Goal: Use online tool/utility: Utilize a website feature to perform a specific function

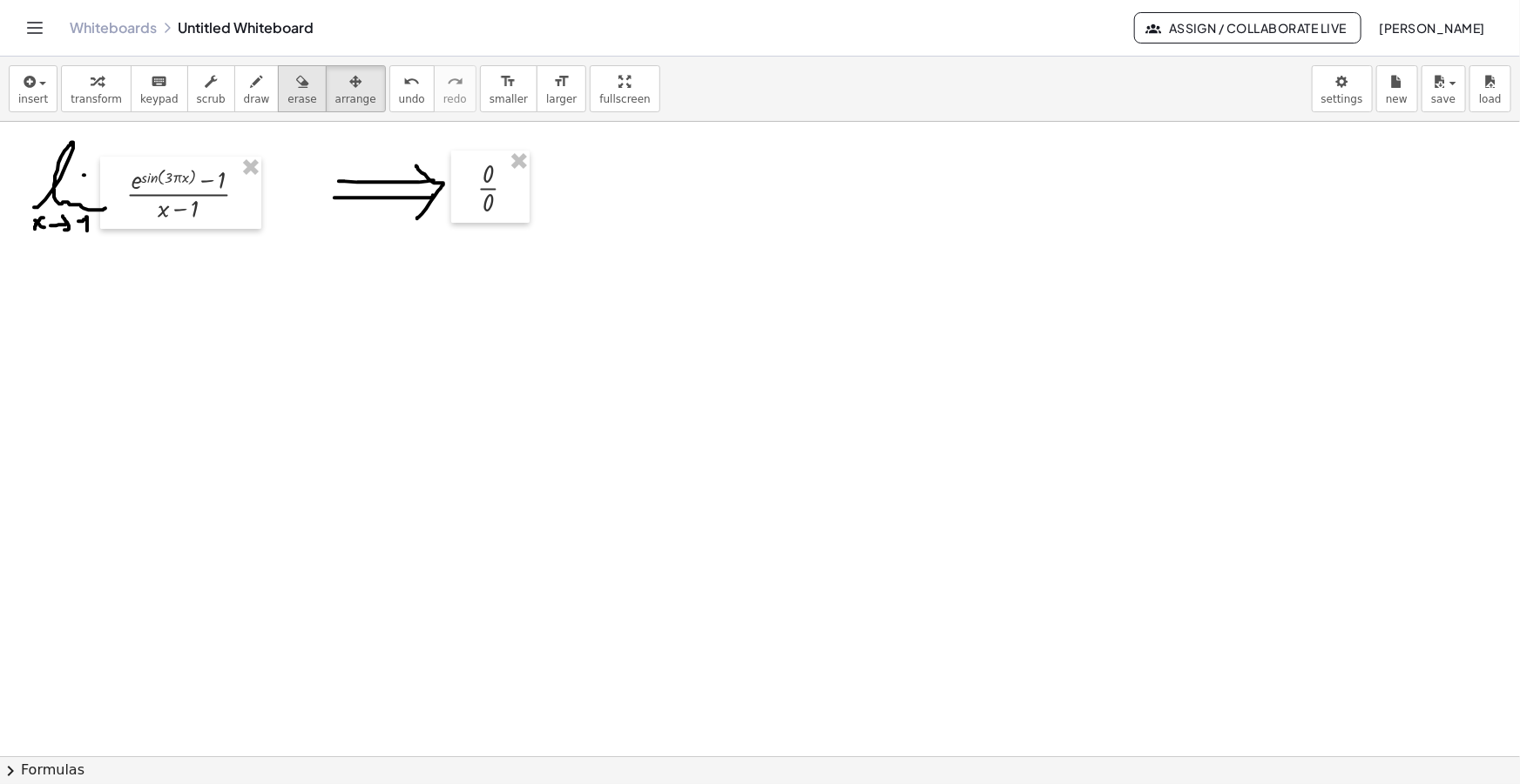
click at [278, 90] on button "erase" at bounding box center [302, 89] width 48 height 47
click at [25, 84] on icon "button" at bounding box center [28, 81] width 16 height 21
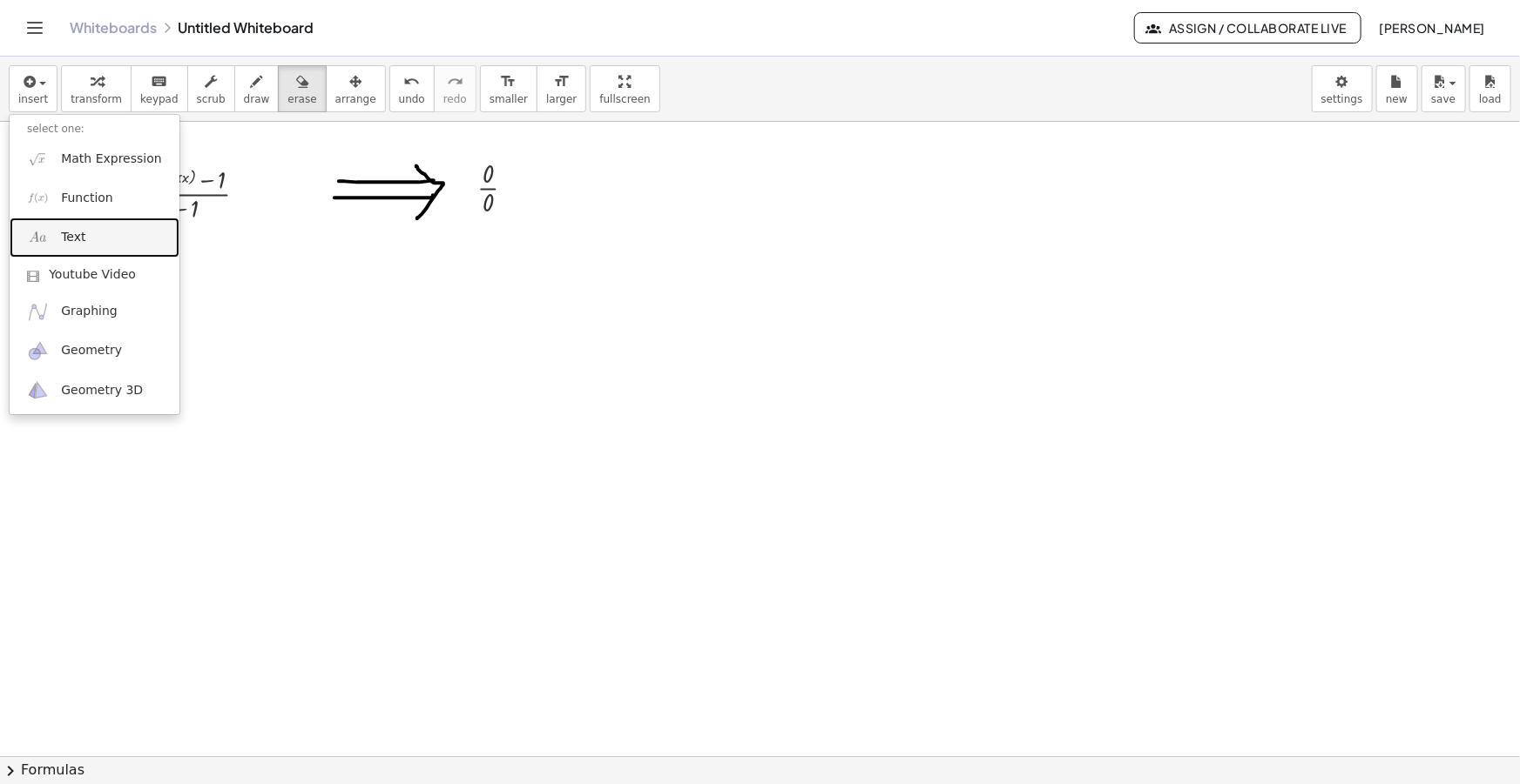
click at [62, 235] on span "Text" at bounding box center [73, 237] width 24 height 18
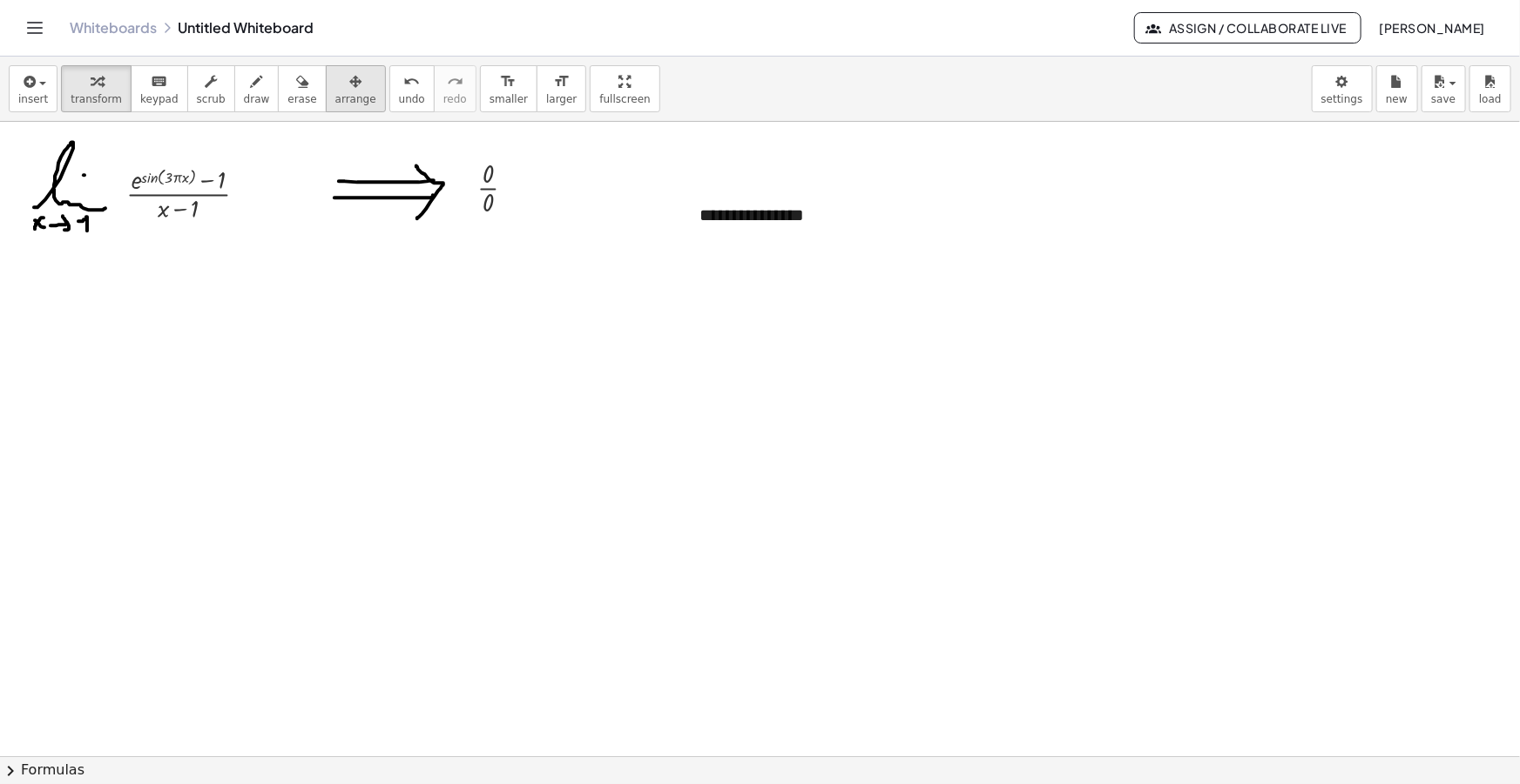
click at [344, 92] on button "arrange" at bounding box center [356, 89] width 60 height 47
click at [23, 94] on span "insert" at bounding box center [33, 99] width 30 height 12
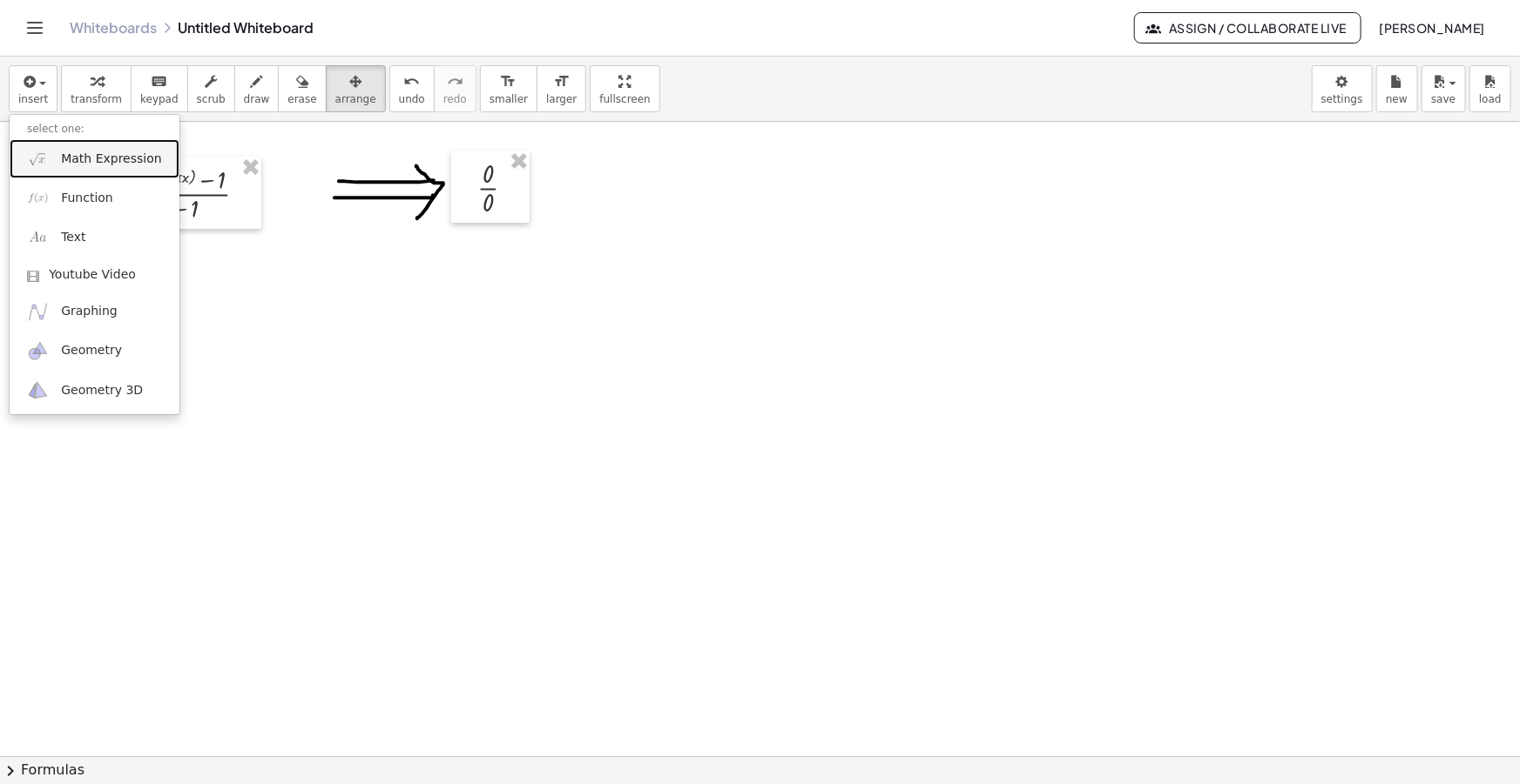
click at [95, 148] on link "Math Expression" at bounding box center [94, 159] width 170 height 39
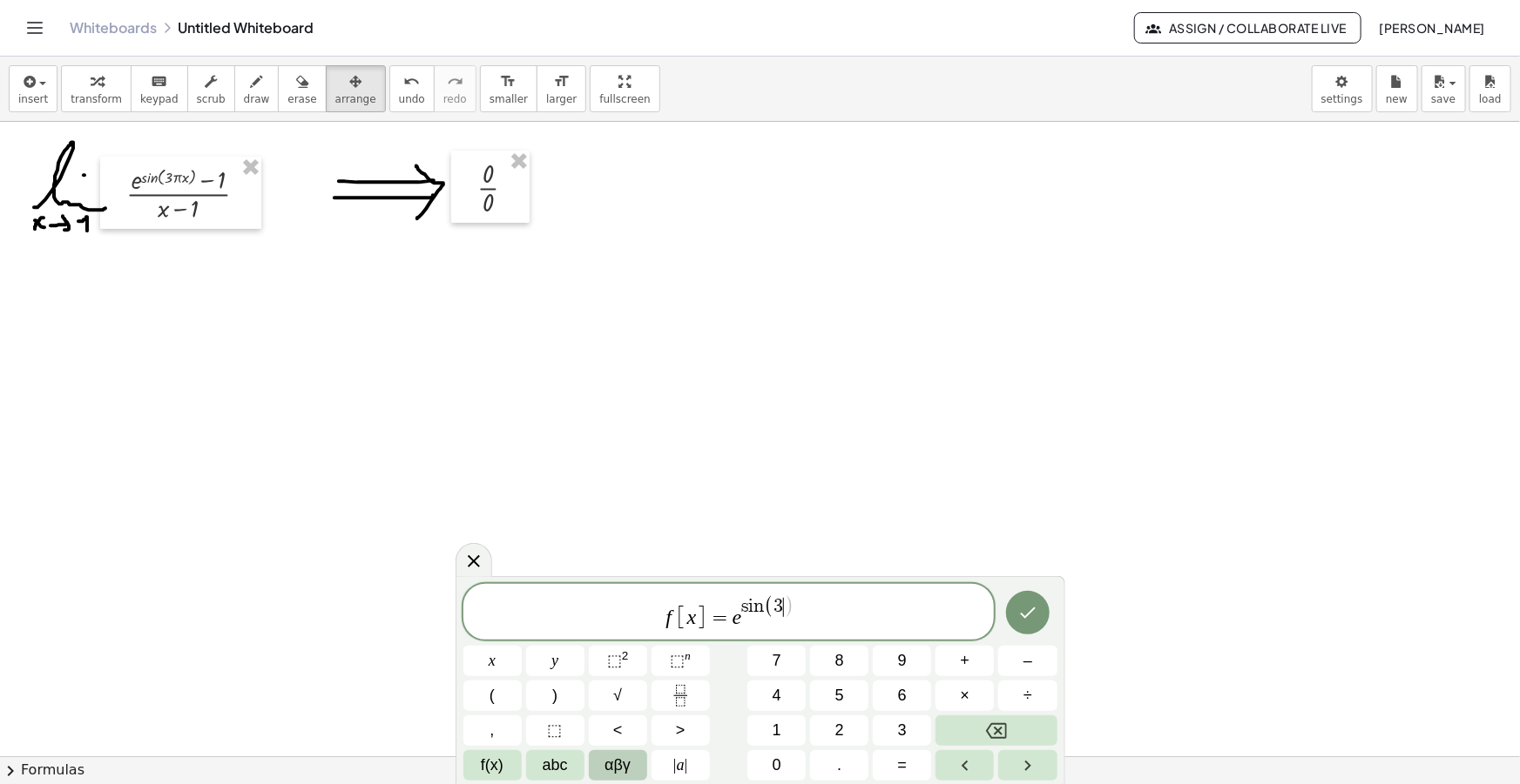
click at [630, 761] on span "αβγ" at bounding box center [617, 765] width 26 height 23
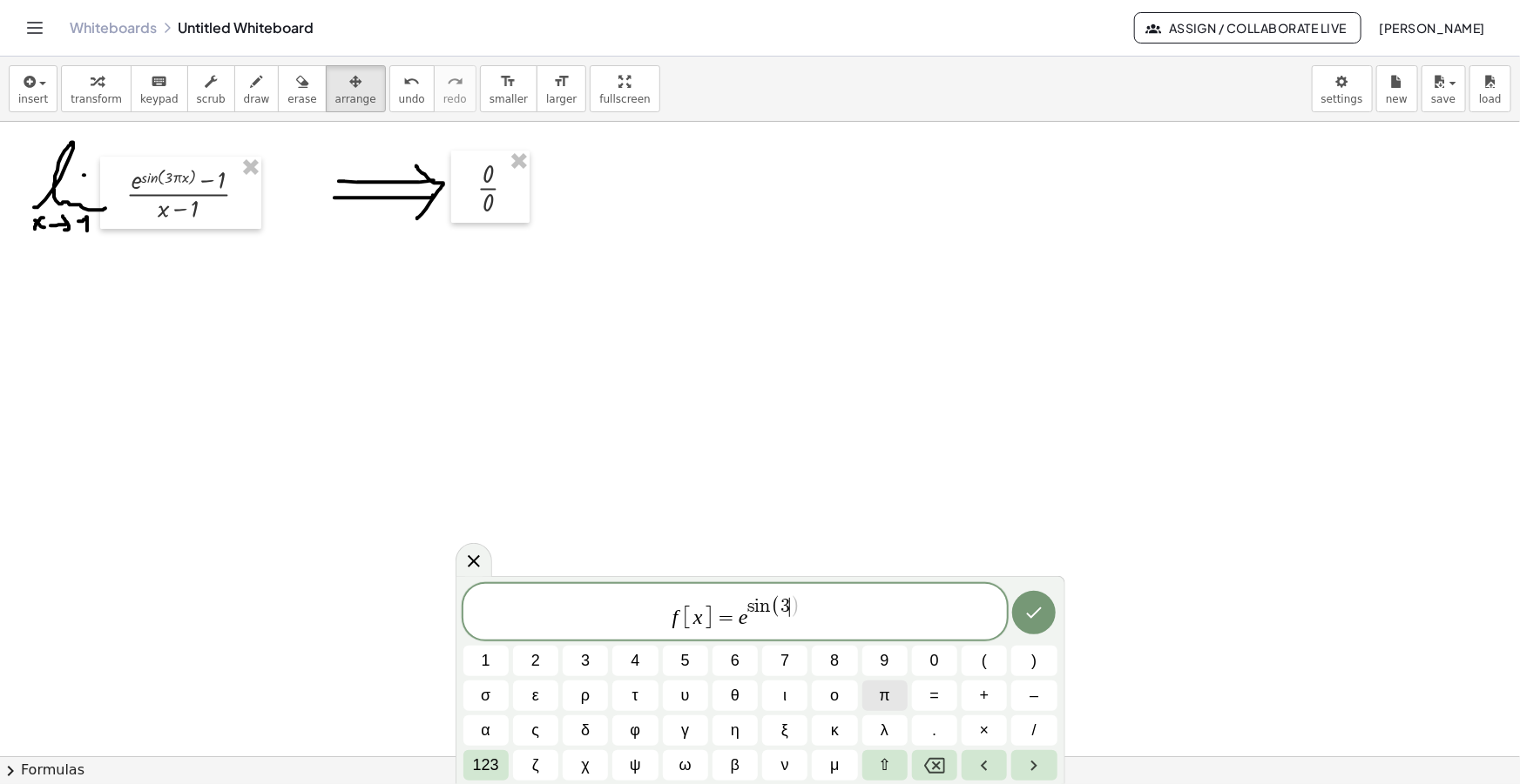
click at [891, 690] on button "π" at bounding box center [884, 695] width 45 height 30
click at [1025, 668] on button ")" at bounding box center [1033, 660] width 45 height 30
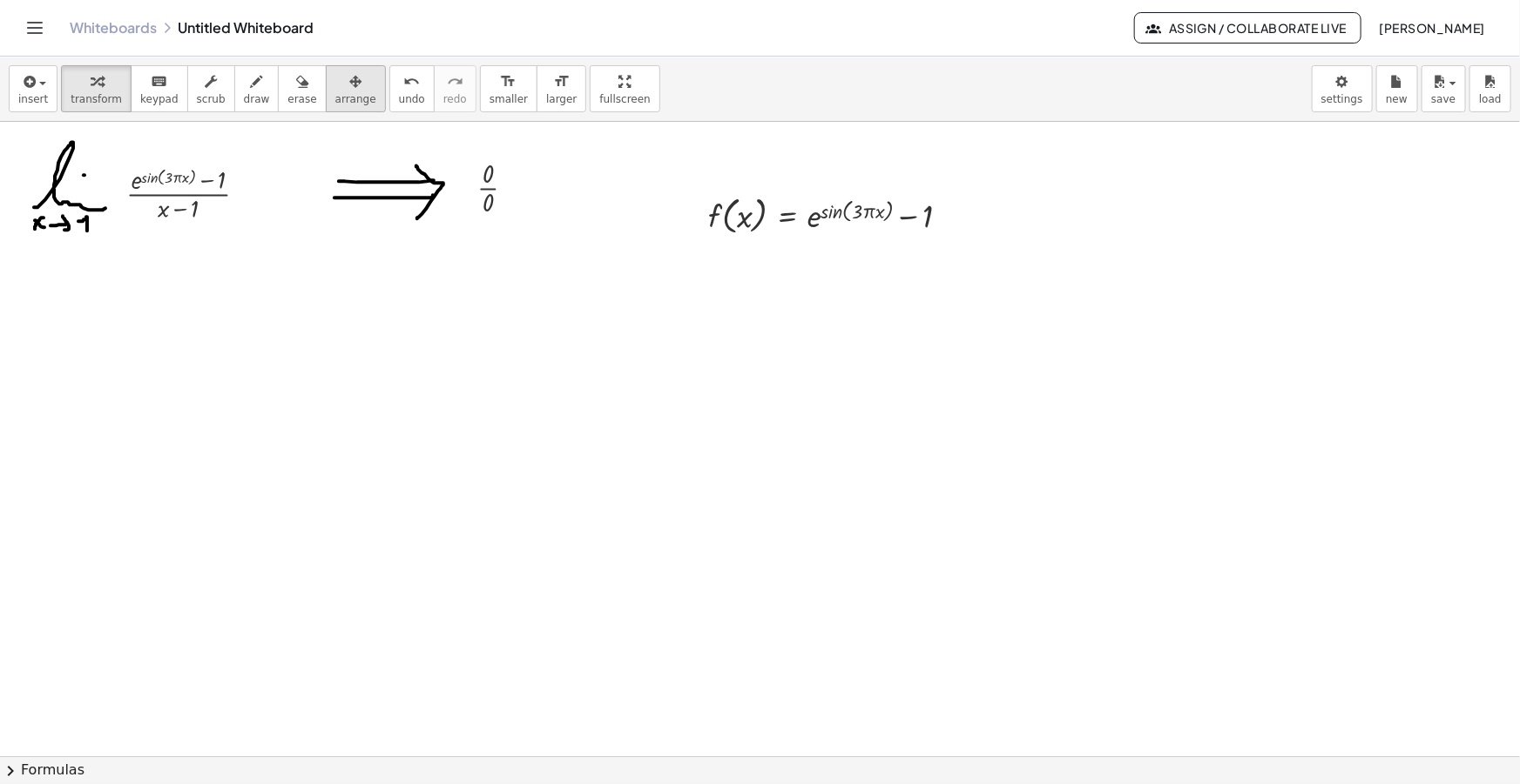
click at [326, 95] on button "arrange" at bounding box center [356, 89] width 60 height 47
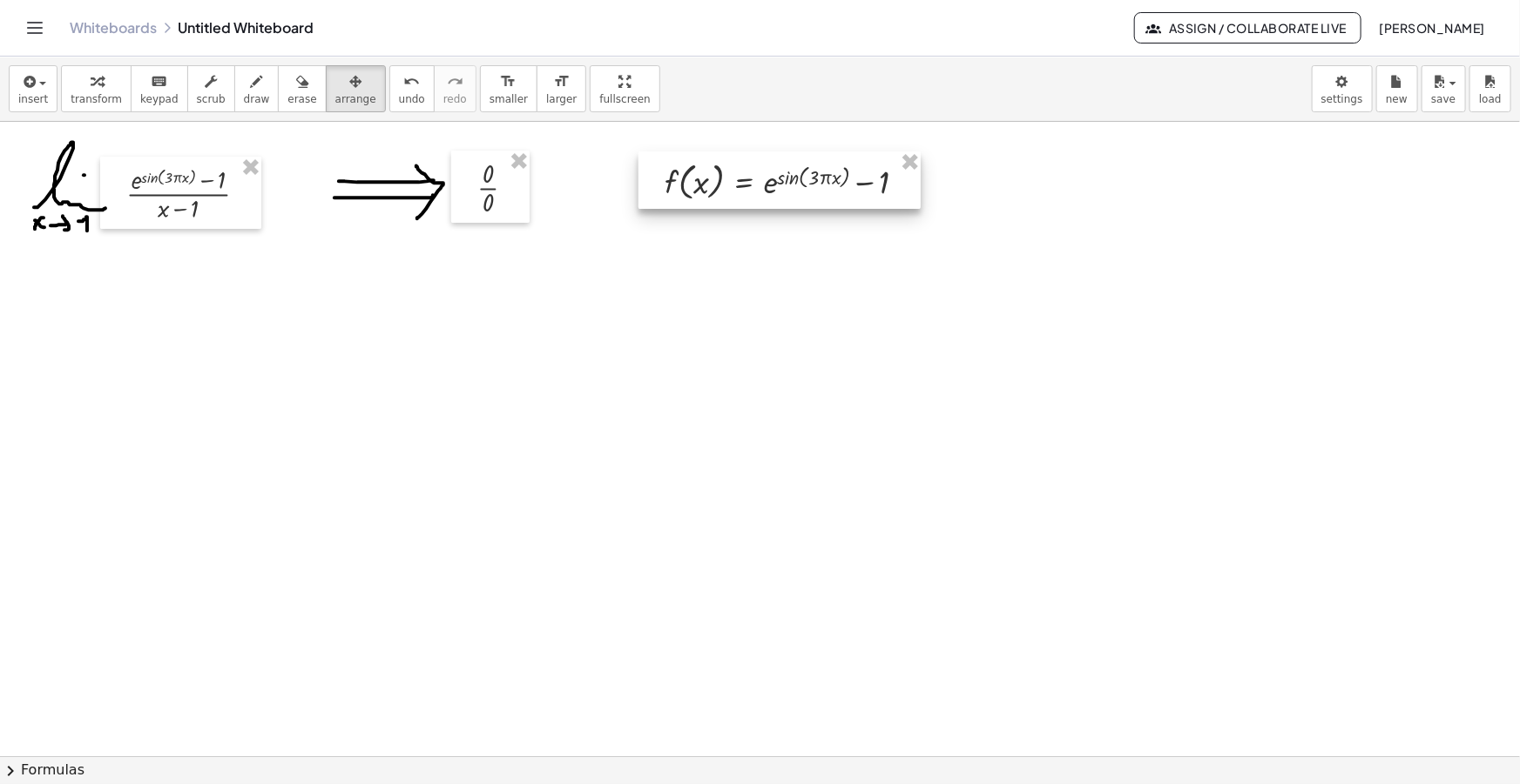
drag, startPoint x: 740, startPoint y: 224, endPoint x: 675, endPoint y: 199, distance: 69.6
click at [706, 199] on div at bounding box center [779, 180] width 282 height 57
click at [27, 68] on button "insert" at bounding box center [32, 89] width 49 height 47
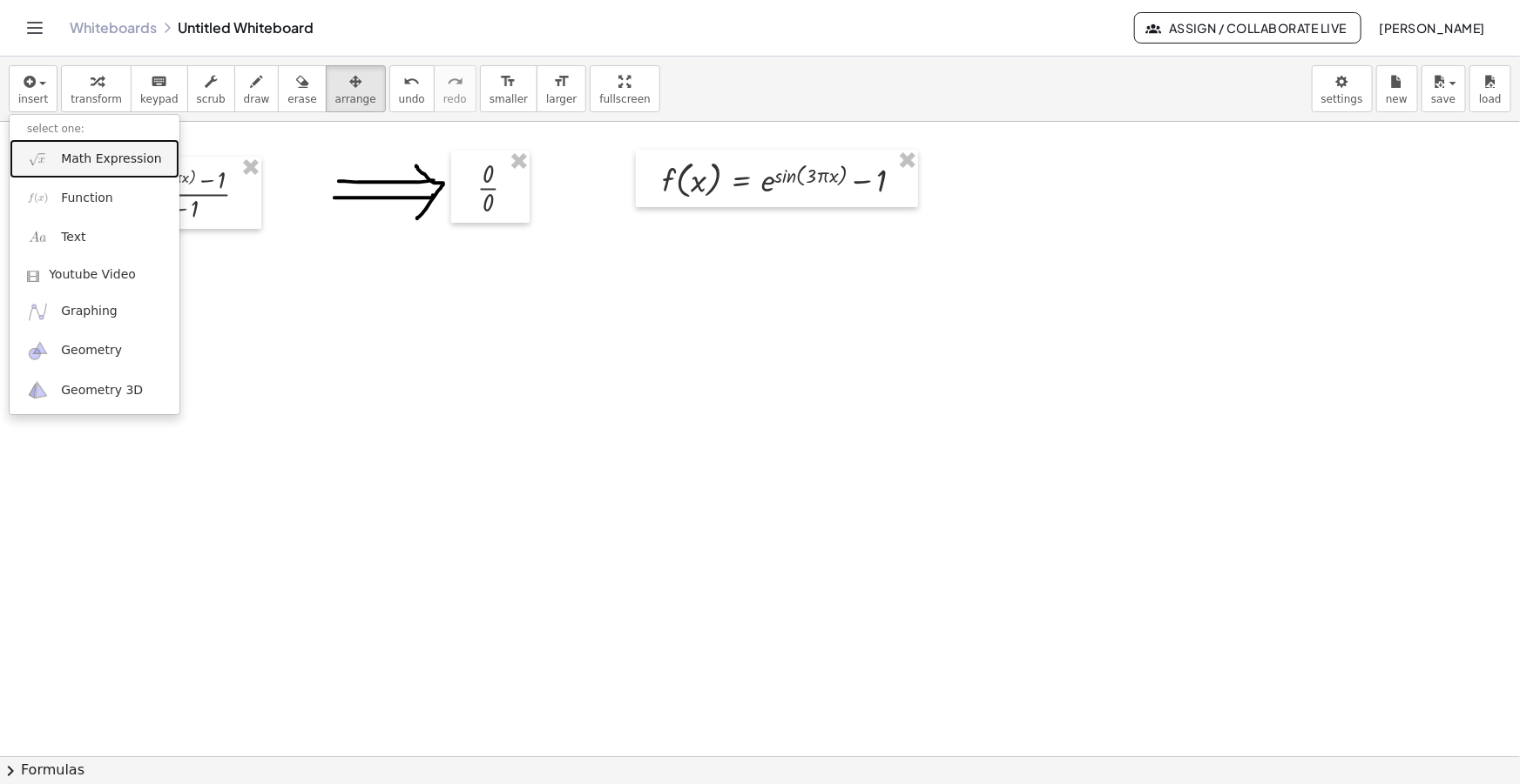
click at [73, 157] on span "Math Expression" at bounding box center [111, 159] width 100 height 18
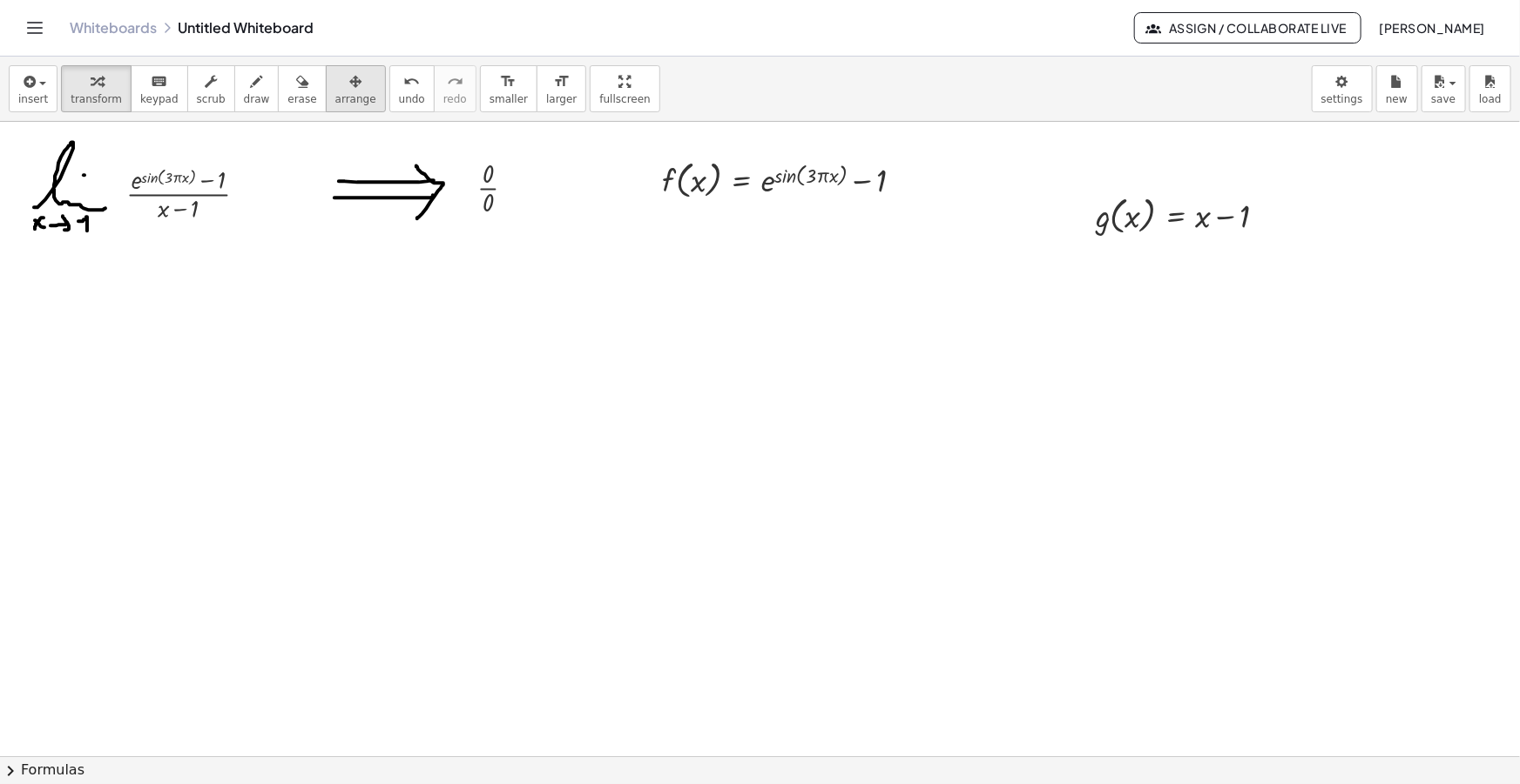
click at [335, 75] on div "button" at bounding box center [356, 80] width 41 height 21
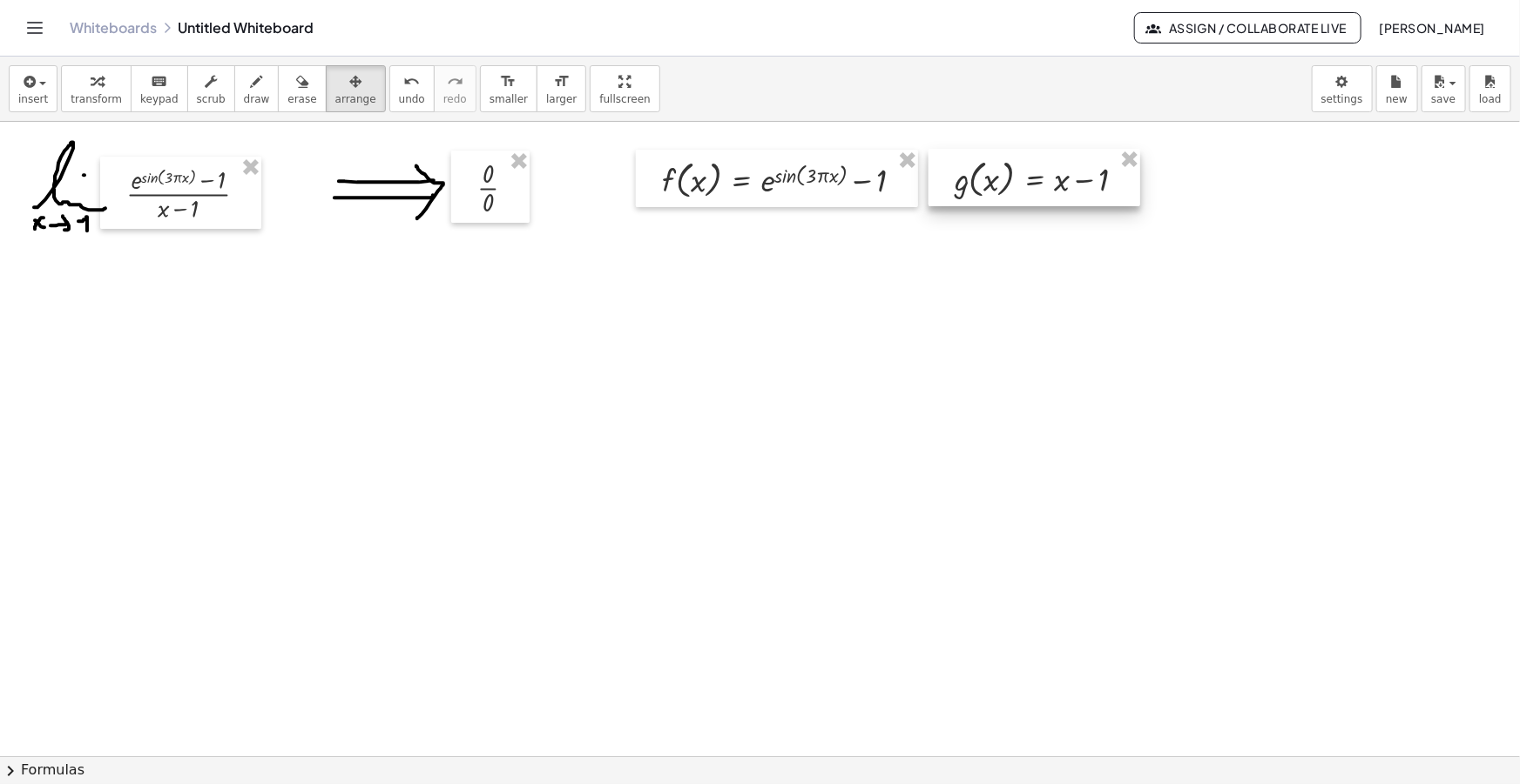
drag, startPoint x: 1100, startPoint y: 213, endPoint x: 960, endPoint y: 176, distance: 144.8
click at [960, 176] on div at bounding box center [1034, 177] width 212 height 57
click at [42, 94] on span "insert" at bounding box center [33, 99] width 30 height 12
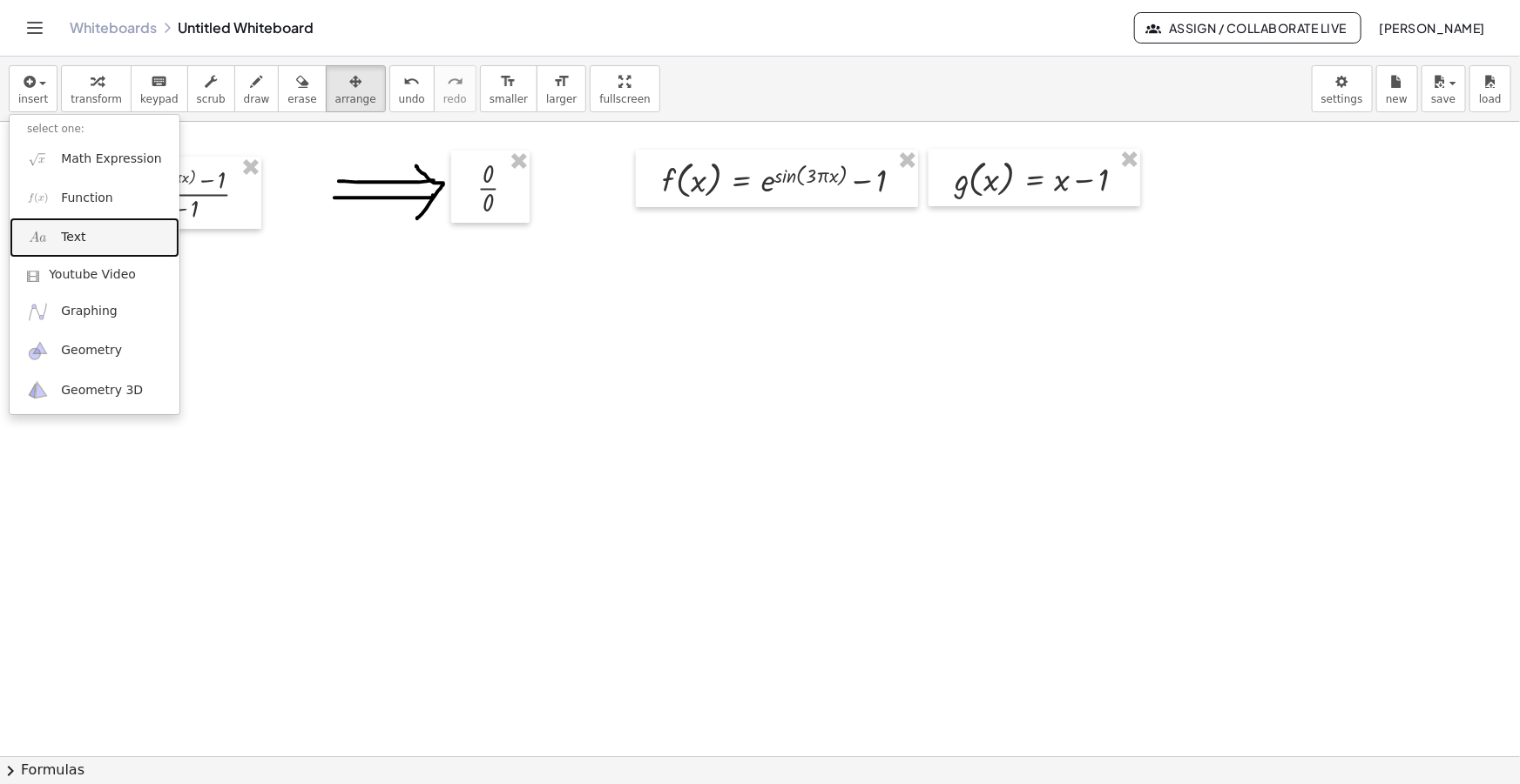
click at [137, 234] on link "Text" at bounding box center [94, 237] width 170 height 39
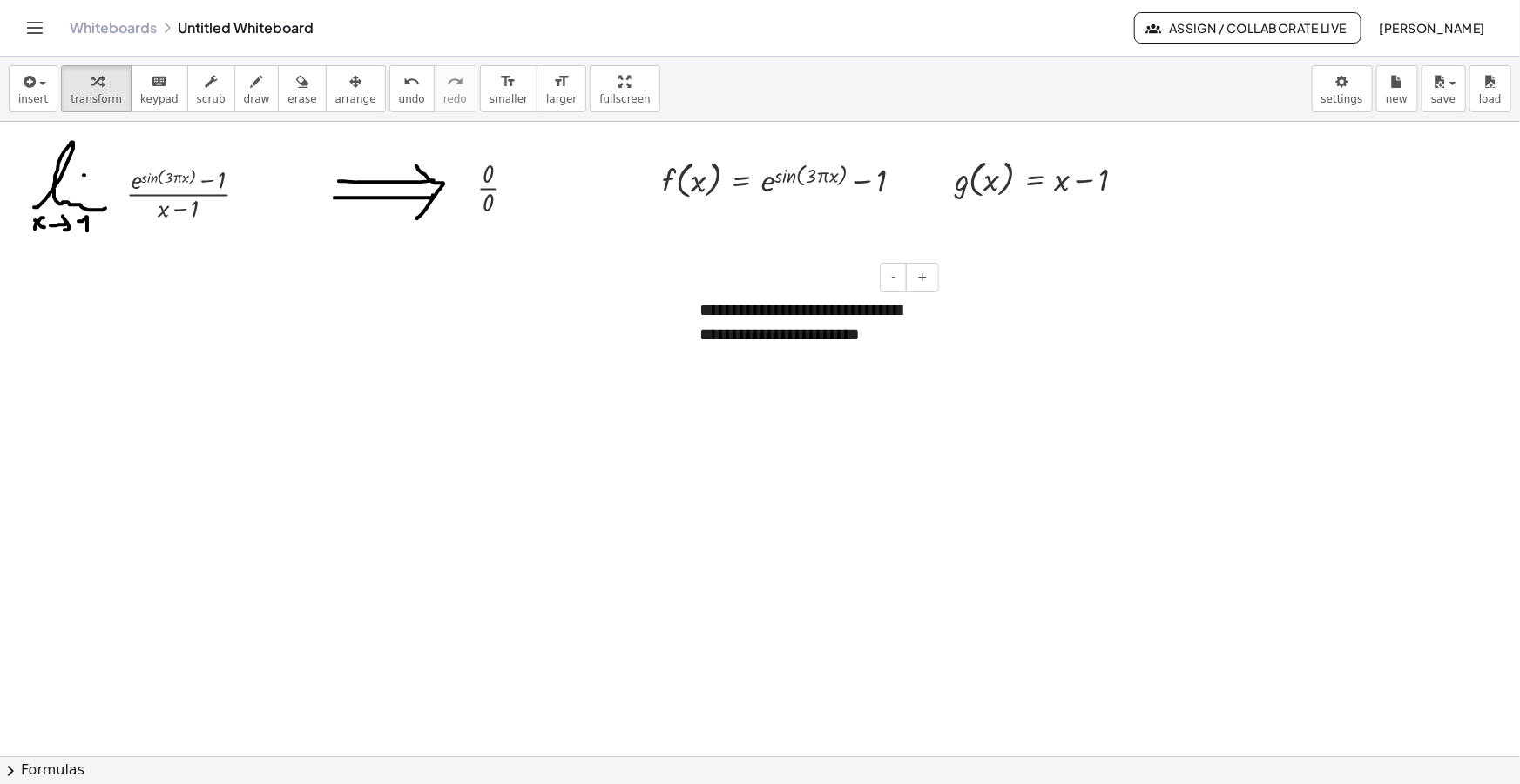
click at [711, 341] on div "**********" at bounding box center [812, 322] width 261 height 84
click at [864, 368] on div "**********" at bounding box center [812, 335] width 261 height 110
click at [813, 332] on div "**********" at bounding box center [812, 335] width 261 height 110
click at [852, 354] on div "**********" at bounding box center [812, 335] width 261 height 110
click at [859, 359] on div "**********" at bounding box center [812, 335] width 261 height 110
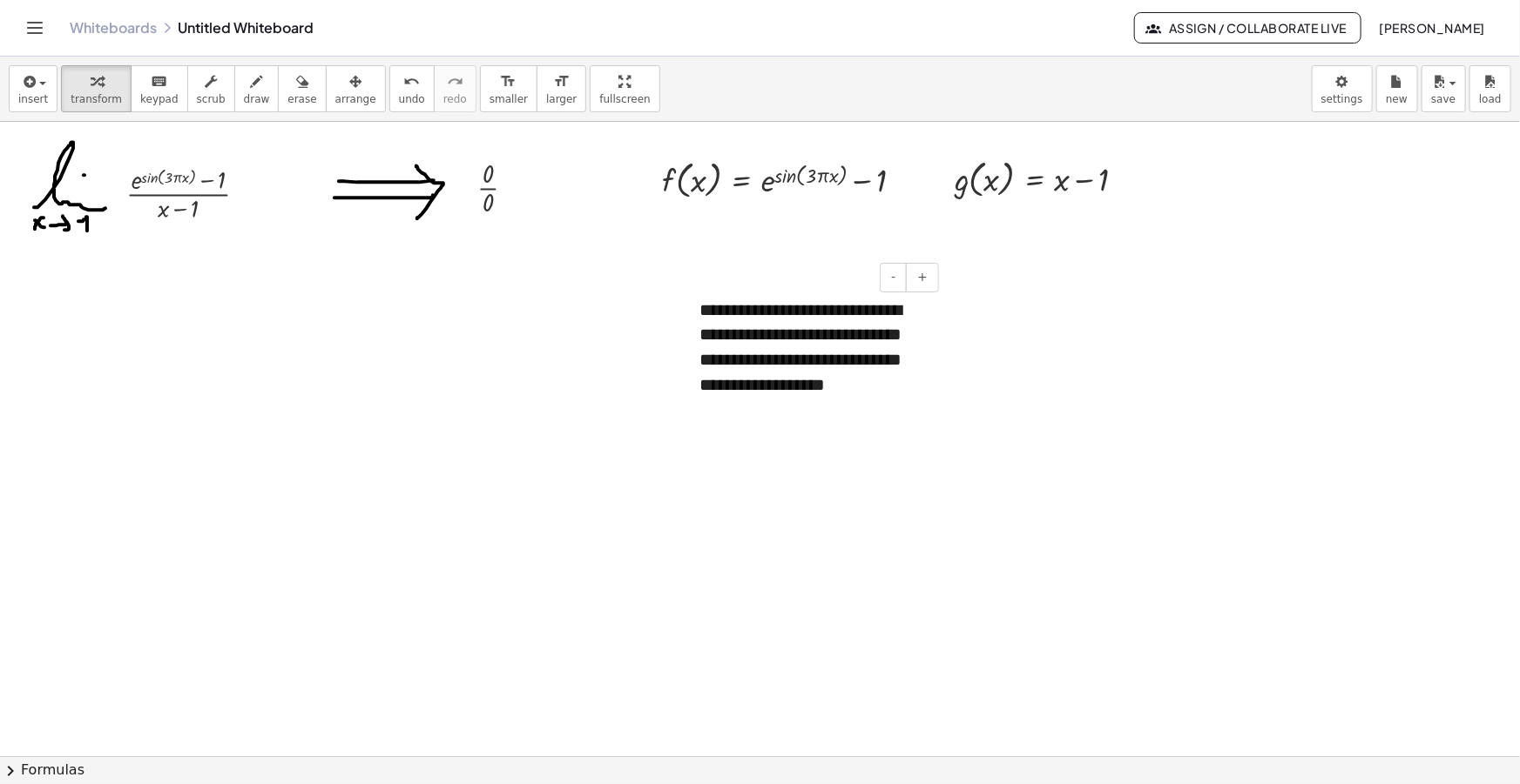
click at [926, 384] on div "**********" at bounding box center [812, 347] width 261 height 134
click at [816, 413] on div "**********" at bounding box center [812, 360] width 261 height 160
click at [339, 88] on div "button" at bounding box center [356, 80] width 41 height 21
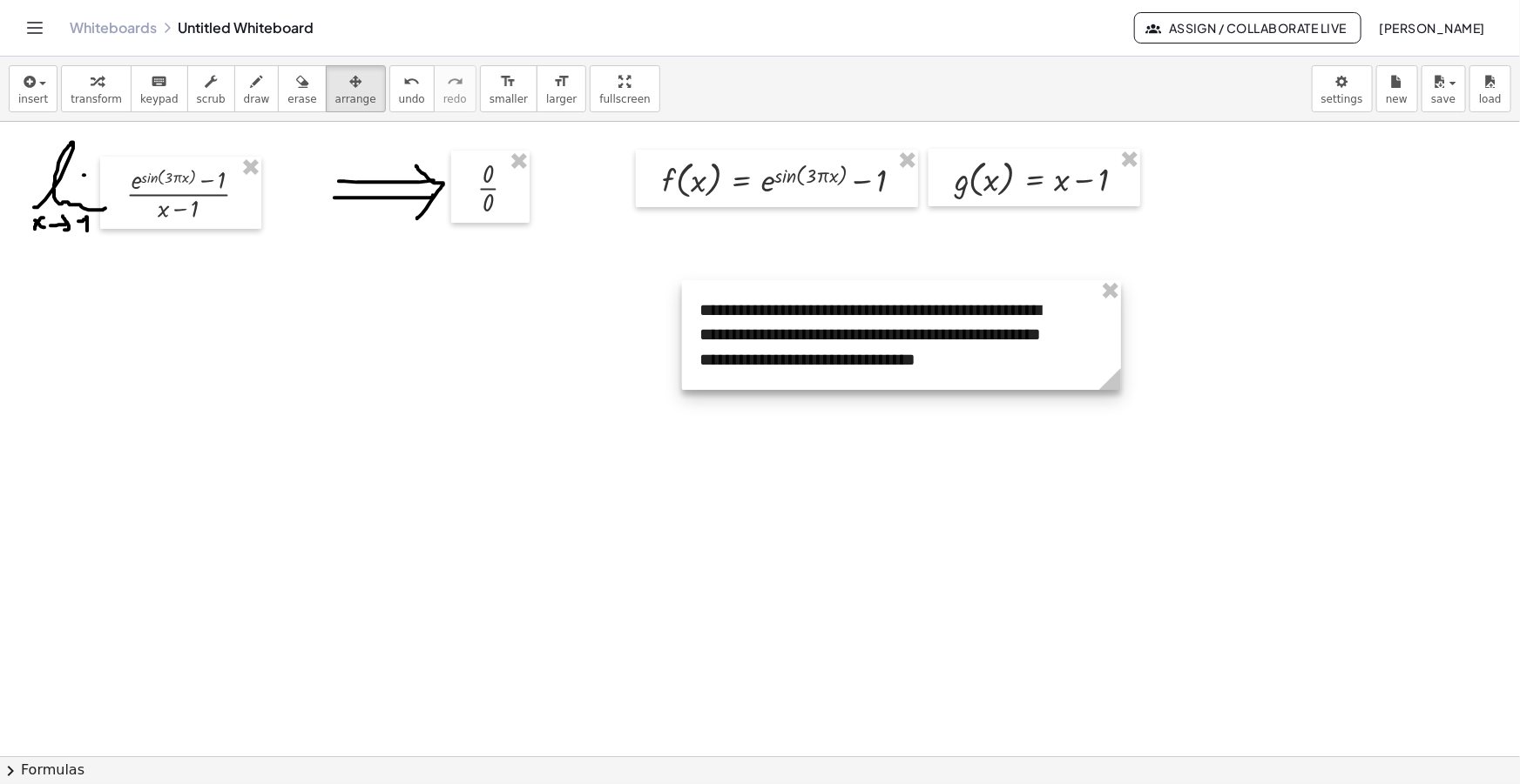
drag, startPoint x: 948, startPoint y: 434, endPoint x: 1196, endPoint y: 426, distance: 248.1
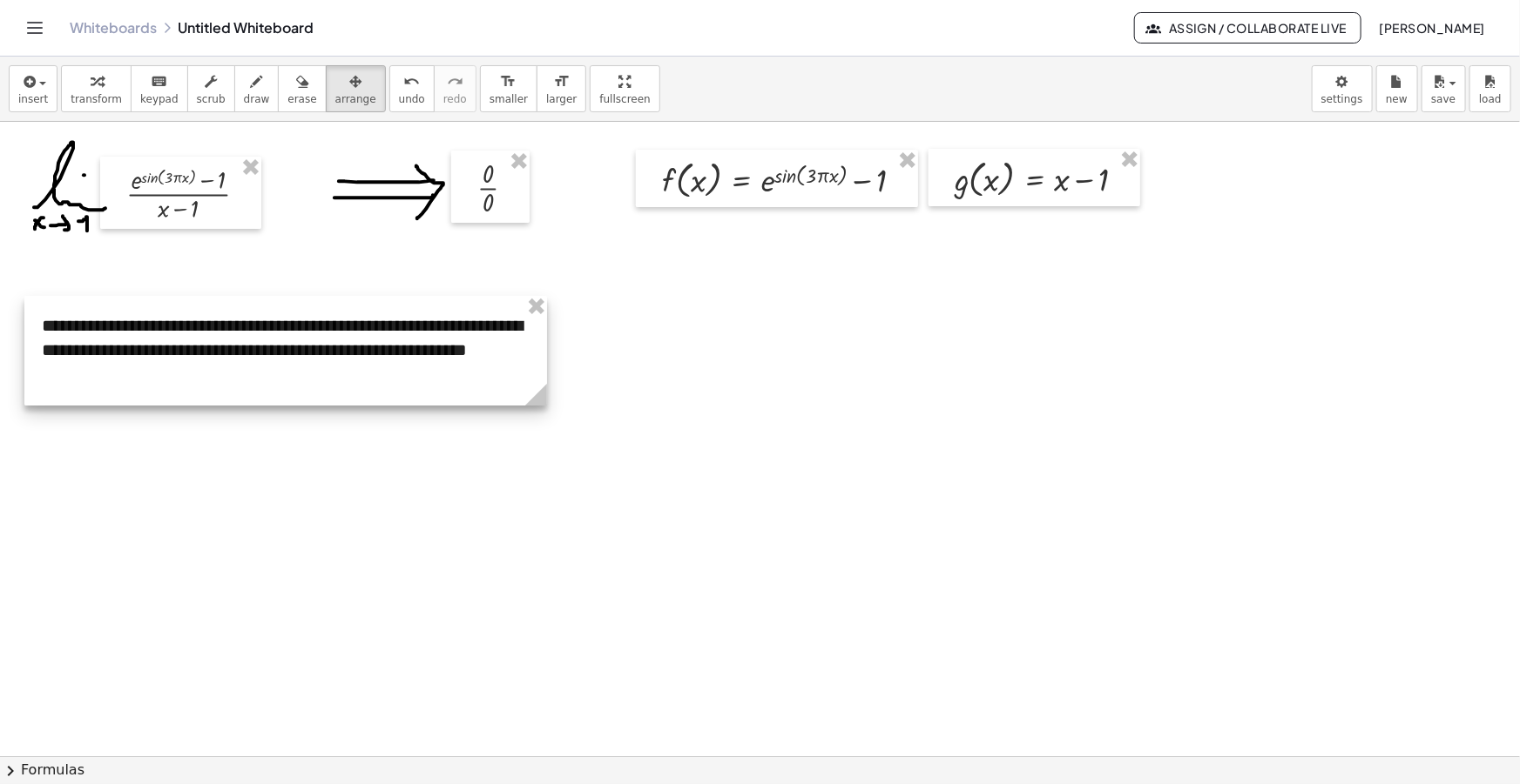
drag, startPoint x: 1002, startPoint y: 340, endPoint x: 344, endPoint y: 356, distance: 658.2
click at [344, 356] on div at bounding box center [286, 350] width 523 height 110
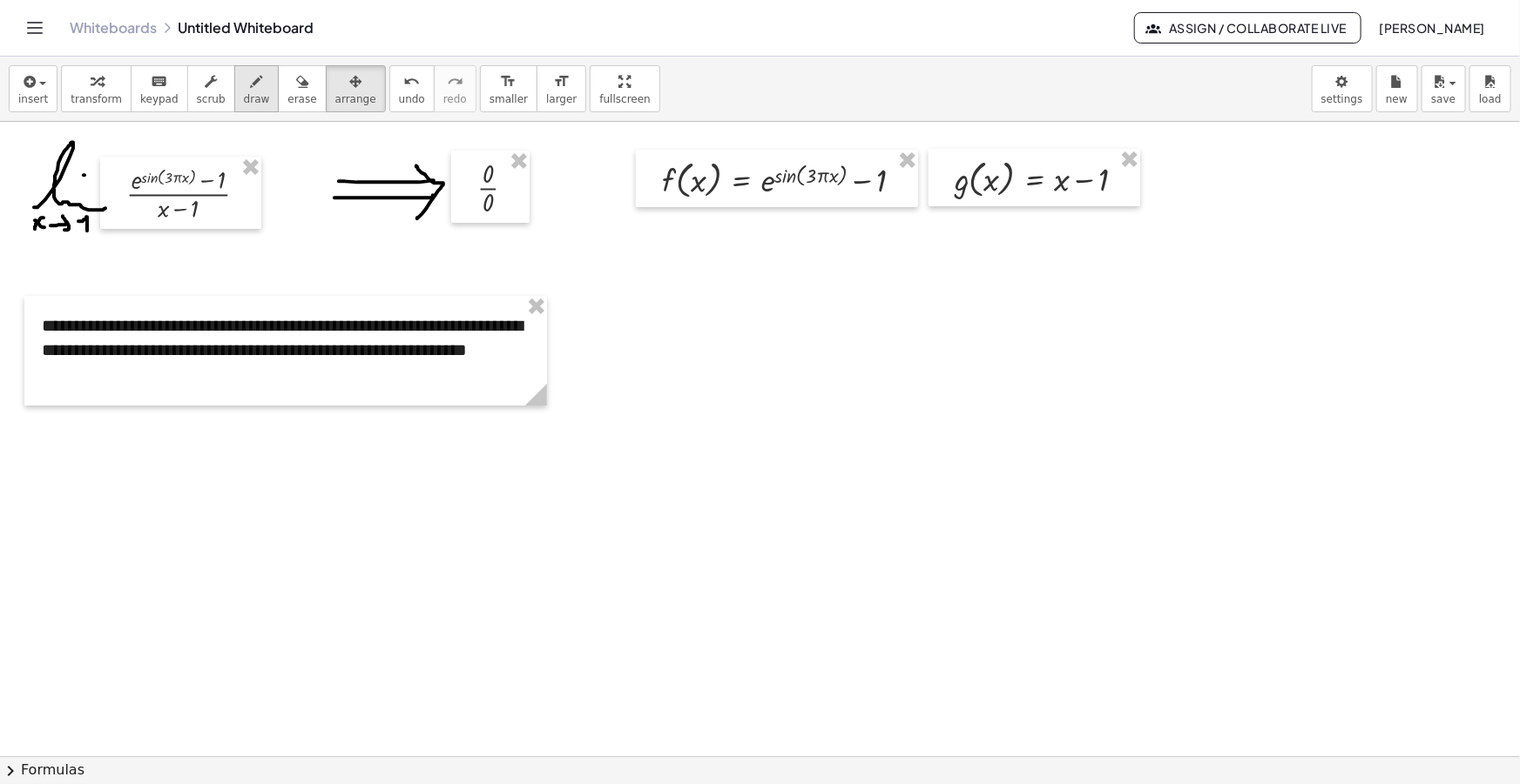
click at [250, 78] on icon "button" at bounding box center [256, 81] width 12 height 21
drag, startPoint x: 221, startPoint y: 416, endPoint x: 279, endPoint y: 410, distance: 58.3
drag, startPoint x: 218, startPoint y: 432, endPoint x: 227, endPoint y: 440, distance: 12.0
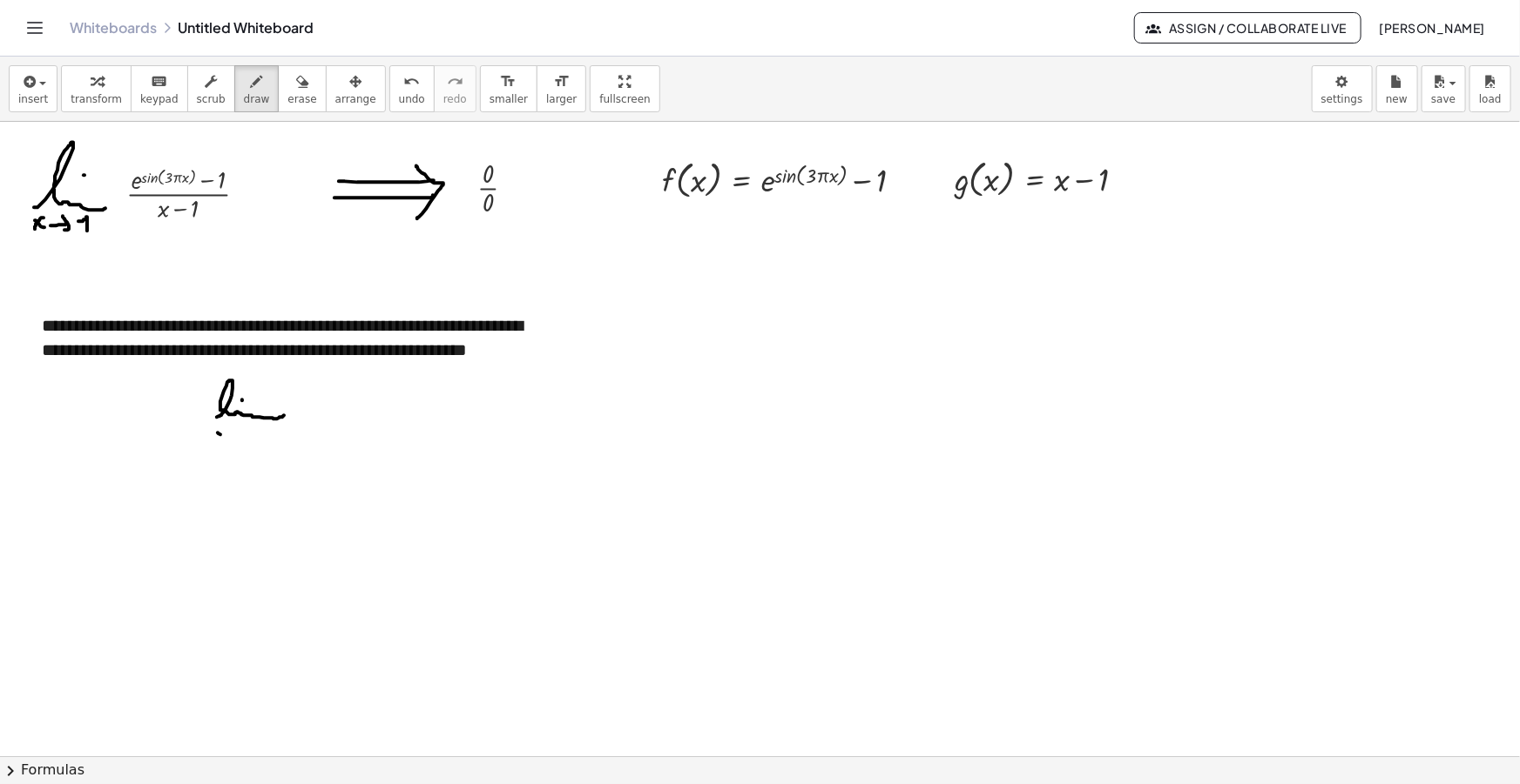
drag, startPoint x: 217, startPoint y: 440, endPoint x: 231, endPoint y: 433, distance: 15.7
drag, startPoint x: 235, startPoint y: 435, endPoint x: 251, endPoint y: 437, distance: 16.1
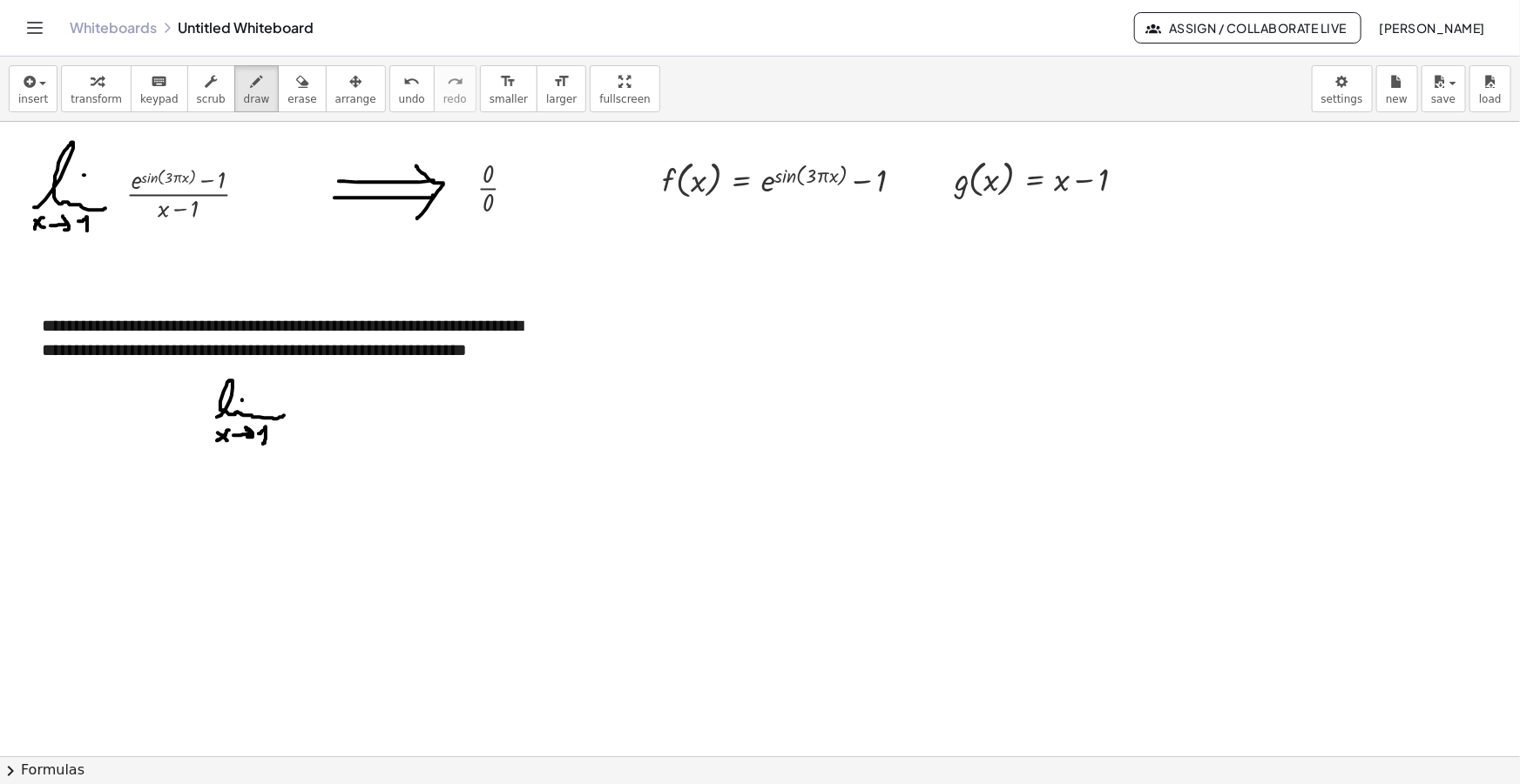
drag, startPoint x: 259, startPoint y: 433, endPoint x: 263, endPoint y: 444, distance: 11.7
click at [34, 99] on span "insert" at bounding box center [33, 99] width 30 height 12
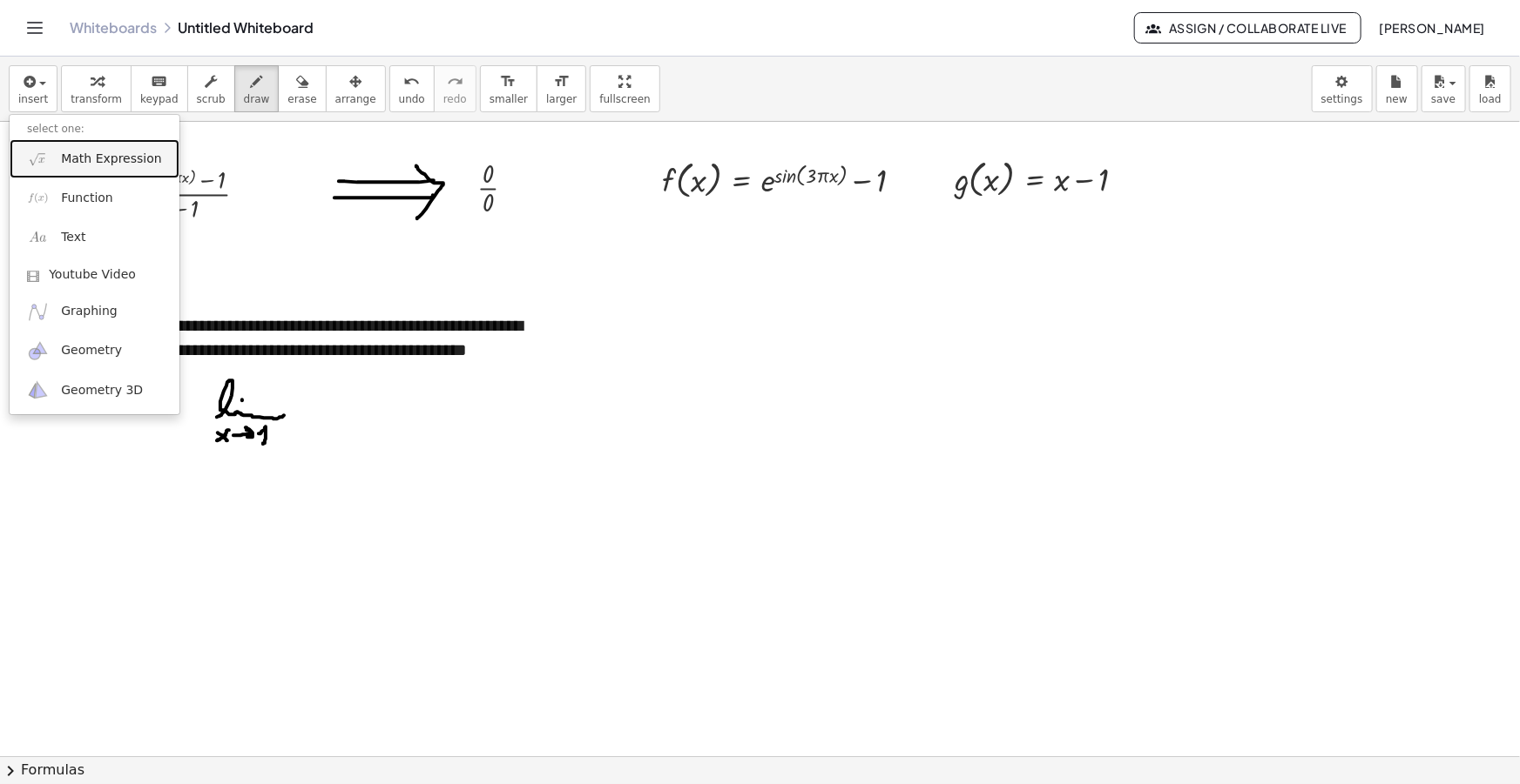
click at [100, 162] on span "Math Expression" at bounding box center [111, 159] width 100 height 18
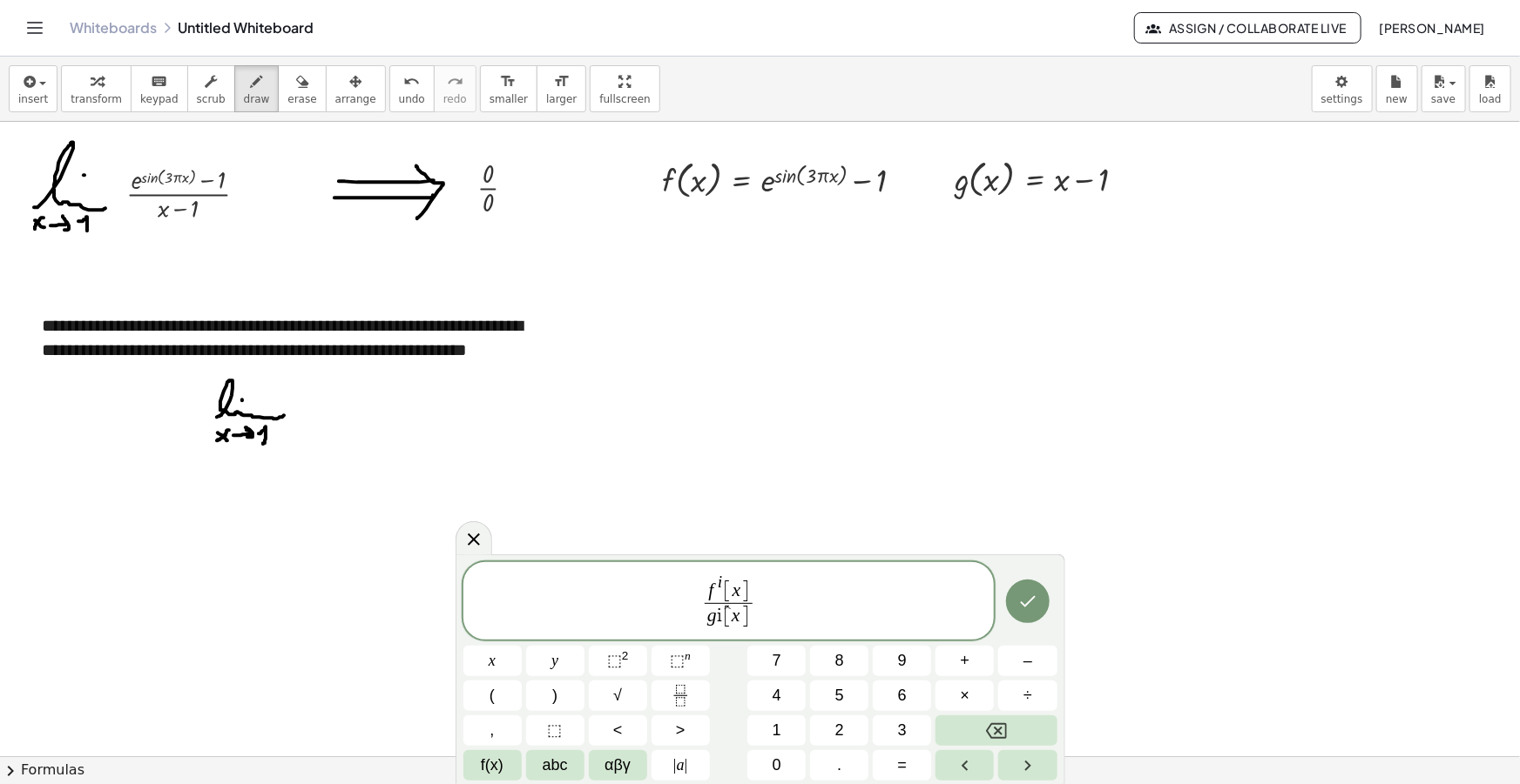
click at [719, 614] on span "î" at bounding box center [720, 616] width 6 height 19
click at [757, 621] on span "f i [ x ] g ​ i [ x ] ​" at bounding box center [728, 599] width 531 height 66
click at [782, 599] on span "f i [ x ] g i [ x ] ​ ​" at bounding box center [728, 599] width 531 height 66
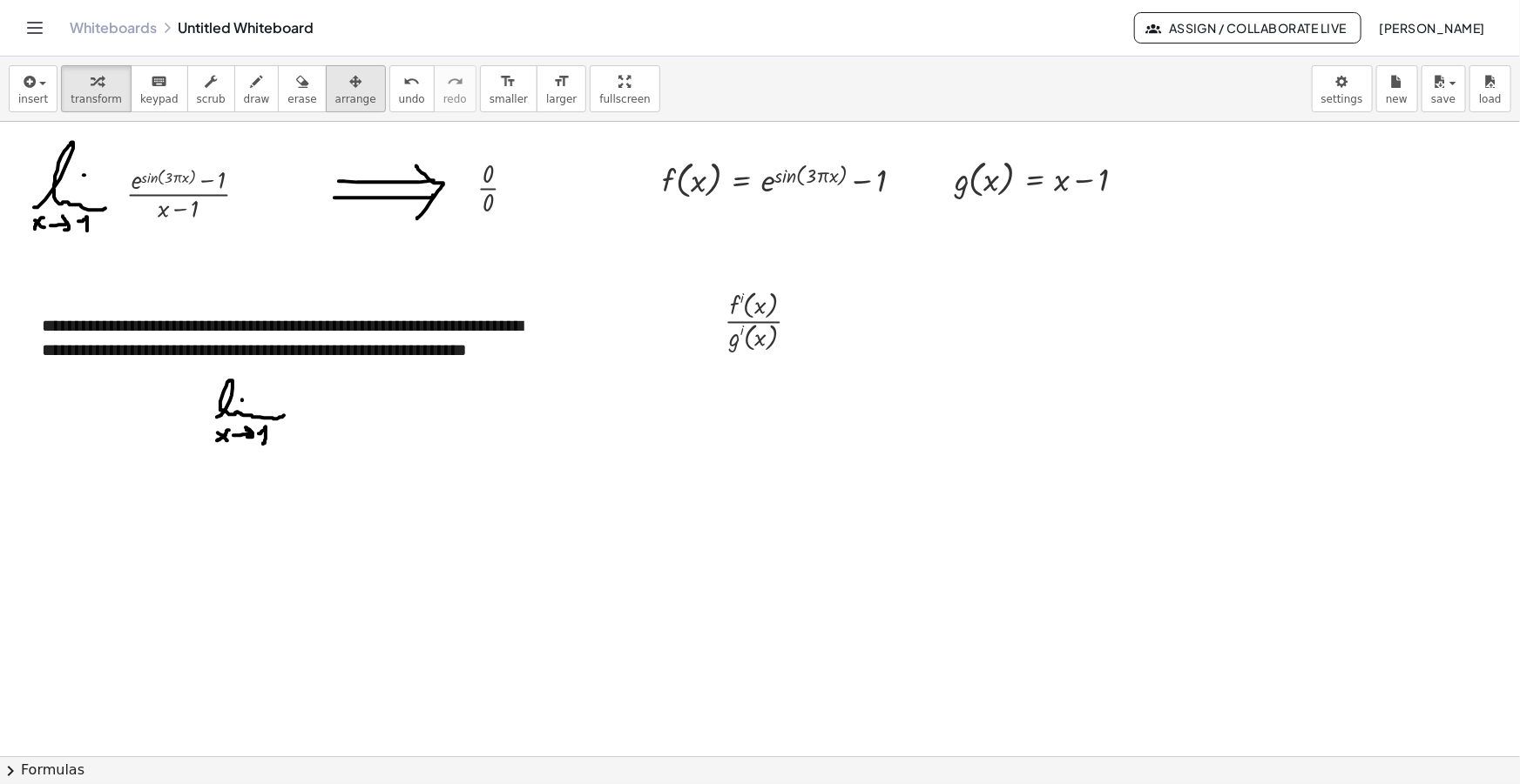
click at [335, 80] on div "button" at bounding box center [356, 80] width 41 height 21
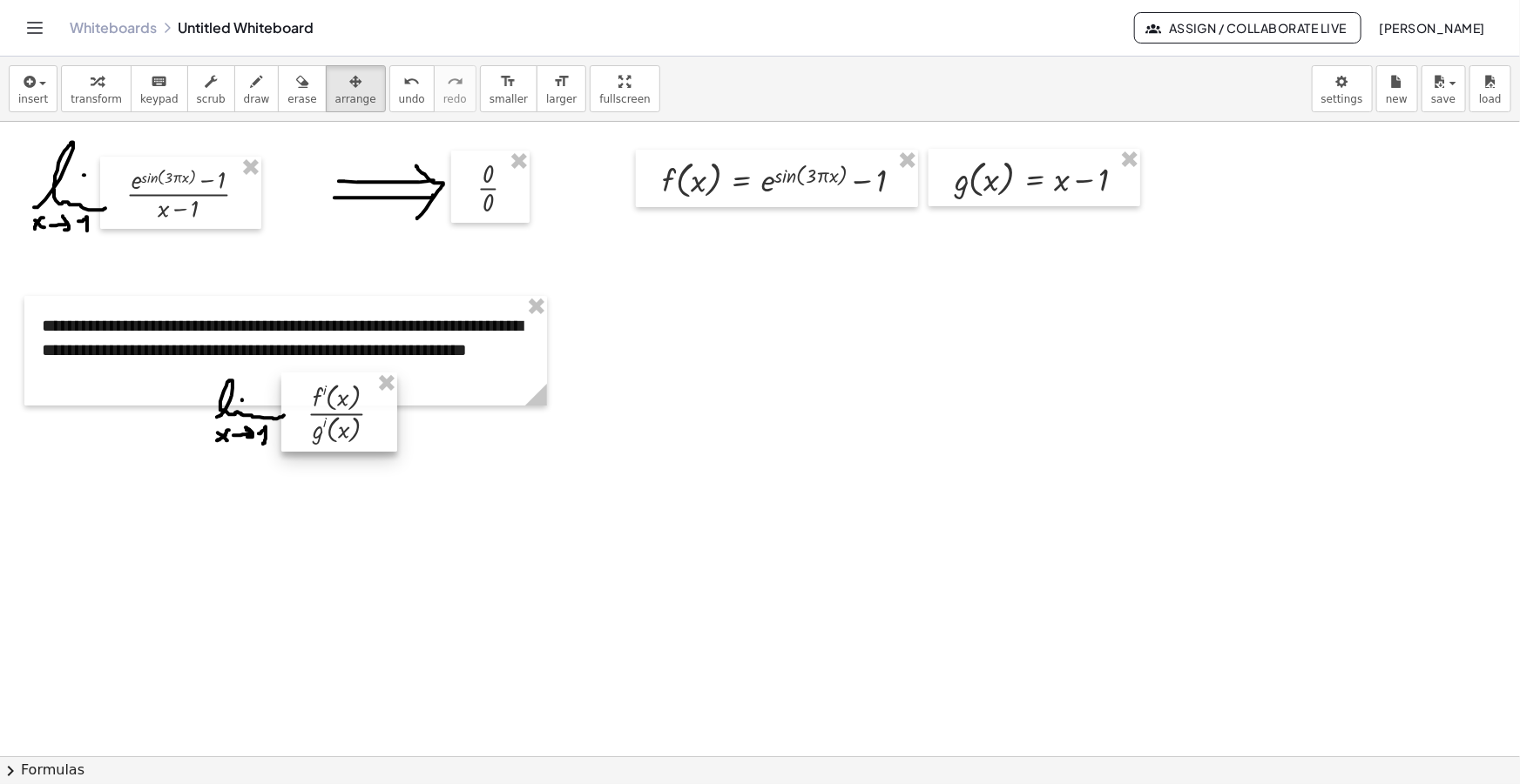
drag, startPoint x: 757, startPoint y: 331, endPoint x: 340, endPoint y: 417, distance: 425.8
click at [340, 423] on div at bounding box center [338, 412] width 116 height 79
click at [244, 99] on span "draw" at bounding box center [257, 99] width 26 height 12
drag, startPoint x: 402, startPoint y: 416, endPoint x: 460, endPoint y: 437, distance: 61.7
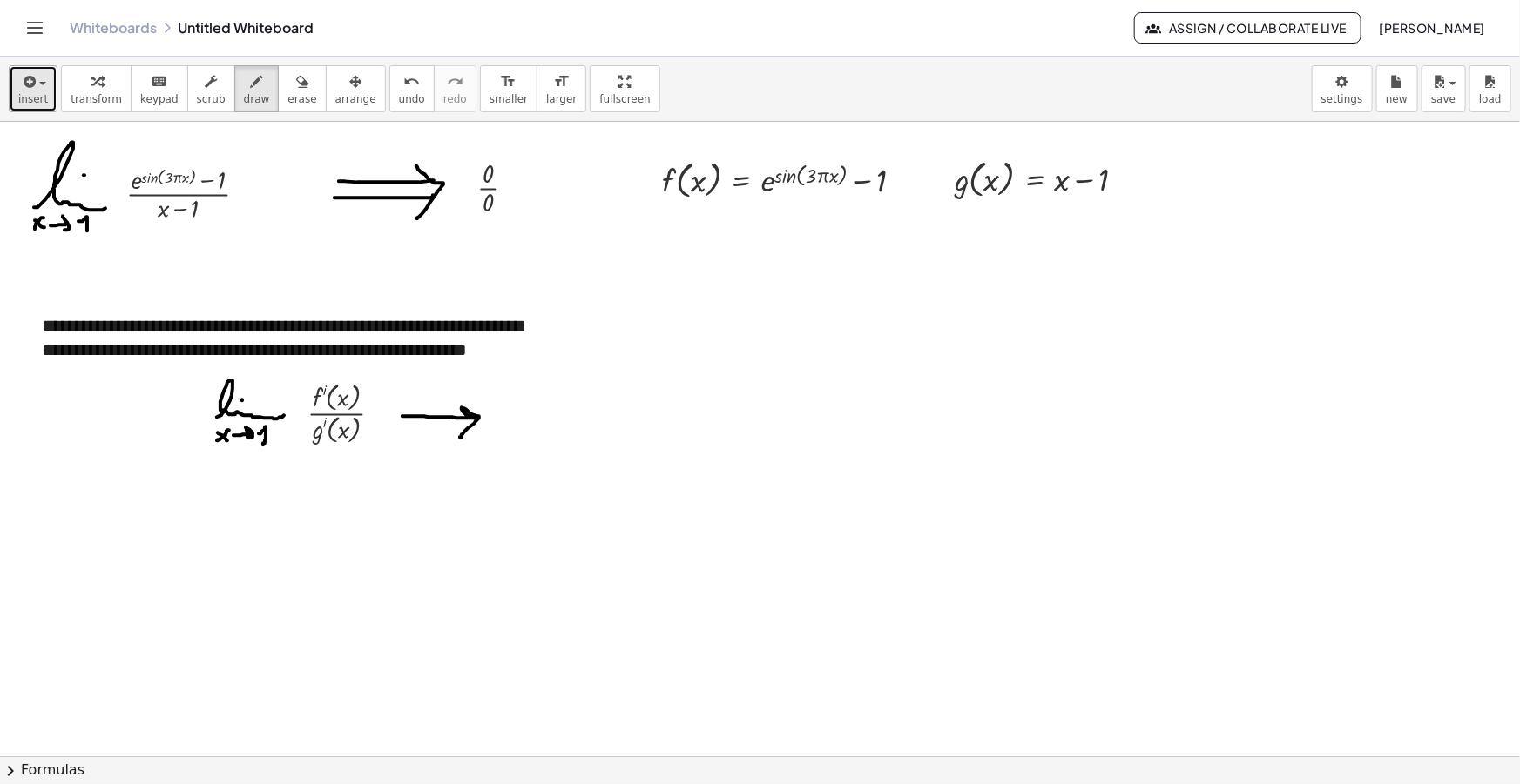
click at [40, 95] on span "insert" at bounding box center [33, 99] width 30 height 12
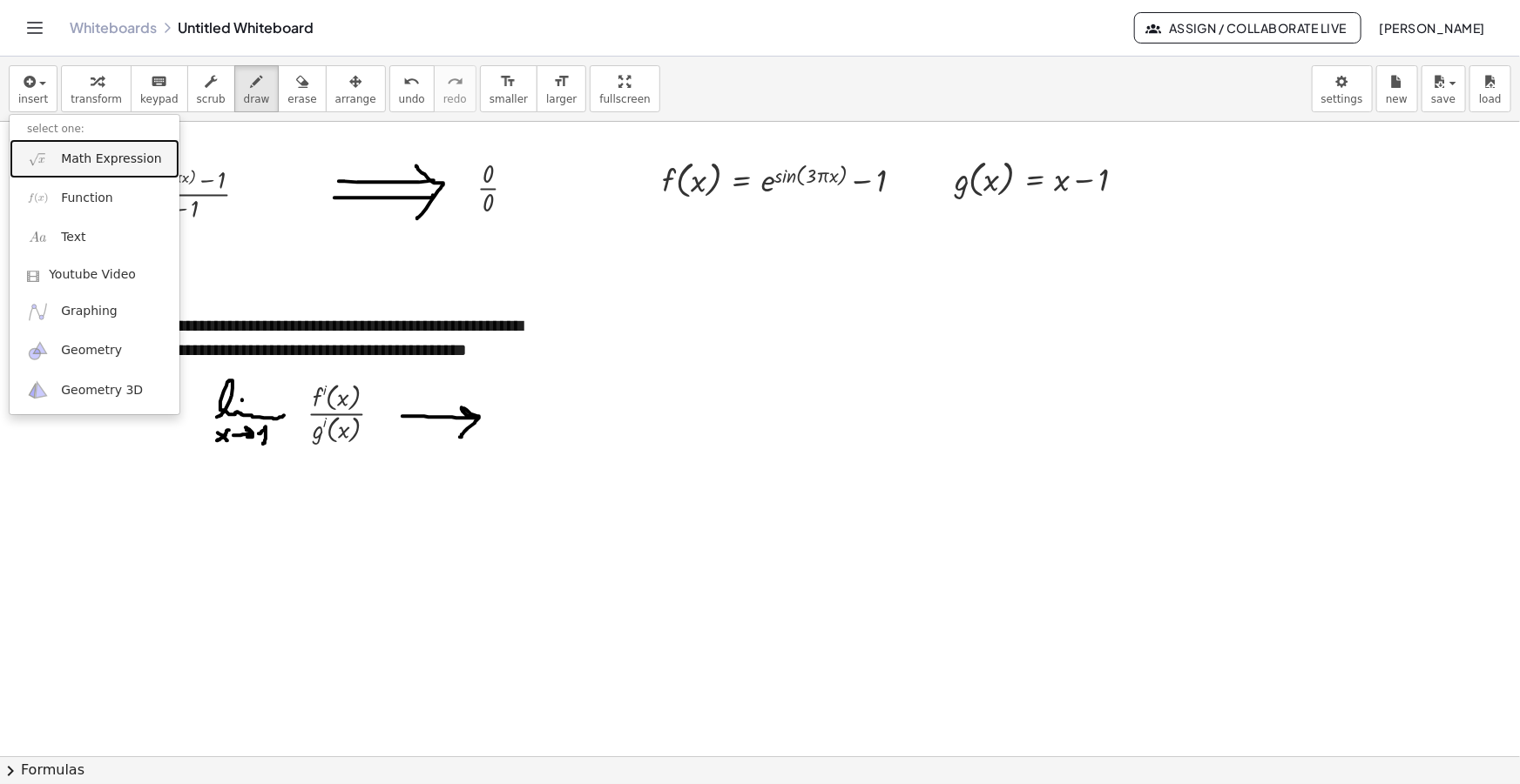
click at [87, 151] on span "Math Expression" at bounding box center [111, 159] width 100 height 18
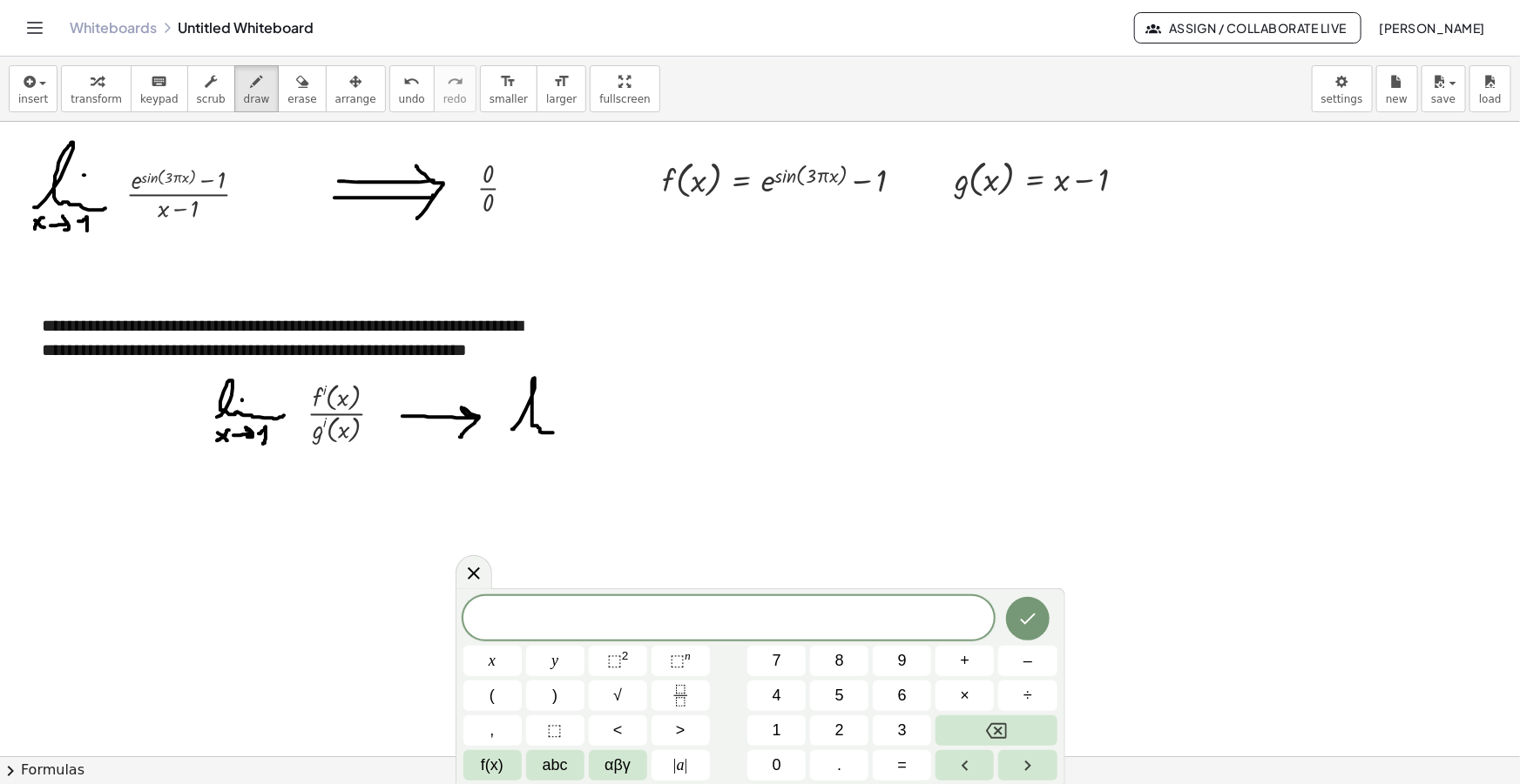
drag, startPoint x: 512, startPoint y: 429, endPoint x: 574, endPoint y: 428, distance: 62.0
drag, startPoint x: 514, startPoint y: 452, endPoint x: 527, endPoint y: 440, distance: 17.7
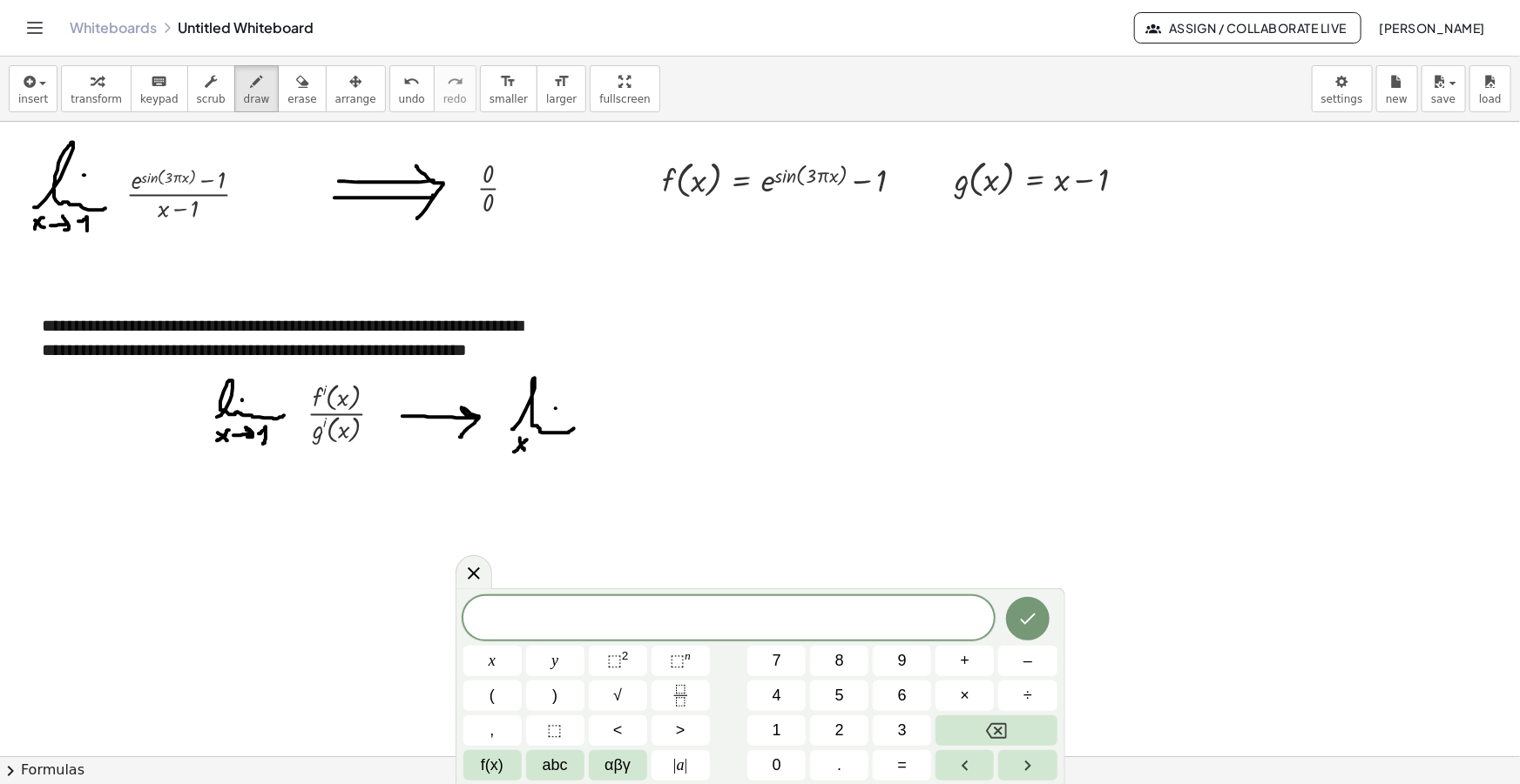
drag, startPoint x: 533, startPoint y: 444, endPoint x: 546, endPoint y: 452, distance: 15.3
drag, startPoint x: 559, startPoint y: 448, endPoint x: 567, endPoint y: 452, distance: 8.9
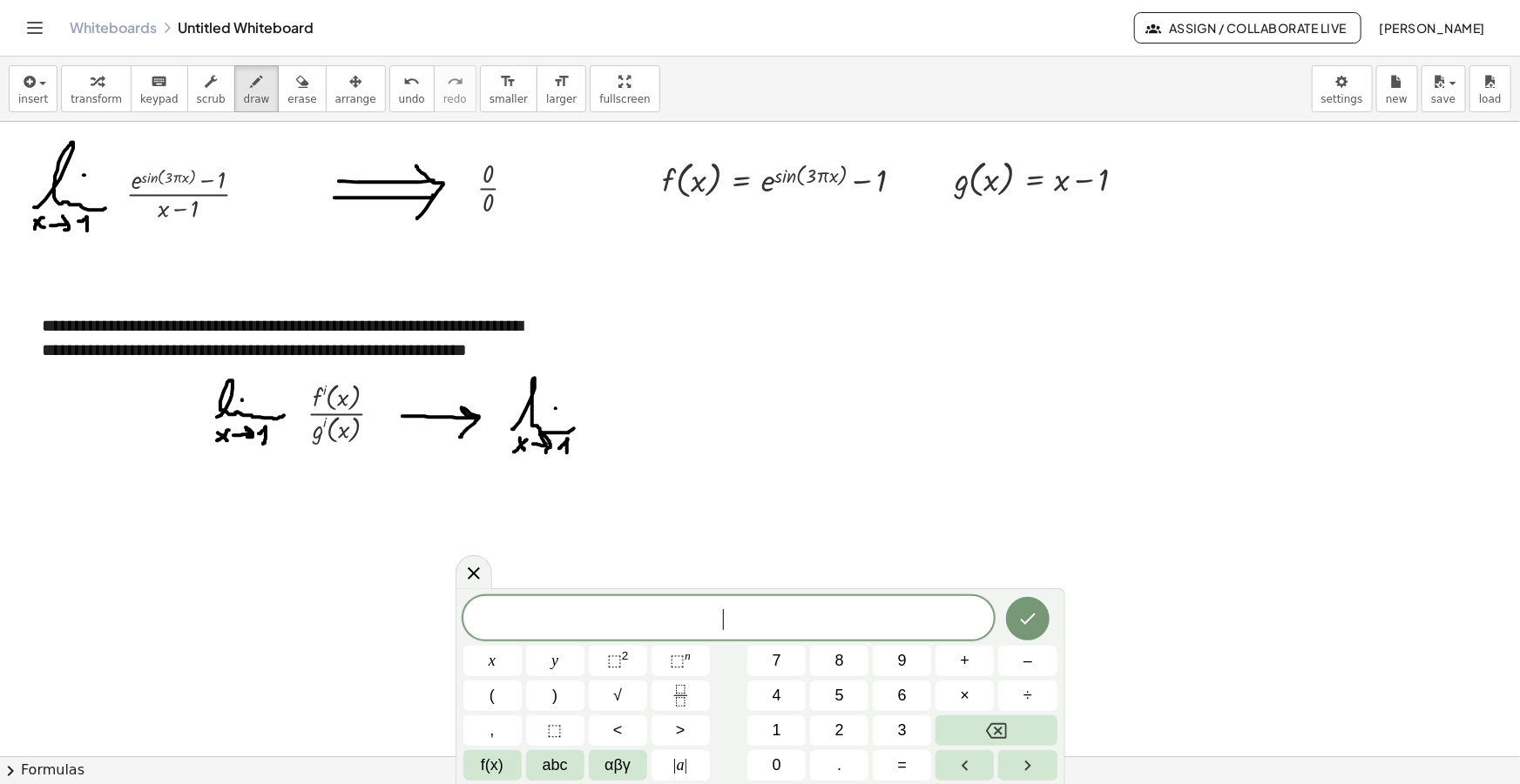
click at [774, 629] on span "​" at bounding box center [728, 620] width 531 height 24
drag, startPoint x: 749, startPoint y: 602, endPoint x: 413, endPoint y: 562, distance: 338.4
click at [415, 562] on body "**********" at bounding box center [760, 392] width 1520 height 784
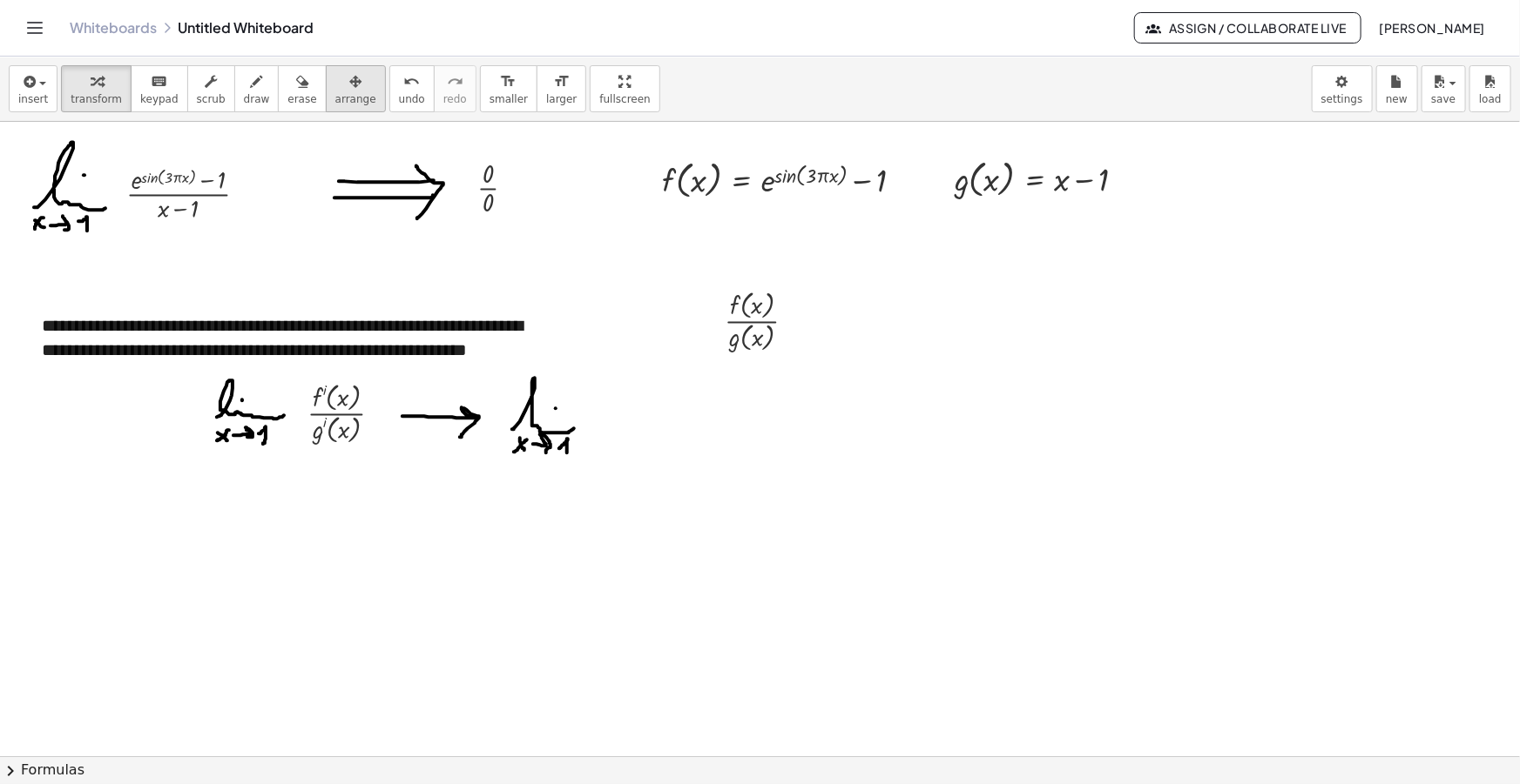
click at [349, 74] on icon "button" at bounding box center [355, 81] width 12 height 21
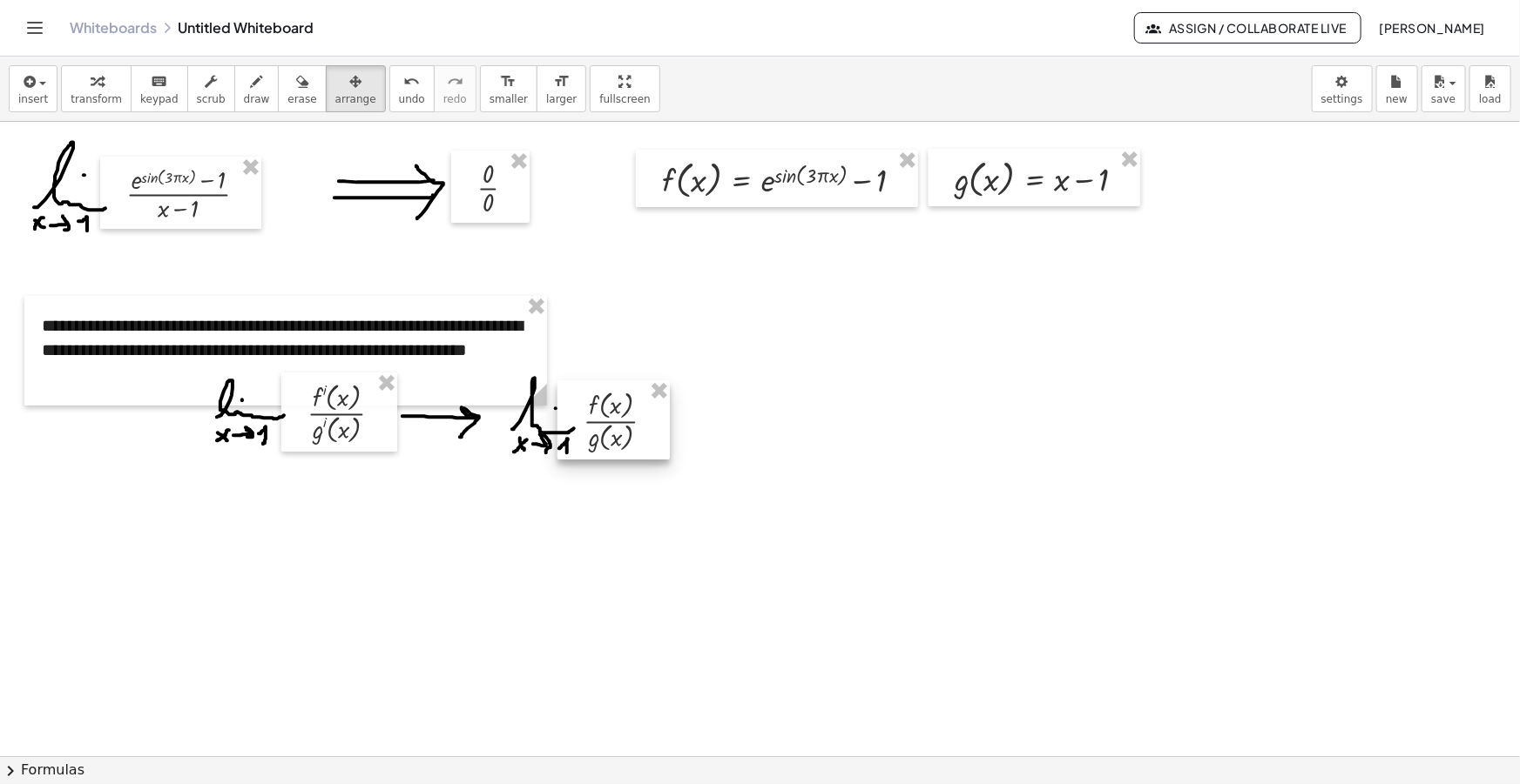
drag, startPoint x: 737, startPoint y: 310, endPoint x: 597, endPoint y: 406, distance: 169.8
click at [597, 406] on div at bounding box center [614, 420] width 113 height 79
drag, startPoint x: 243, startPoint y: 99, endPoint x: 576, endPoint y: 294, distance: 385.9
click at [244, 99] on span "draw" at bounding box center [257, 99] width 26 height 12
drag, startPoint x: 670, startPoint y: 414, endPoint x: 679, endPoint y: 414, distance: 9.0
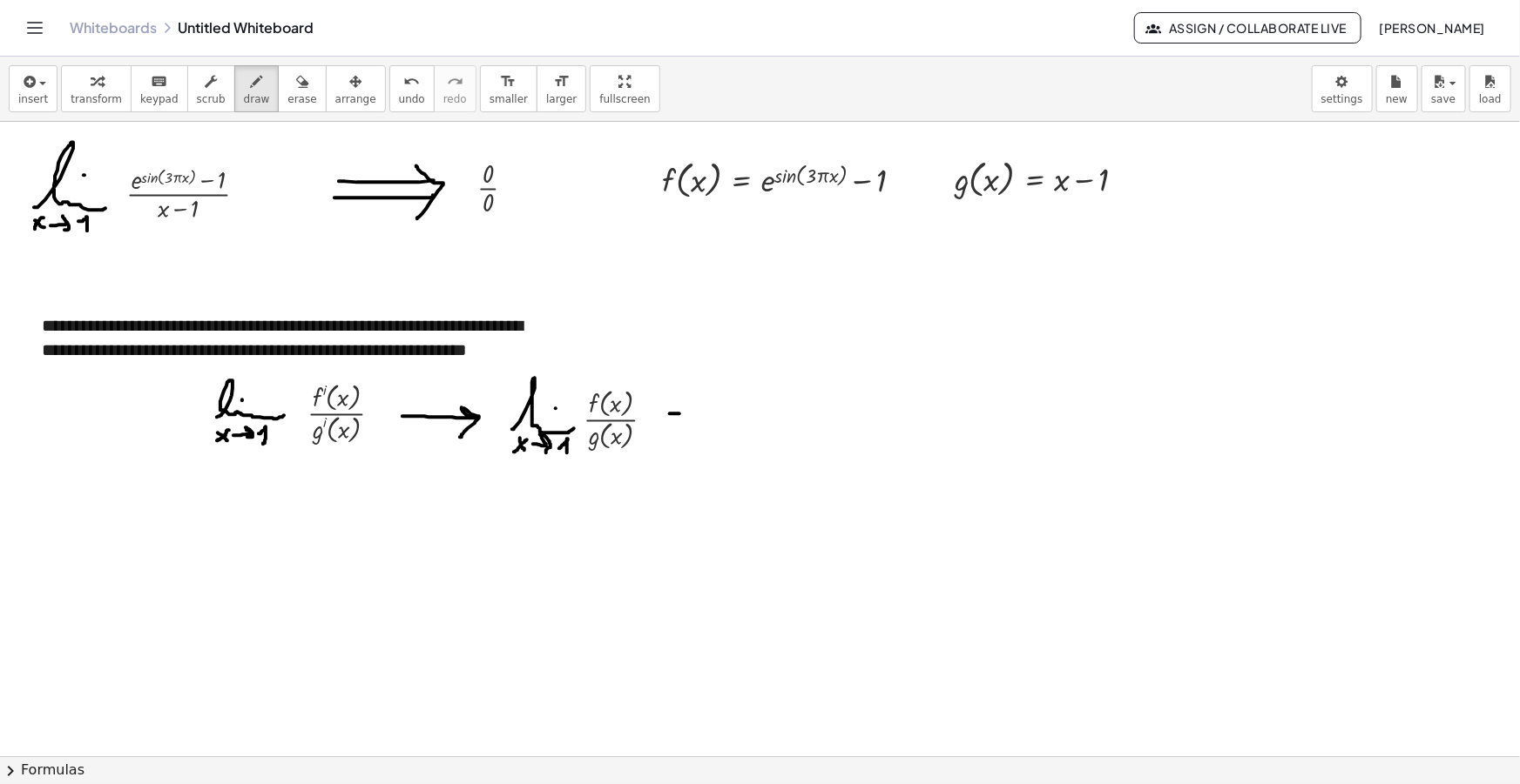
drag, startPoint x: 670, startPoint y: 425, endPoint x: 679, endPoint y: 426, distance: 9.1
drag, startPoint x: 705, startPoint y: 429, endPoint x: 749, endPoint y: 427, distance: 44.0
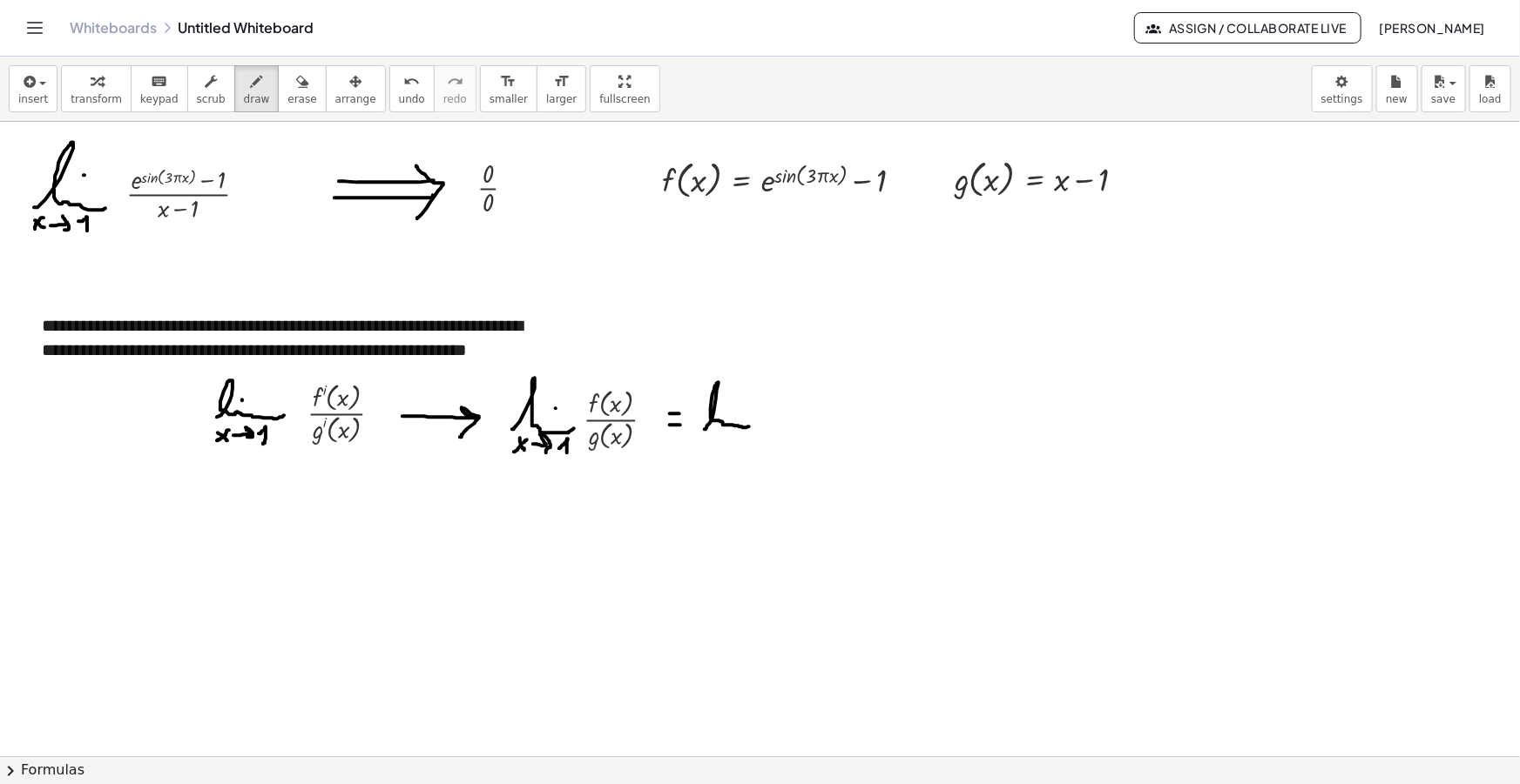
drag, startPoint x: 735, startPoint y: 405, endPoint x: 726, endPoint y: 429, distance: 25.6
drag, startPoint x: 706, startPoint y: 451, endPoint x: 719, endPoint y: 440, distance: 17.0
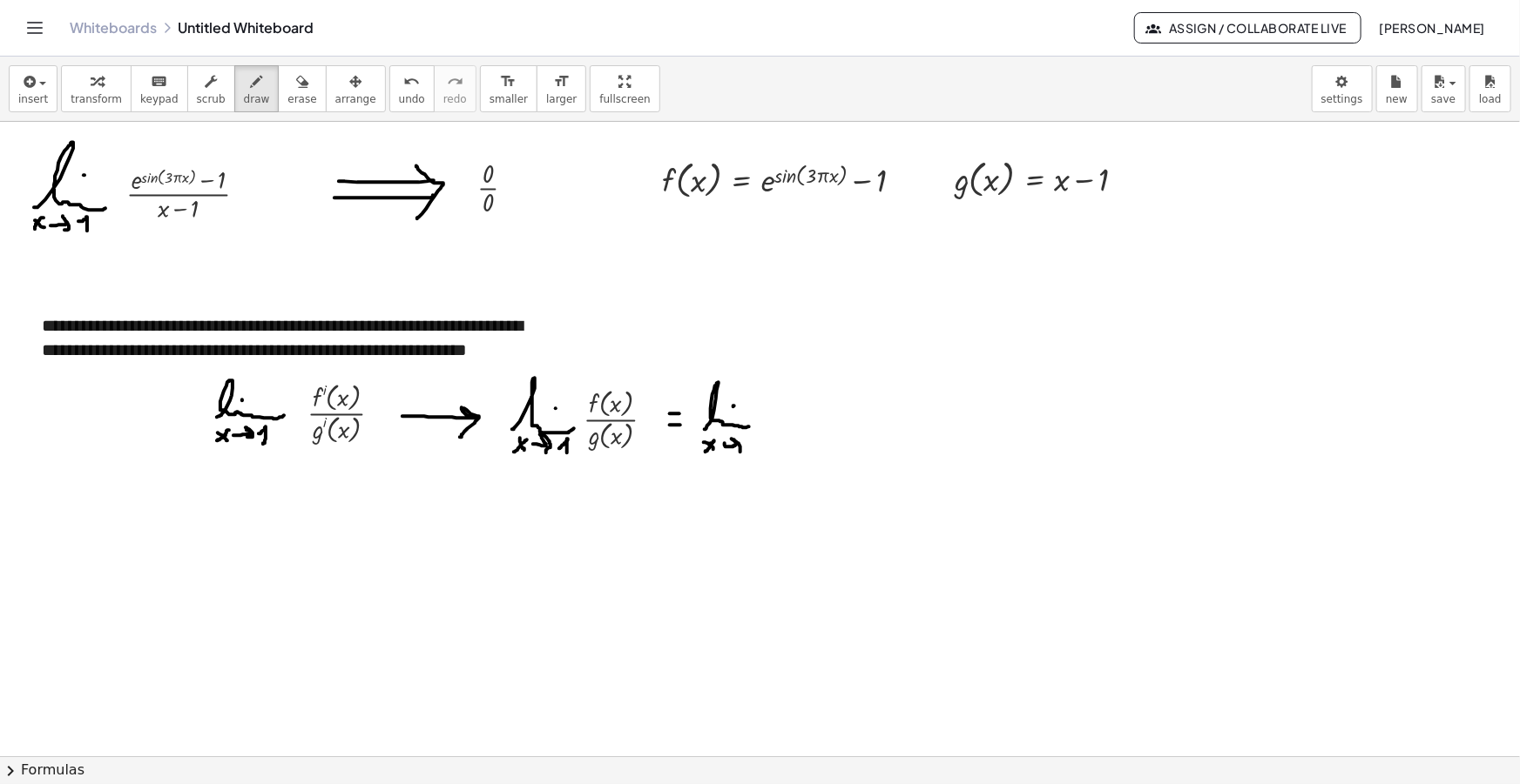
drag, startPoint x: 724, startPoint y: 443, endPoint x: 736, endPoint y: 452, distance: 15.0
click at [51, 67] on button "insert" at bounding box center [32, 89] width 49 height 47
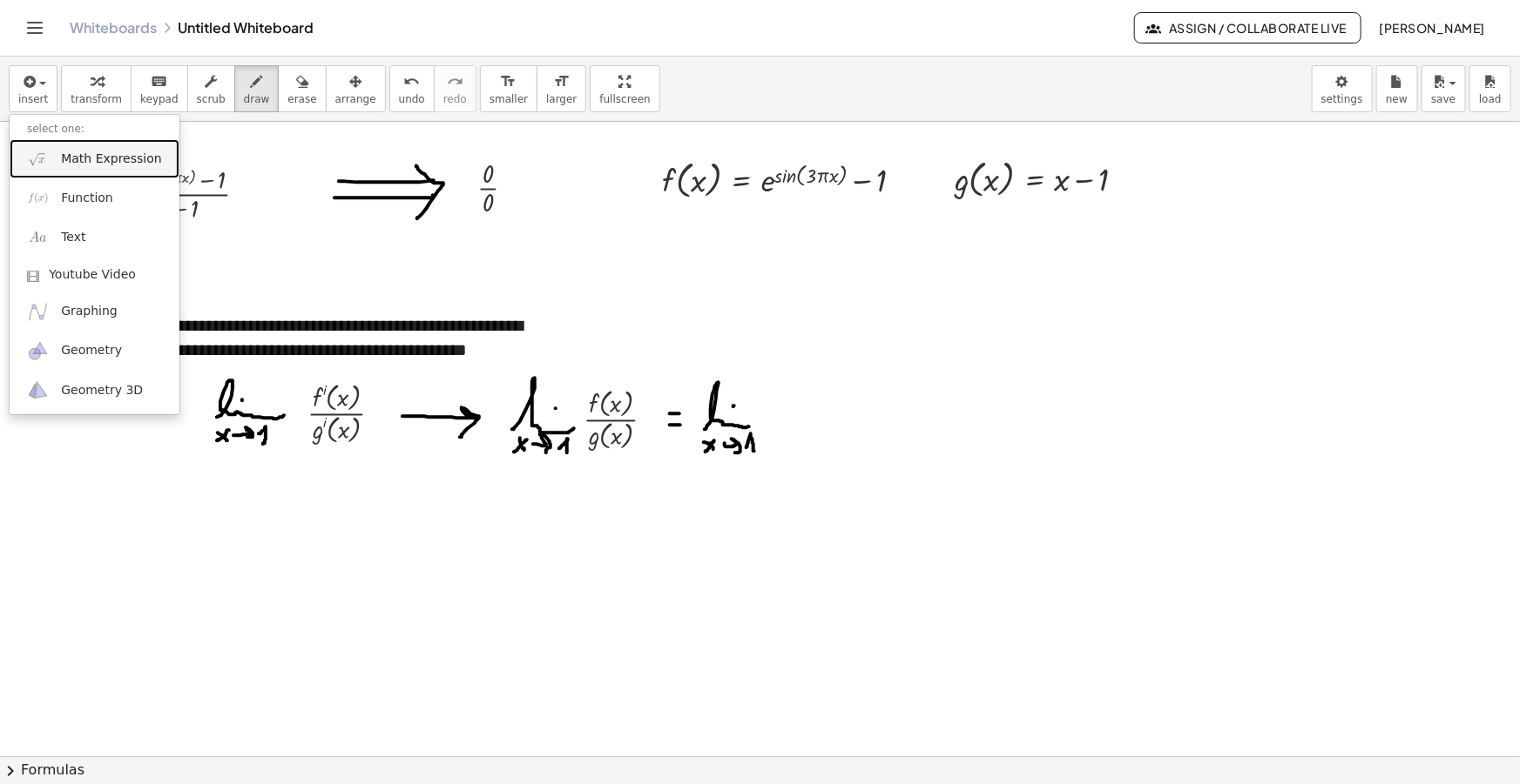
click at [79, 146] on link "Math Expression" at bounding box center [94, 159] width 170 height 39
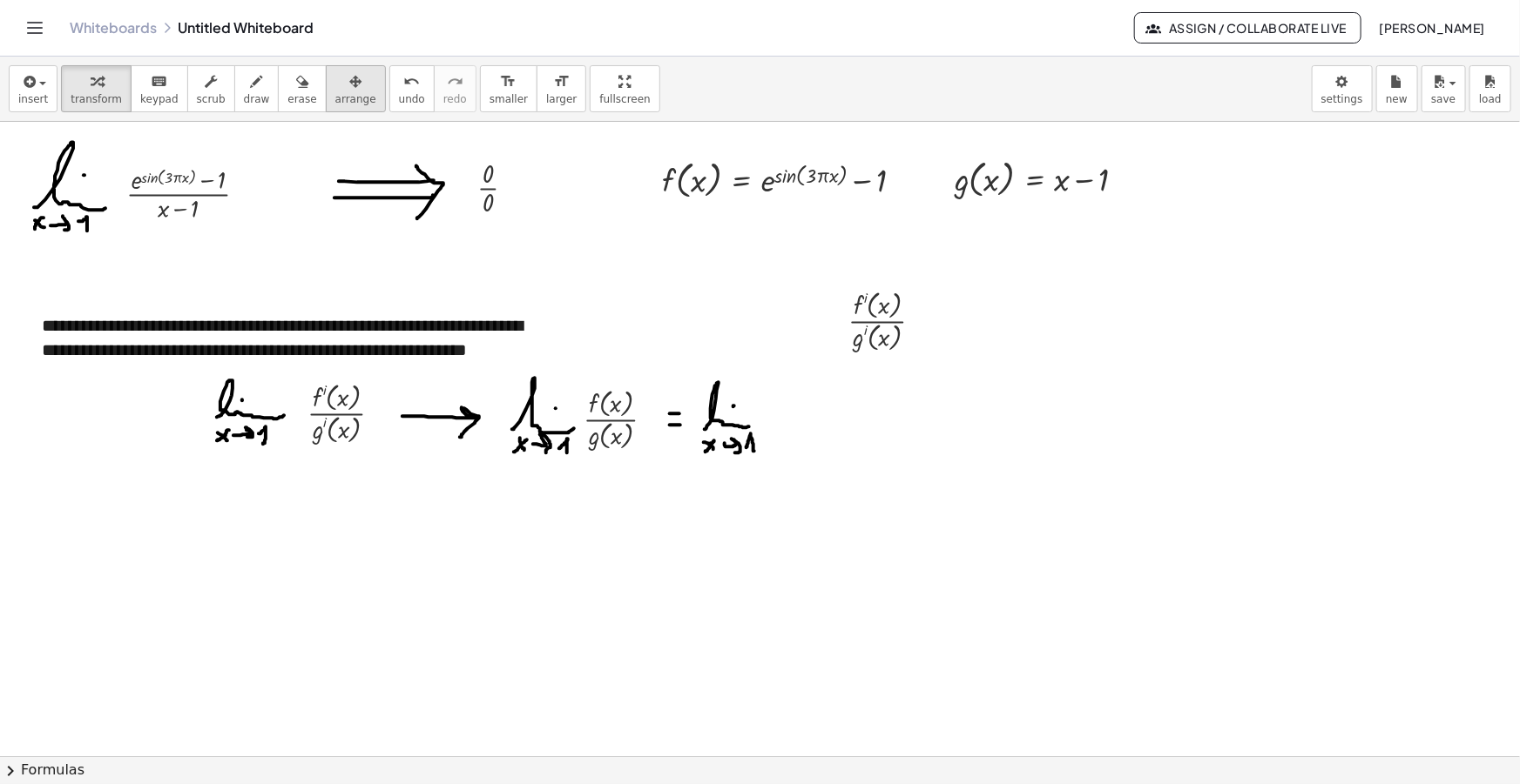
click at [349, 78] on icon "button" at bounding box center [355, 81] width 12 height 21
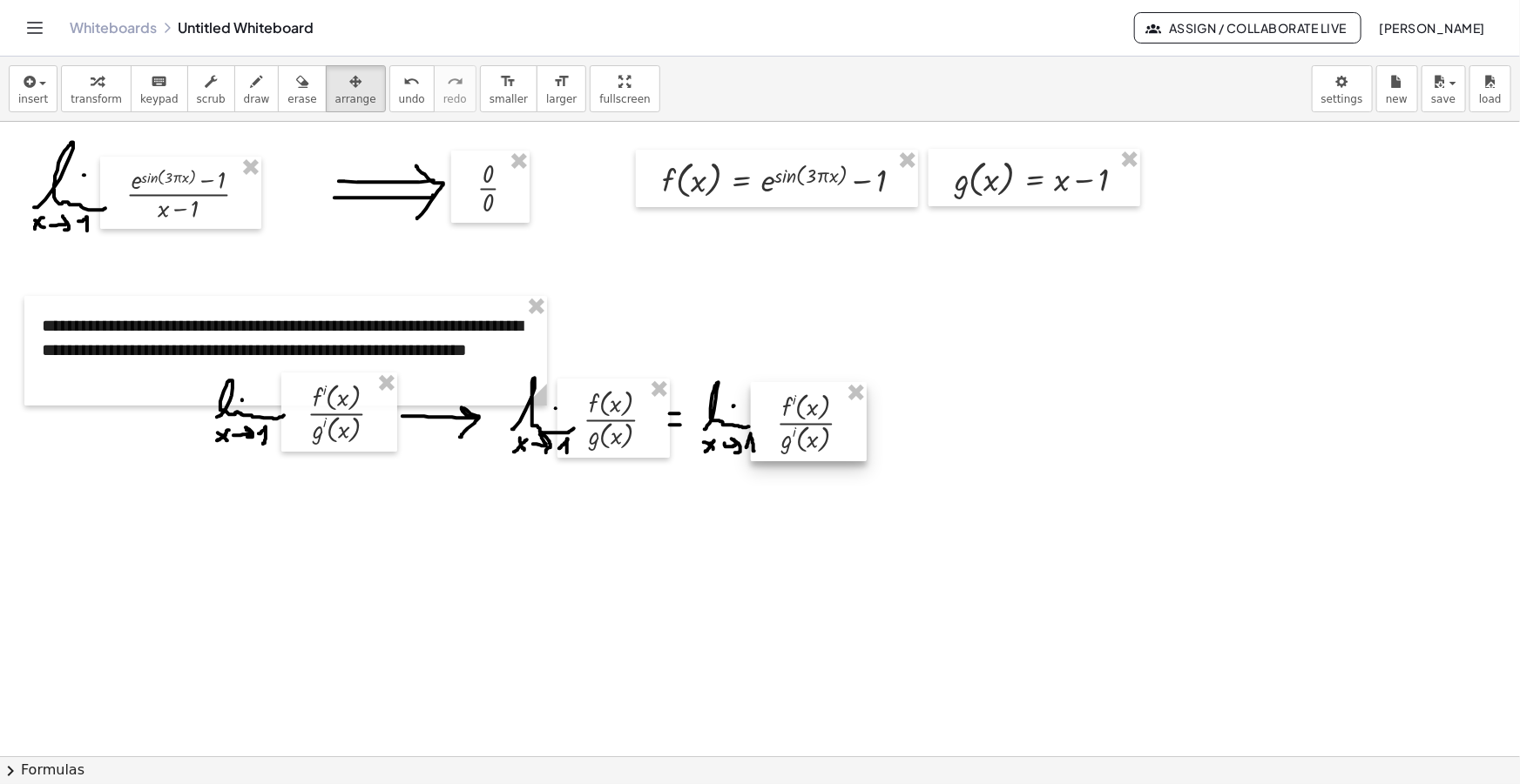
drag, startPoint x: 835, startPoint y: 353, endPoint x: 768, endPoint y: 441, distance: 110.6
click at [768, 441] on div at bounding box center [809, 422] width 116 height 79
click at [244, 87] on div "button" at bounding box center [257, 80] width 26 height 21
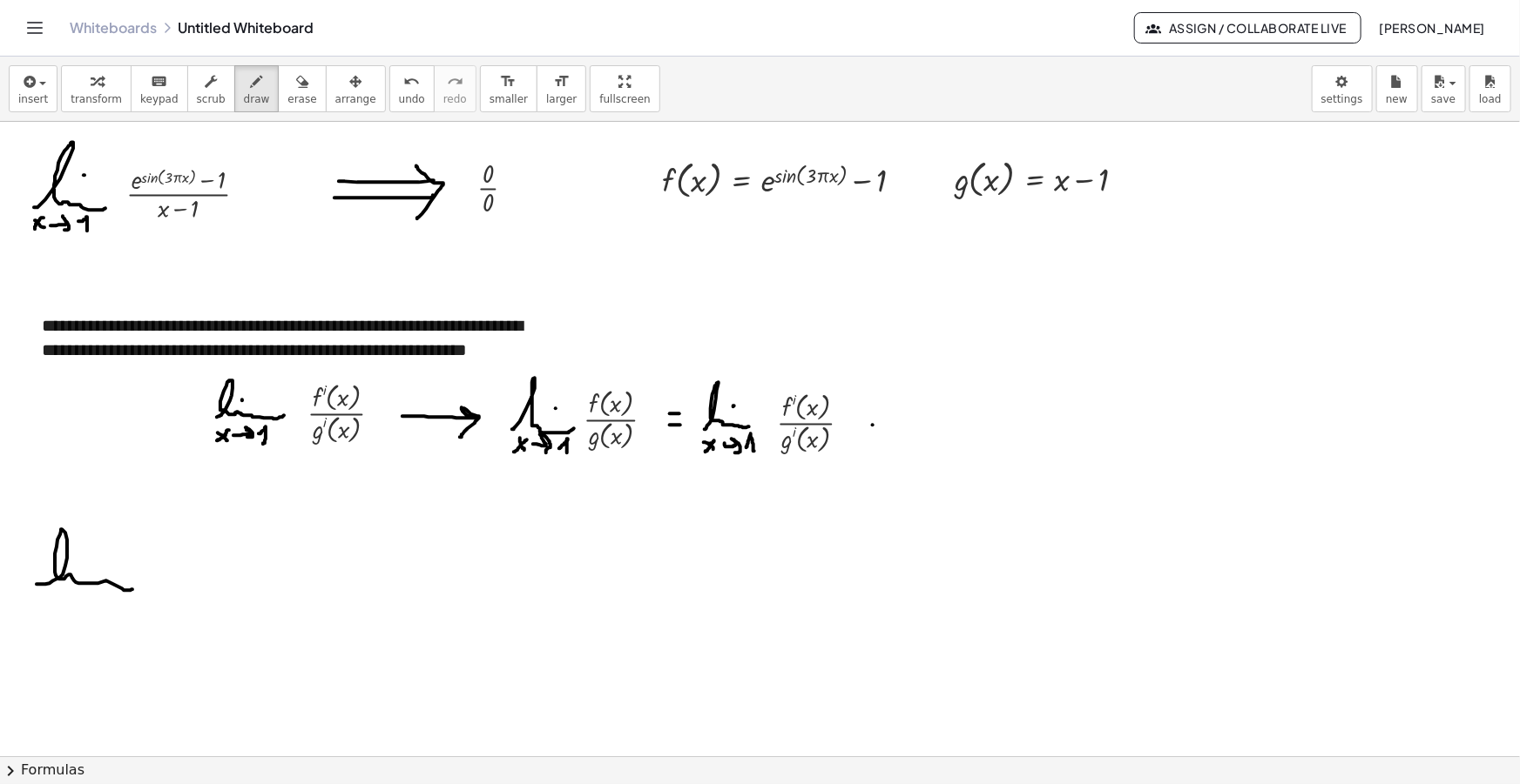
drag, startPoint x: 45, startPoint y: 585, endPoint x: 124, endPoint y: 575, distance: 79.6
drag, startPoint x: 55, startPoint y: 601, endPoint x: 65, endPoint y: 609, distance: 12.8
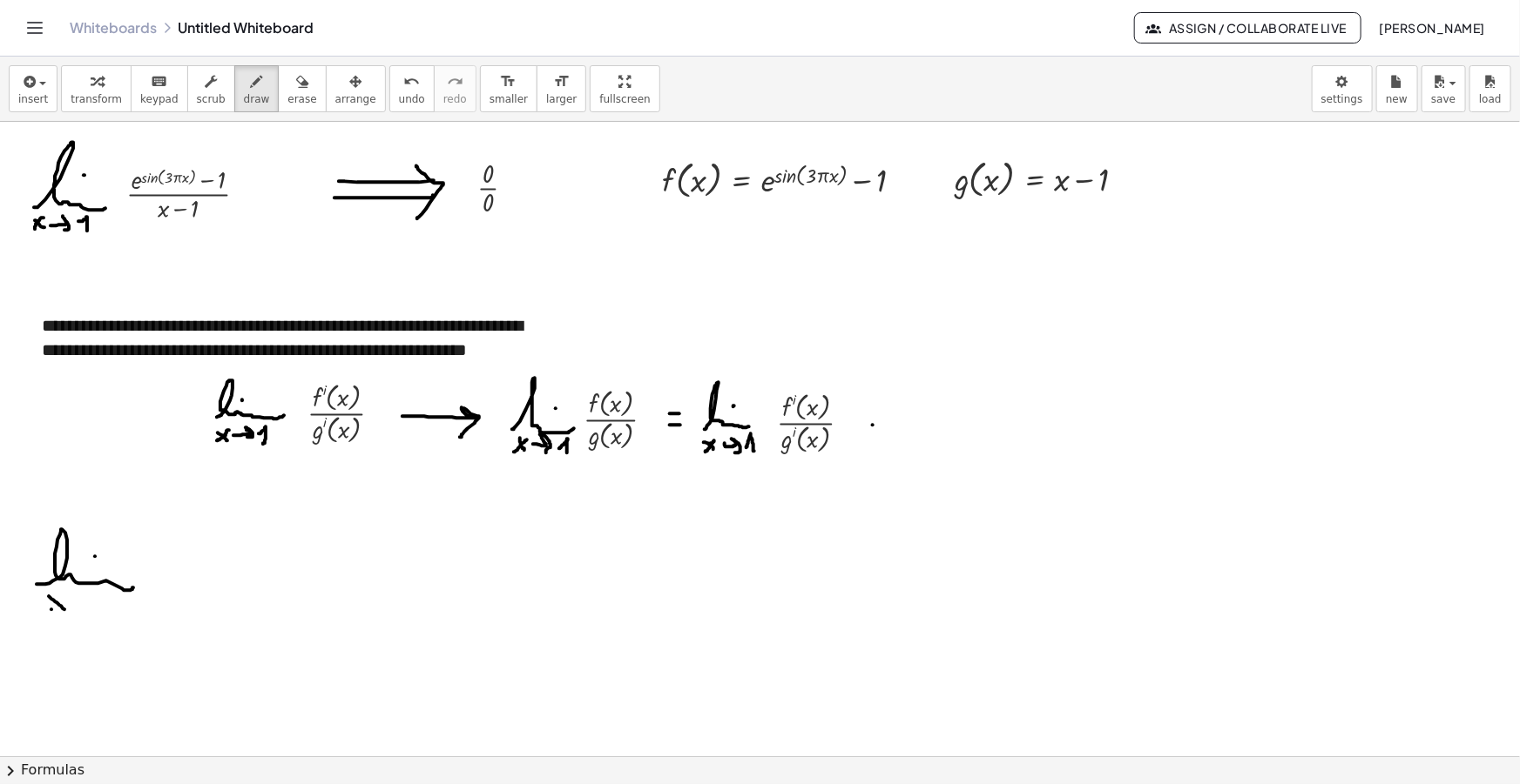
drag, startPoint x: 52, startPoint y: 609, endPoint x: 64, endPoint y: 594, distance: 19.2
drag, startPoint x: 77, startPoint y: 606, endPoint x: 92, endPoint y: 614, distance: 17.0
drag, startPoint x: 112, startPoint y: 609, endPoint x: 122, endPoint y: 618, distance: 13.5
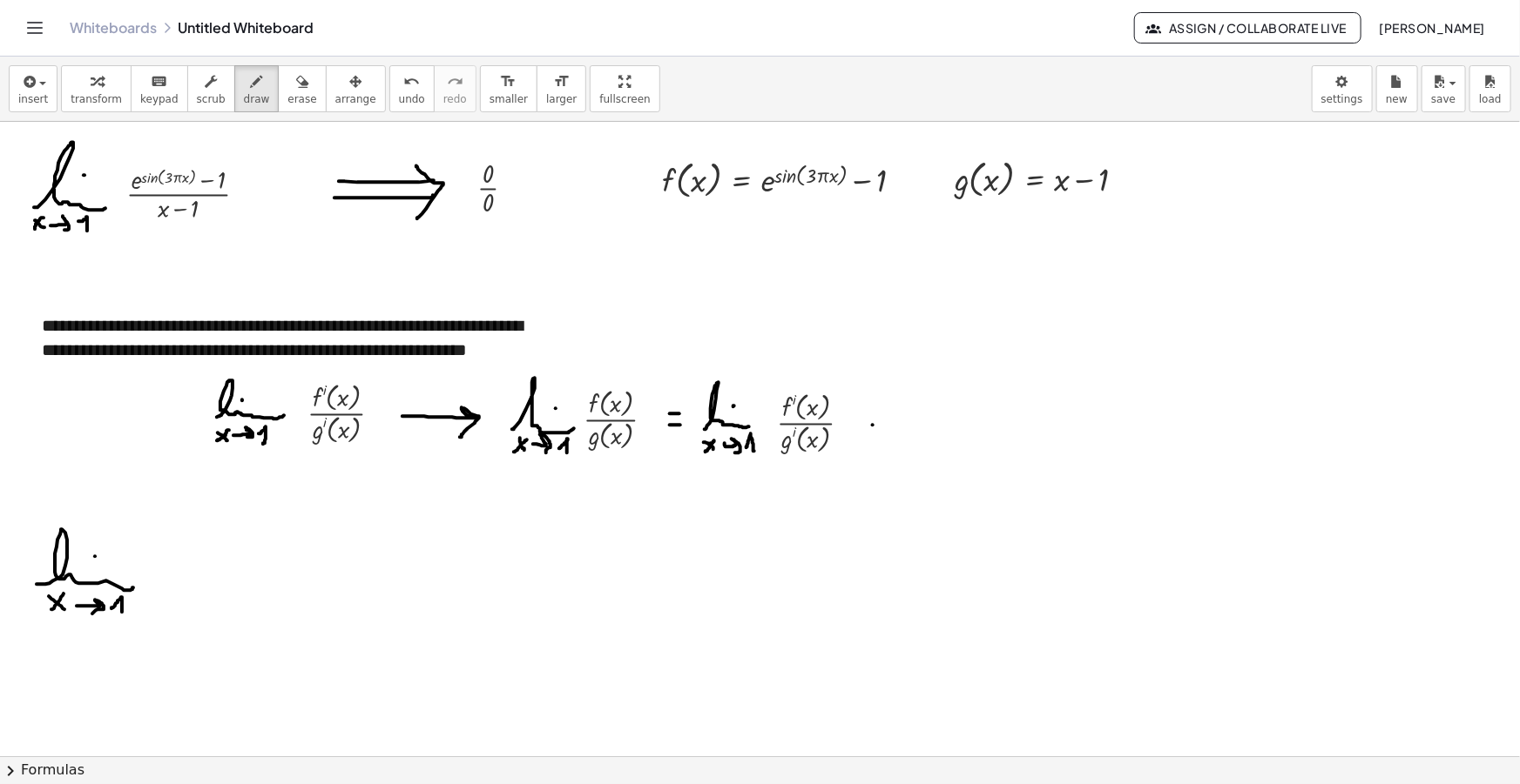
click at [47, 104] on button "insert" at bounding box center [32, 89] width 49 height 47
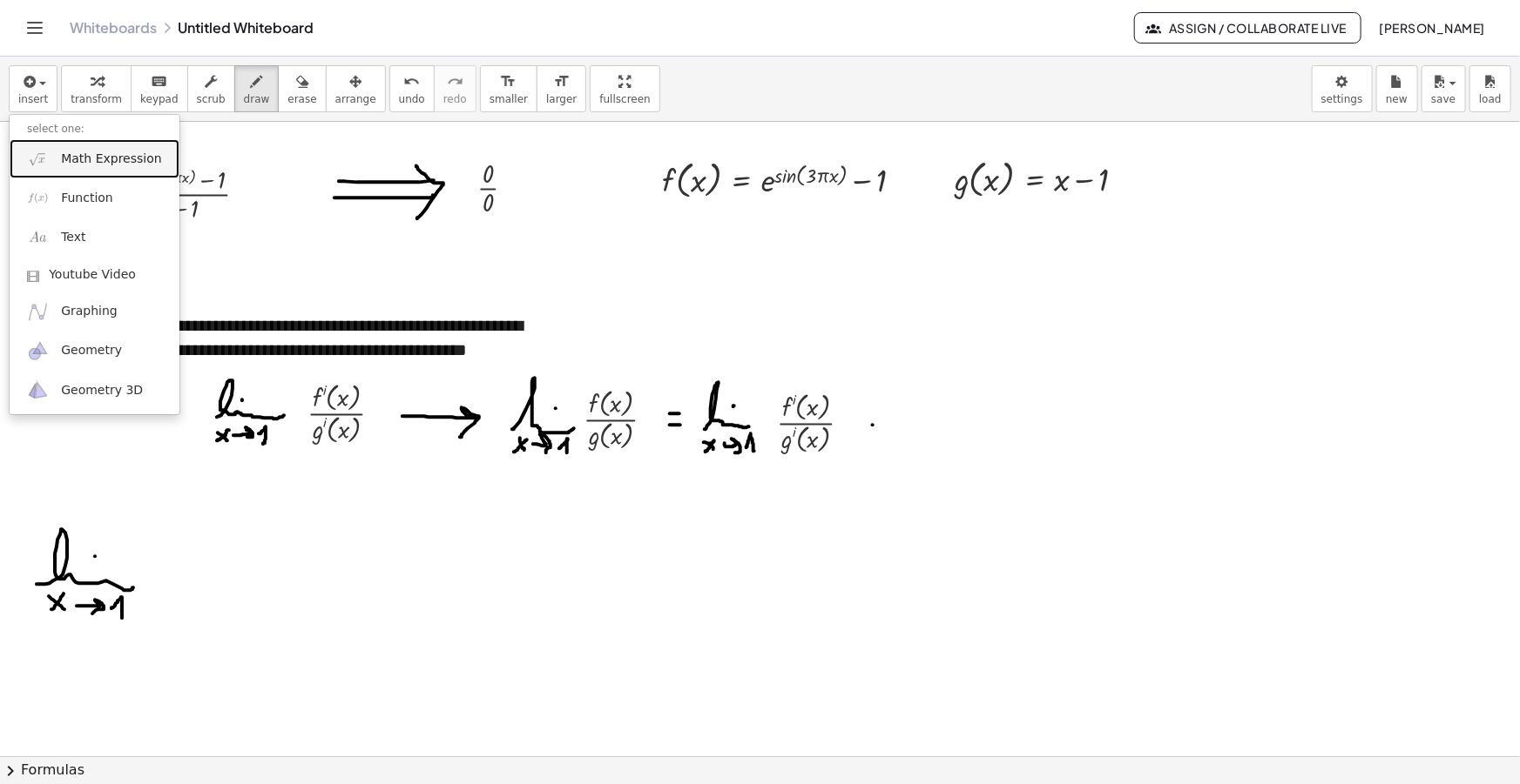
click at [60, 163] on link "Math Expression" at bounding box center [94, 159] width 170 height 39
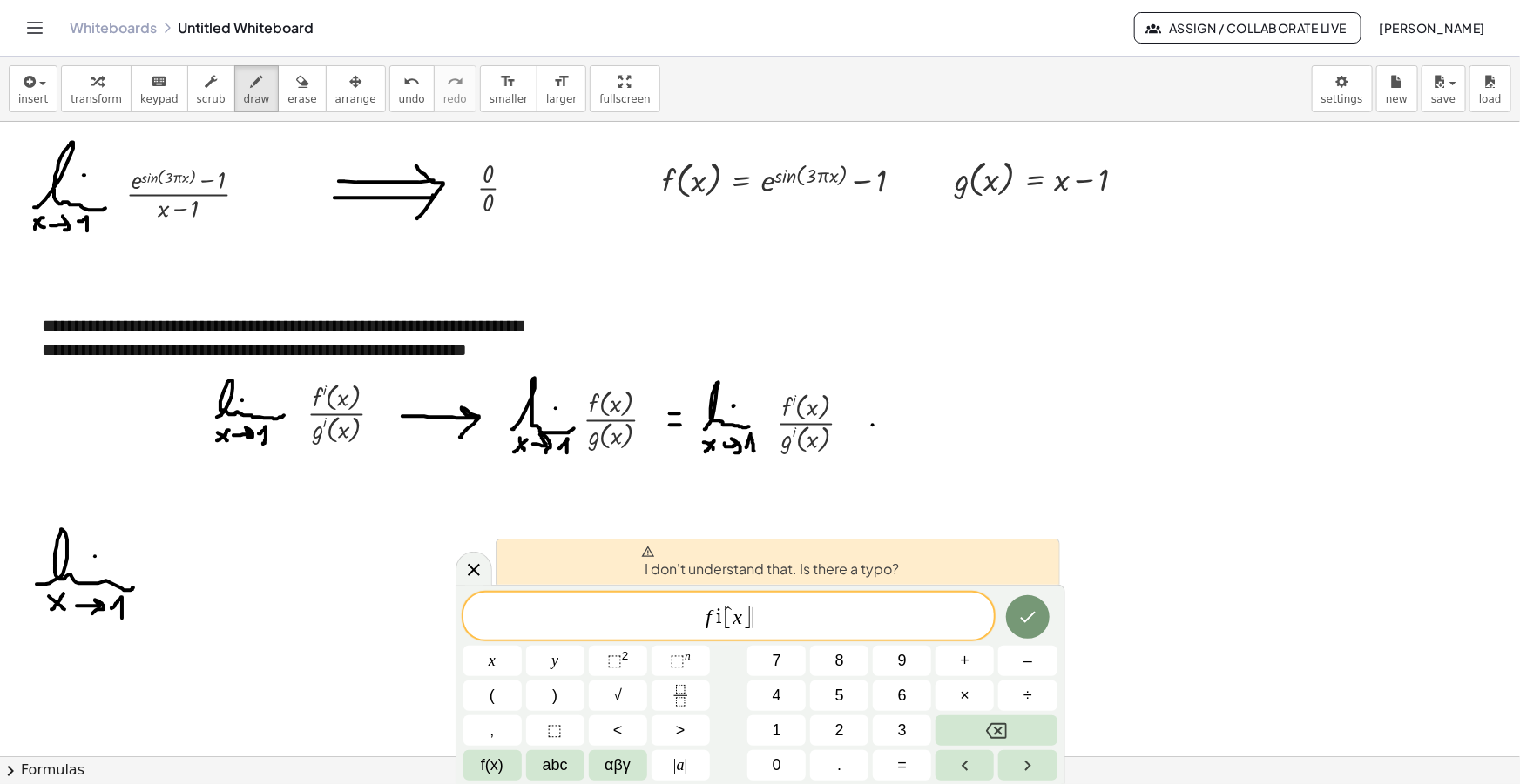
click at [721, 620] on span "f î [ x ] ​" at bounding box center [728, 617] width 531 height 29
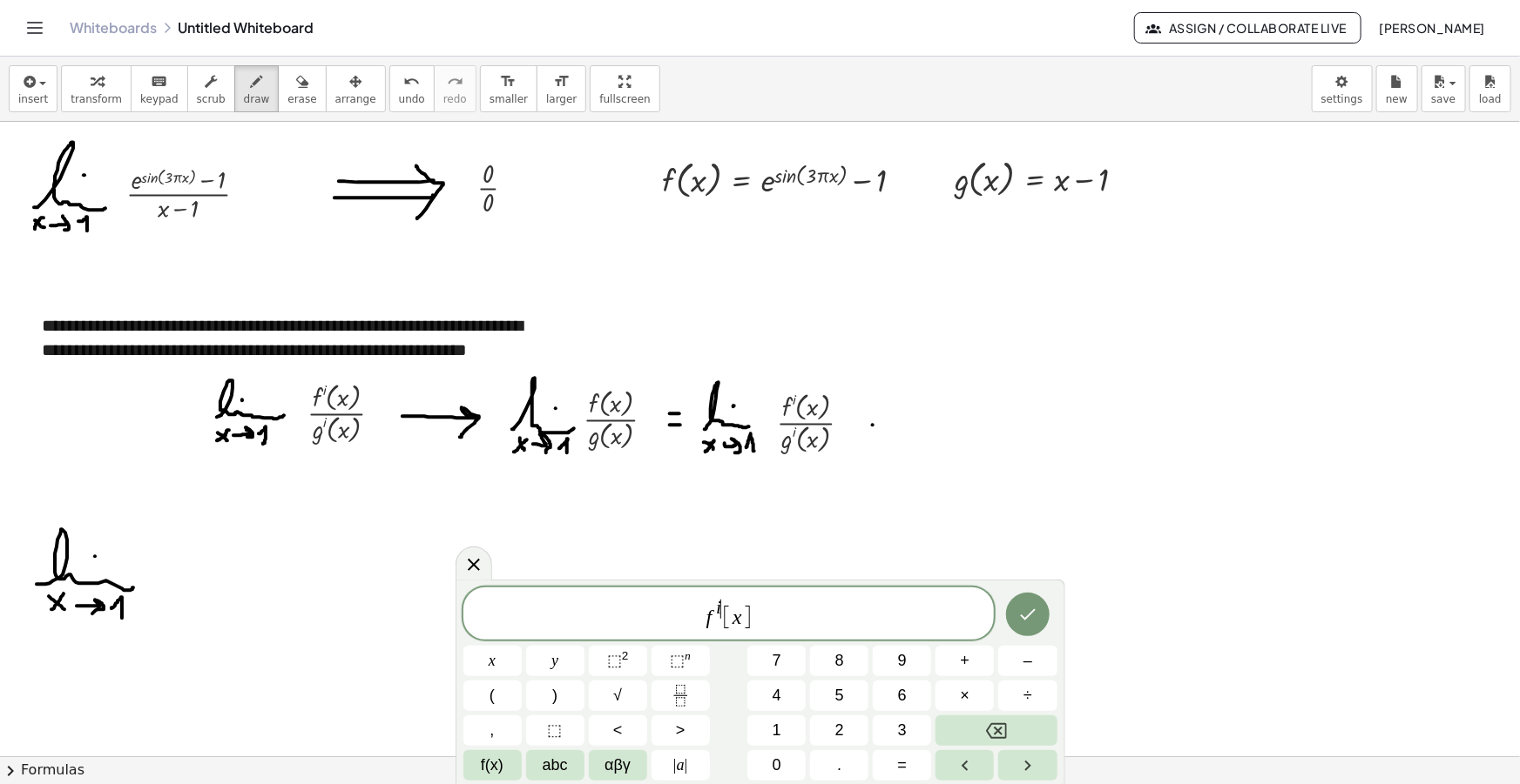
drag, startPoint x: 766, startPoint y: 613, endPoint x: 587, endPoint y: 606, distance: 179.1
click at [587, 606] on span "f i ​ [ x ]" at bounding box center [728, 615] width 531 height 34
click at [771, 618] on span "f i [ x ]" at bounding box center [728, 615] width 531 height 34
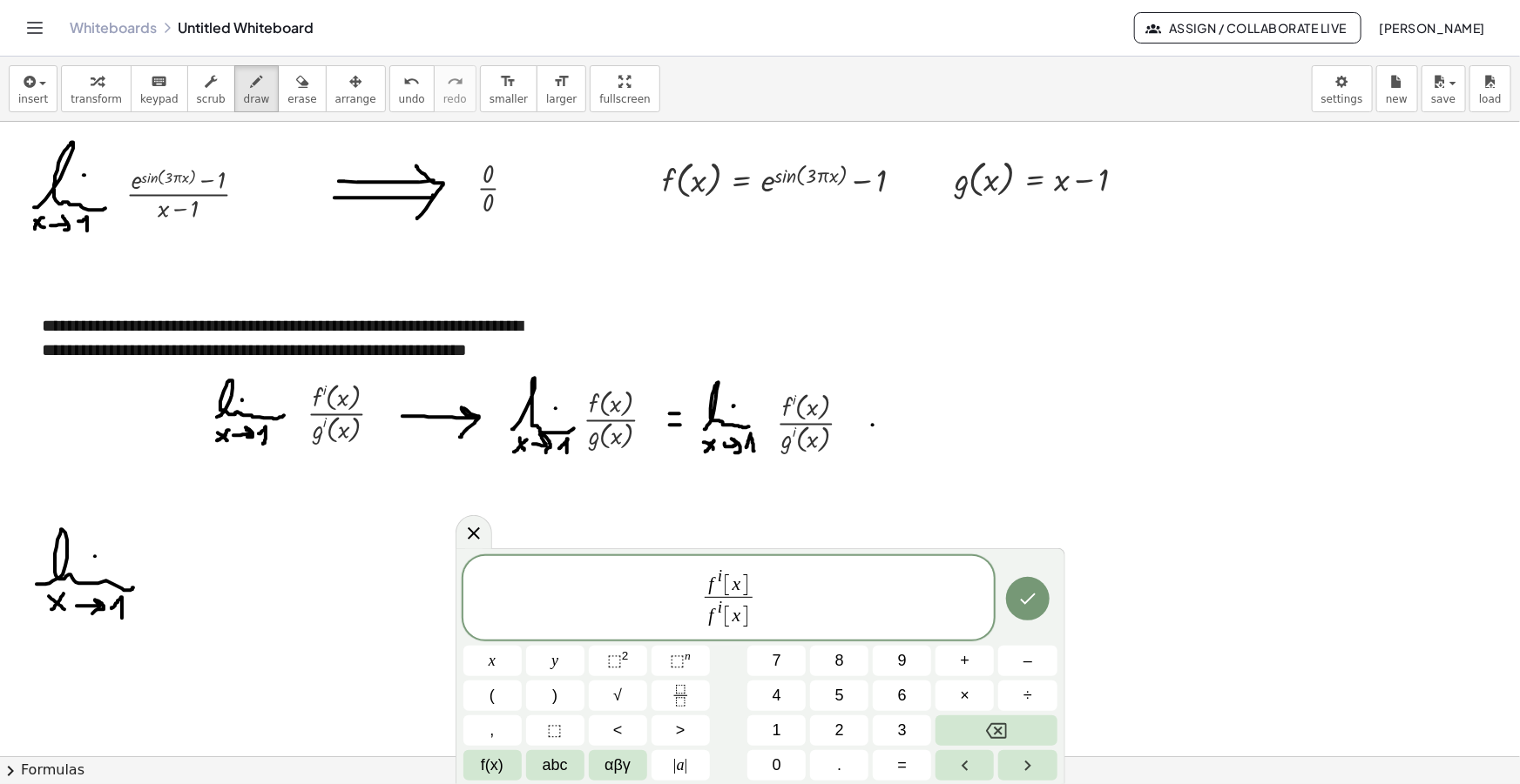
click at [711, 622] on var "f" at bounding box center [711, 615] width 6 height 21
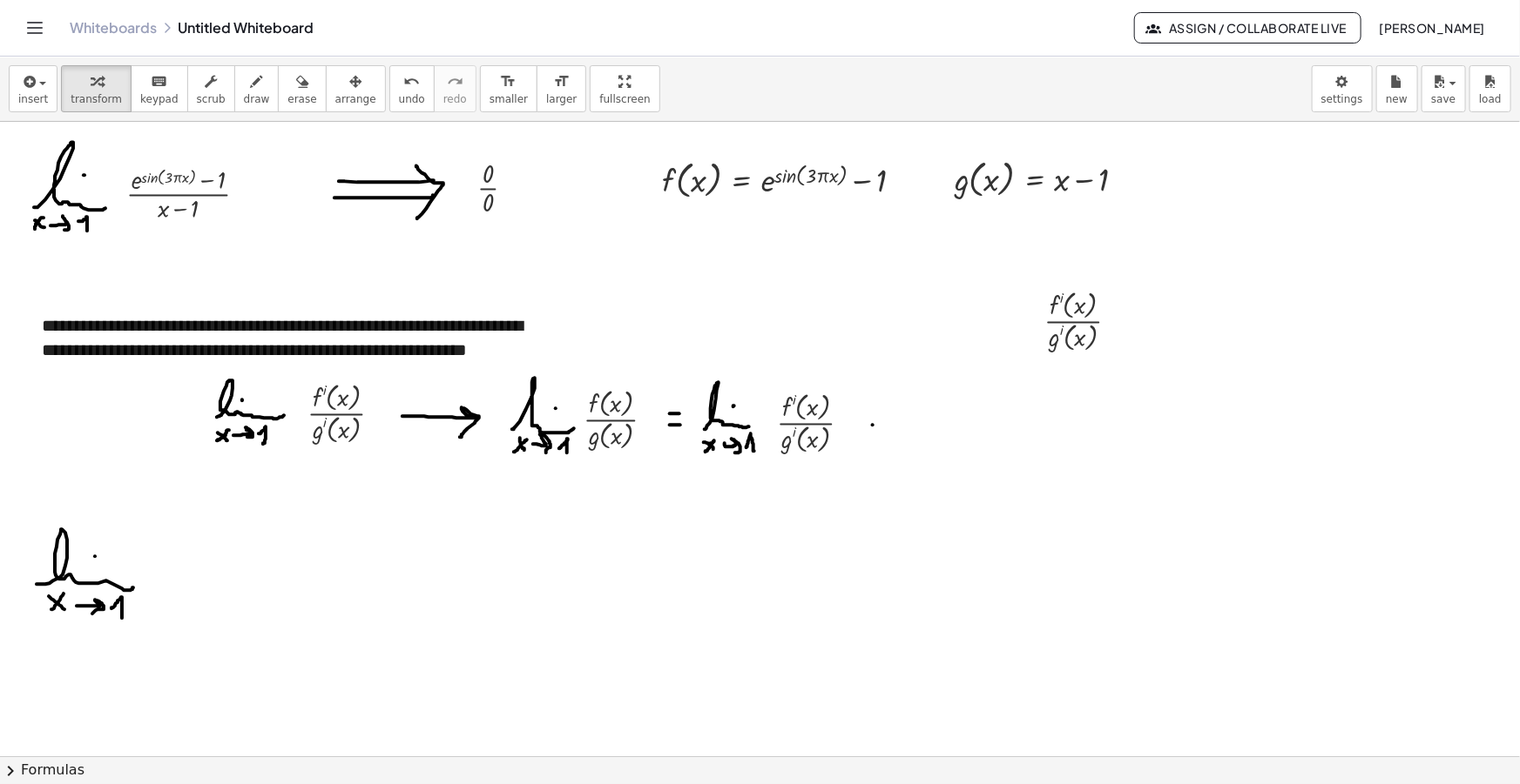
drag, startPoint x: 331, startPoint y: 87, endPoint x: 881, endPoint y: 510, distance: 693.9
click at [335, 87] on div "button" at bounding box center [356, 80] width 41 height 21
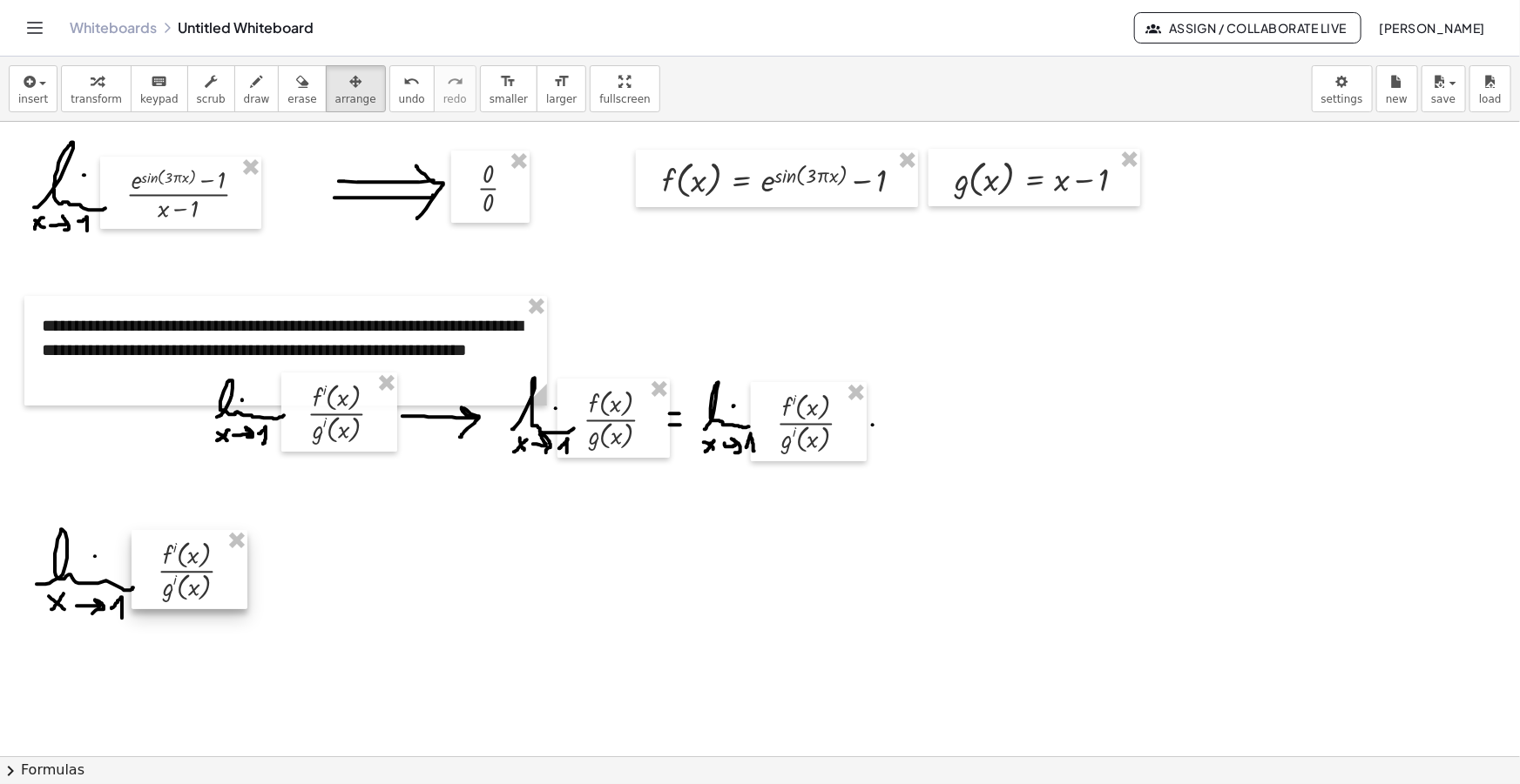
drag, startPoint x: 1115, startPoint y: 342, endPoint x: 228, endPoint y: 592, distance: 921.6
click at [228, 592] on div at bounding box center [188, 570] width 116 height 79
drag, startPoint x: 249, startPoint y: 83, endPoint x: 210, endPoint y: 446, distance: 365.1
click at [249, 85] on button "draw" at bounding box center [257, 89] width 45 height 47
drag, startPoint x: 239, startPoint y: 569, endPoint x: 249, endPoint y: 569, distance: 10.0
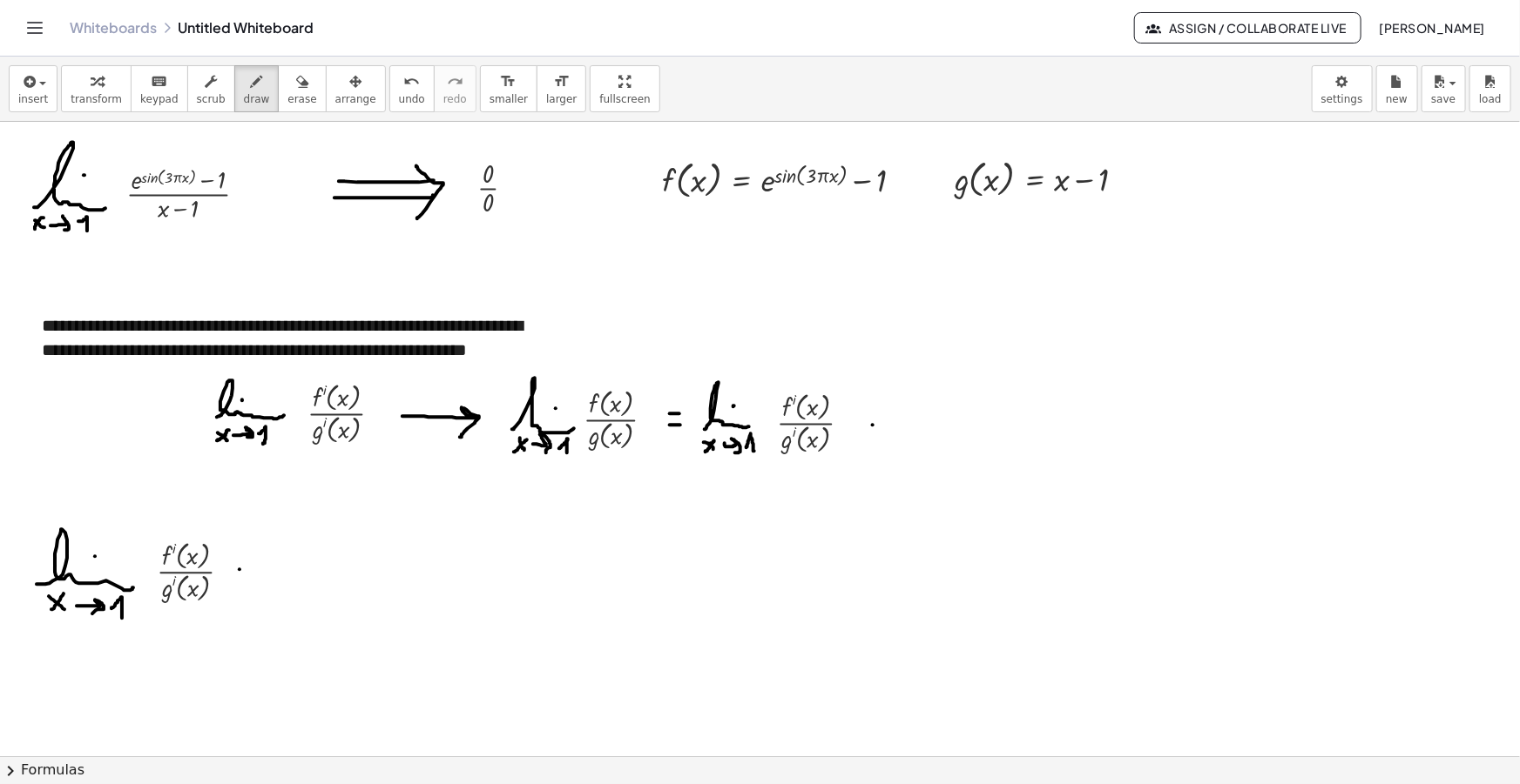
drag, startPoint x: 236, startPoint y: 582, endPoint x: 247, endPoint y: 583, distance: 11.0
drag, startPoint x: 269, startPoint y: 580, endPoint x: 341, endPoint y: 579, distance: 72.0
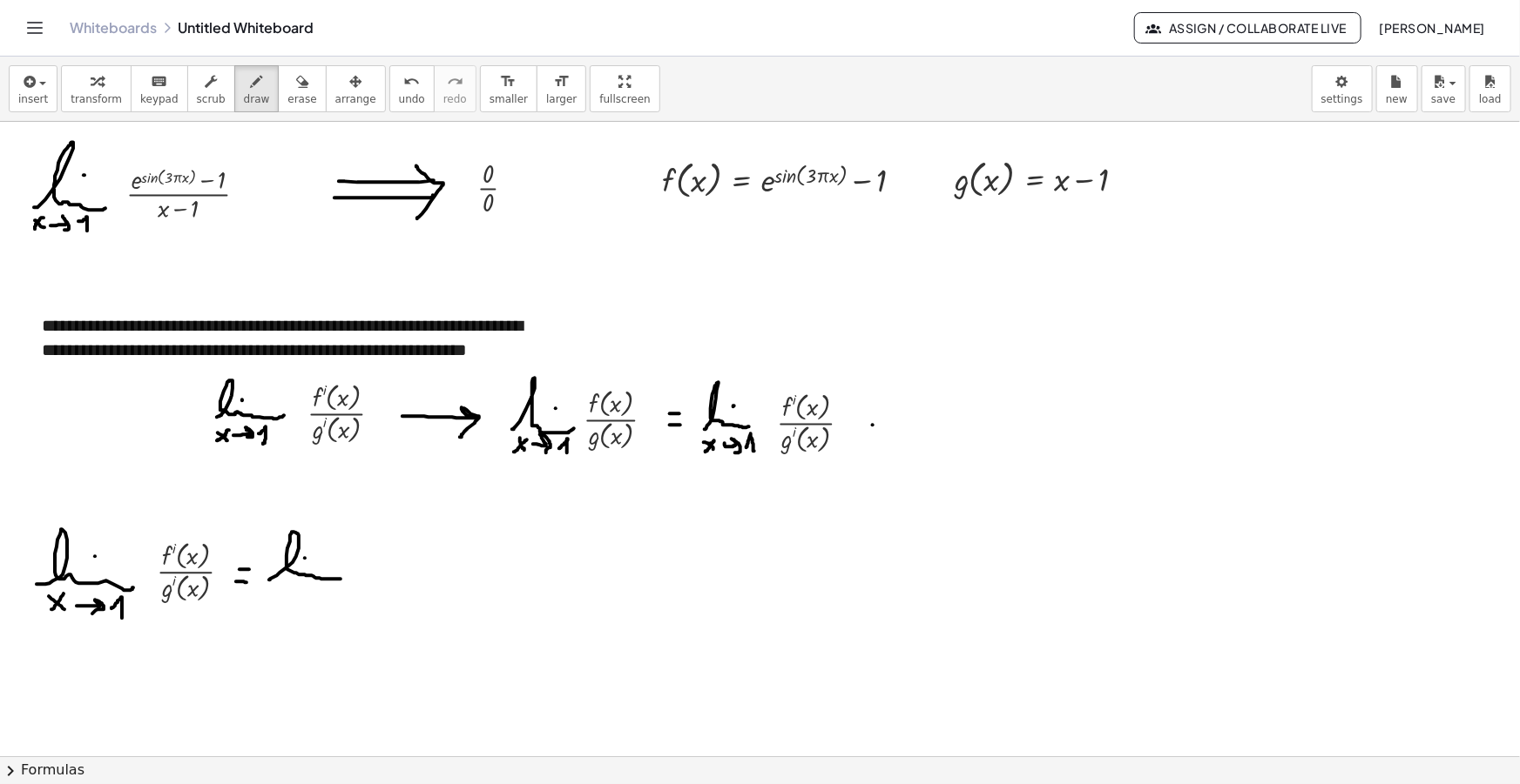
click at [25, 96] on span "insert" at bounding box center [33, 99] width 30 height 12
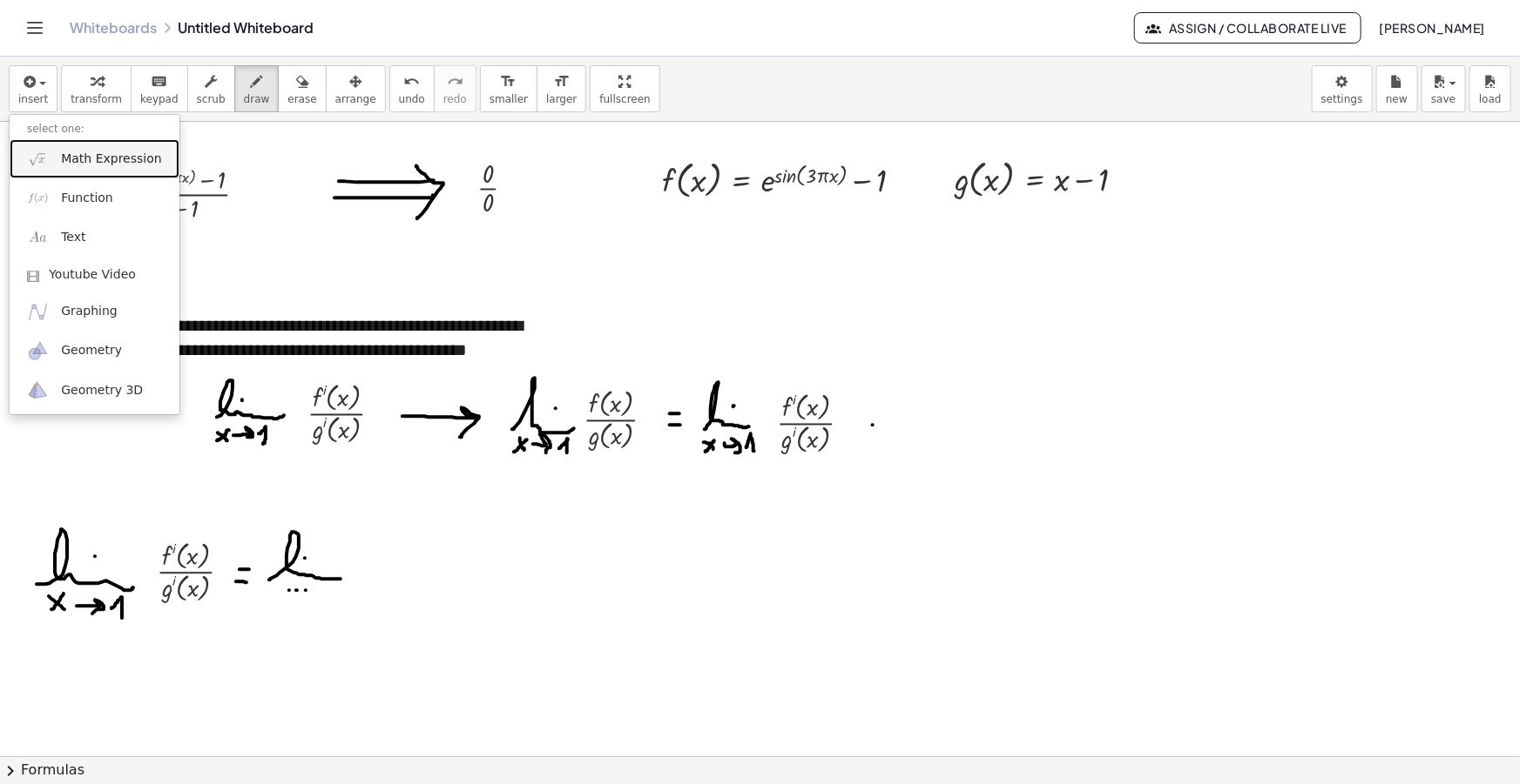
drag, startPoint x: 104, startPoint y: 165, endPoint x: 236, endPoint y: 272, distance: 169.9
click at [103, 165] on span "Math Expression" at bounding box center [111, 159] width 100 height 18
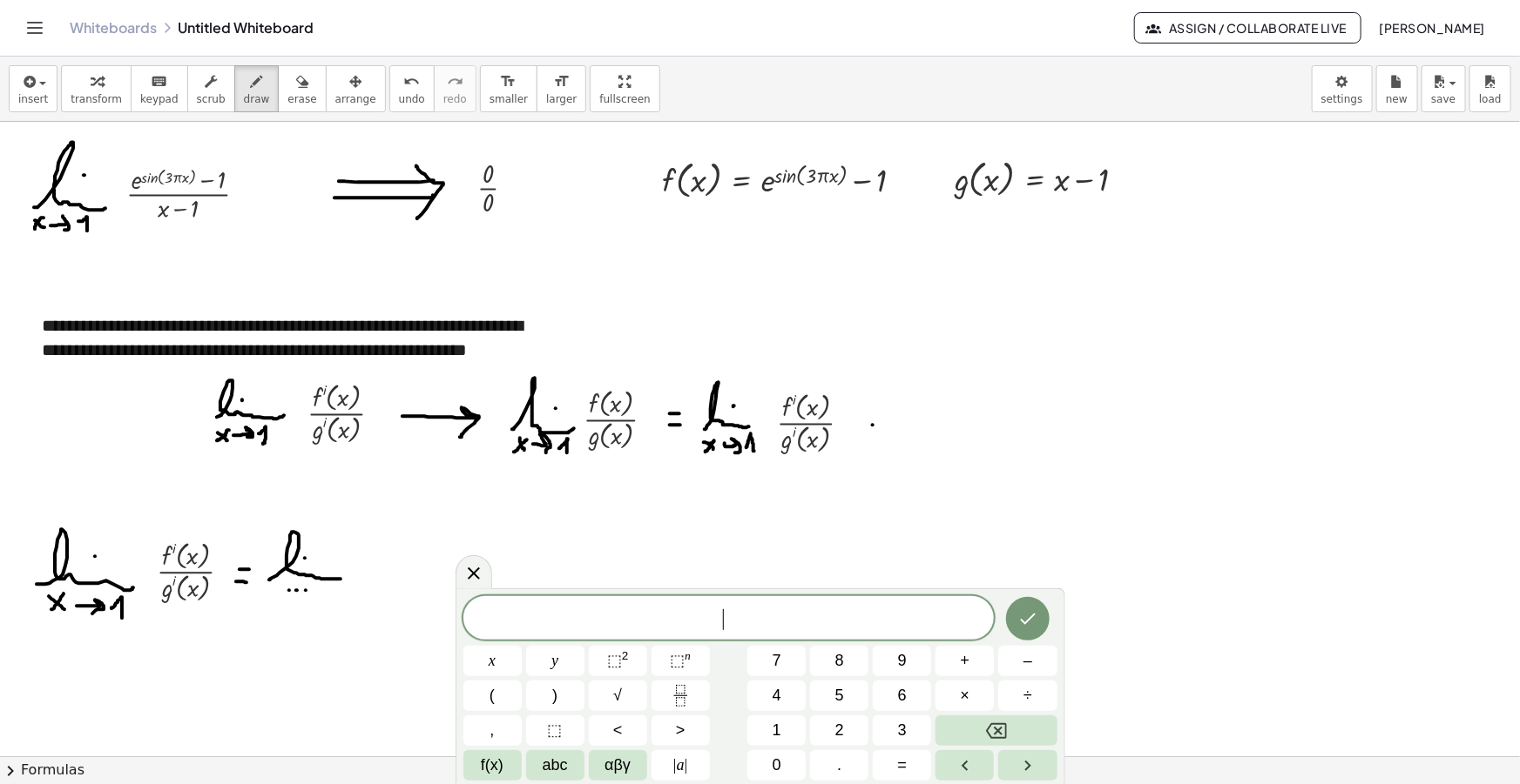
click at [766, 619] on span "​" at bounding box center [728, 620] width 531 height 24
click at [744, 618] on span "​" at bounding box center [728, 620] width 531 height 24
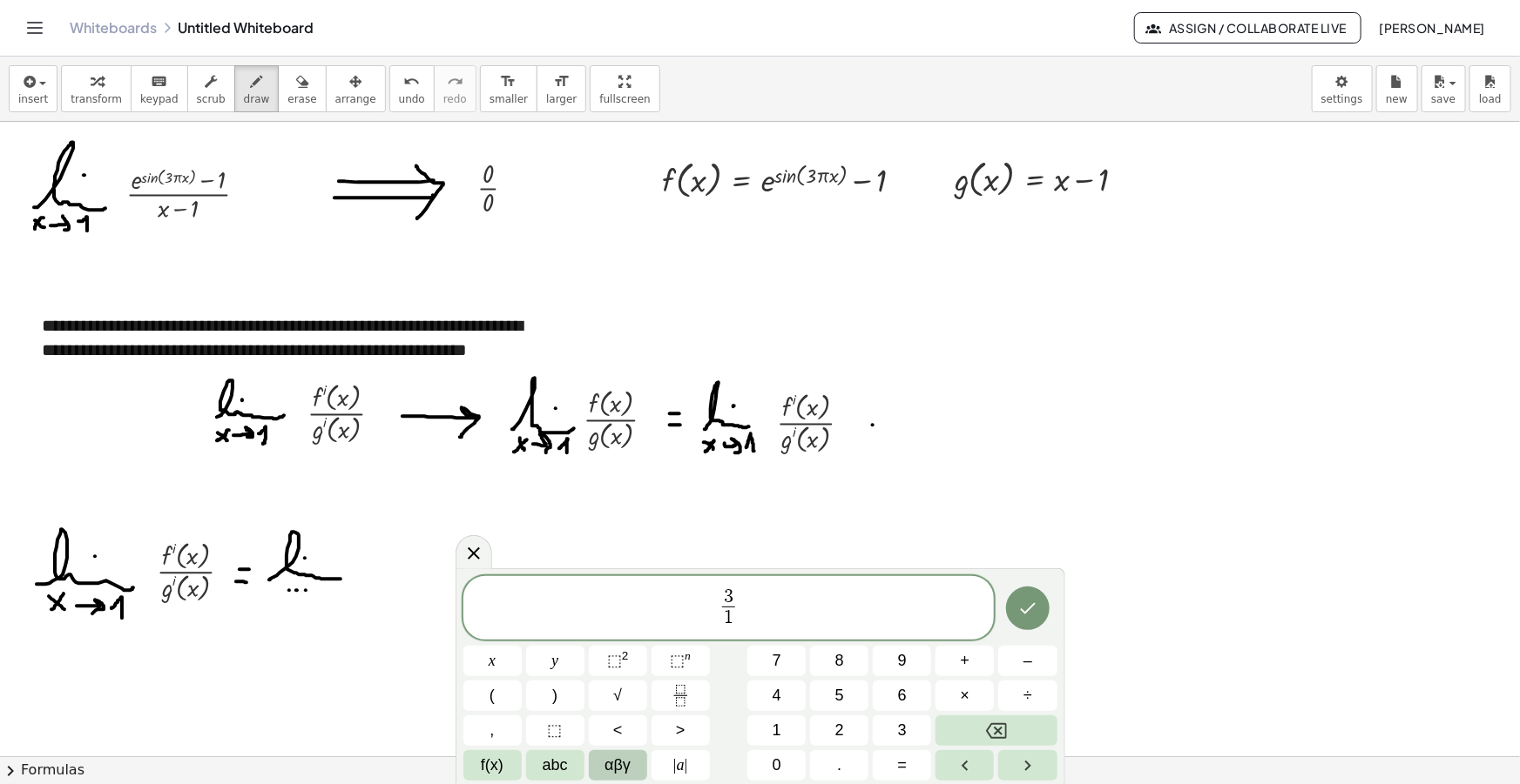
click at [632, 754] on button "αβγ" at bounding box center [617, 766] width 58 height 30
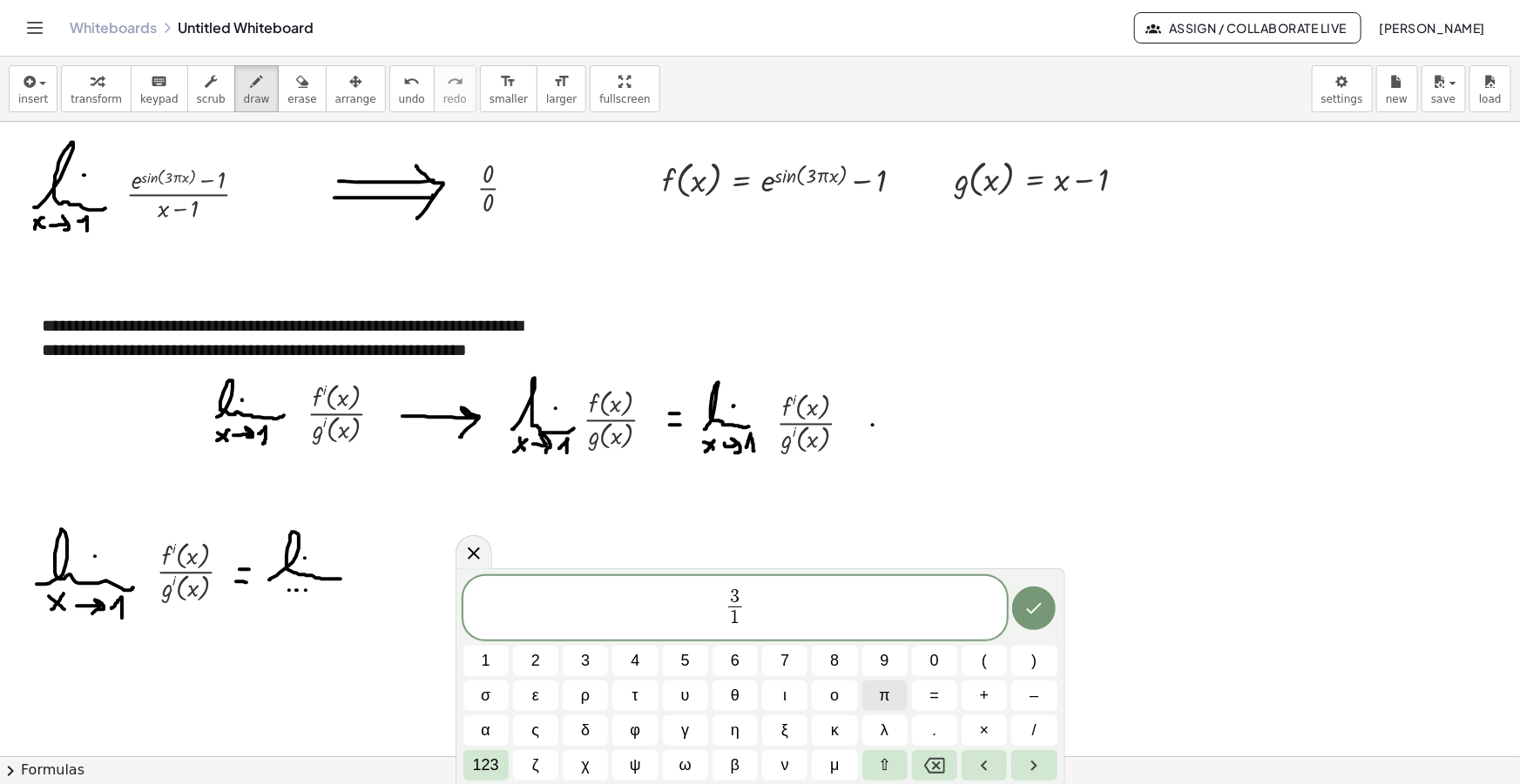
click at [878, 701] on button "π" at bounding box center [884, 695] width 45 height 30
click at [480, 763] on span "123" at bounding box center [486, 765] width 26 height 23
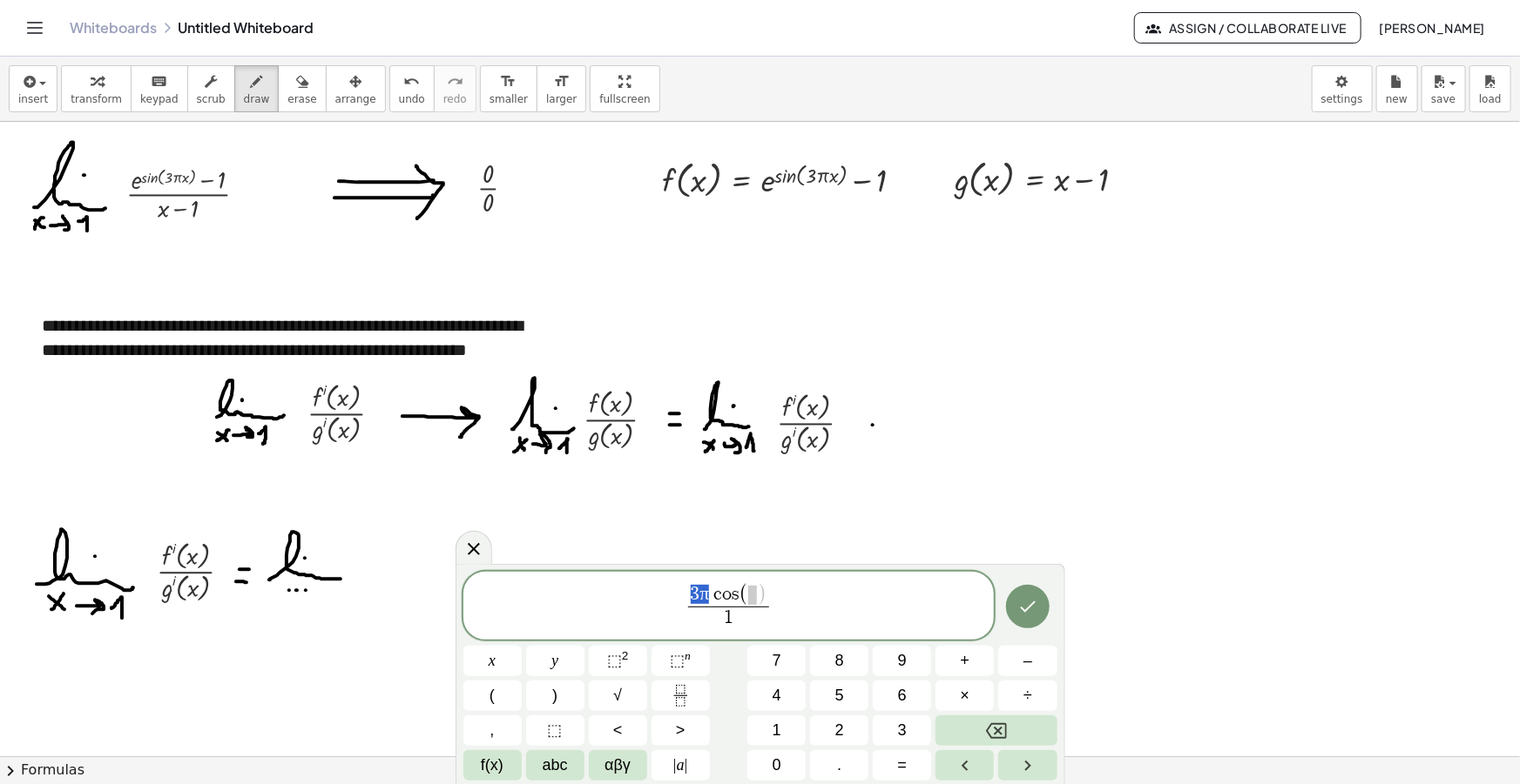
drag, startPoint x: 711, startPoint y: 586, endPoint x: 685, endPoint y: 592, distance: 26.7
drag, startPoint x: 707, startPoint y: 594, endPoint x: 692, endPoint y: 594, distance: 15.0
click at [753, 597] on span "​" at bounding box center [752, 595] width 8 height 19
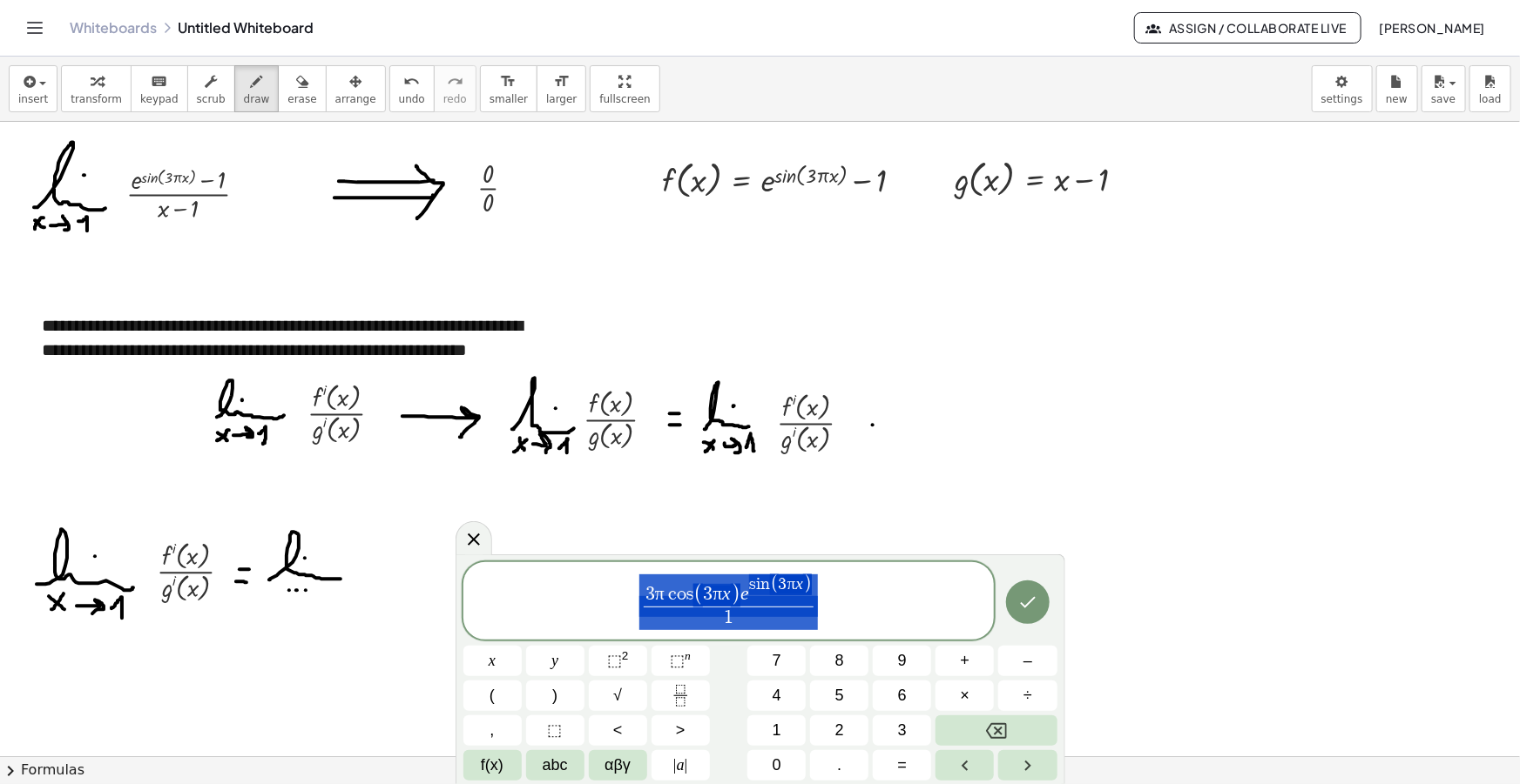
drag, startPoint x: 832, startPoint y: 610, endPoint x: 444, endPoint y: 587, distance: 388.7
click at [448, 588] on body "**********" at bounding box center [760, 392] width 1520 height 784
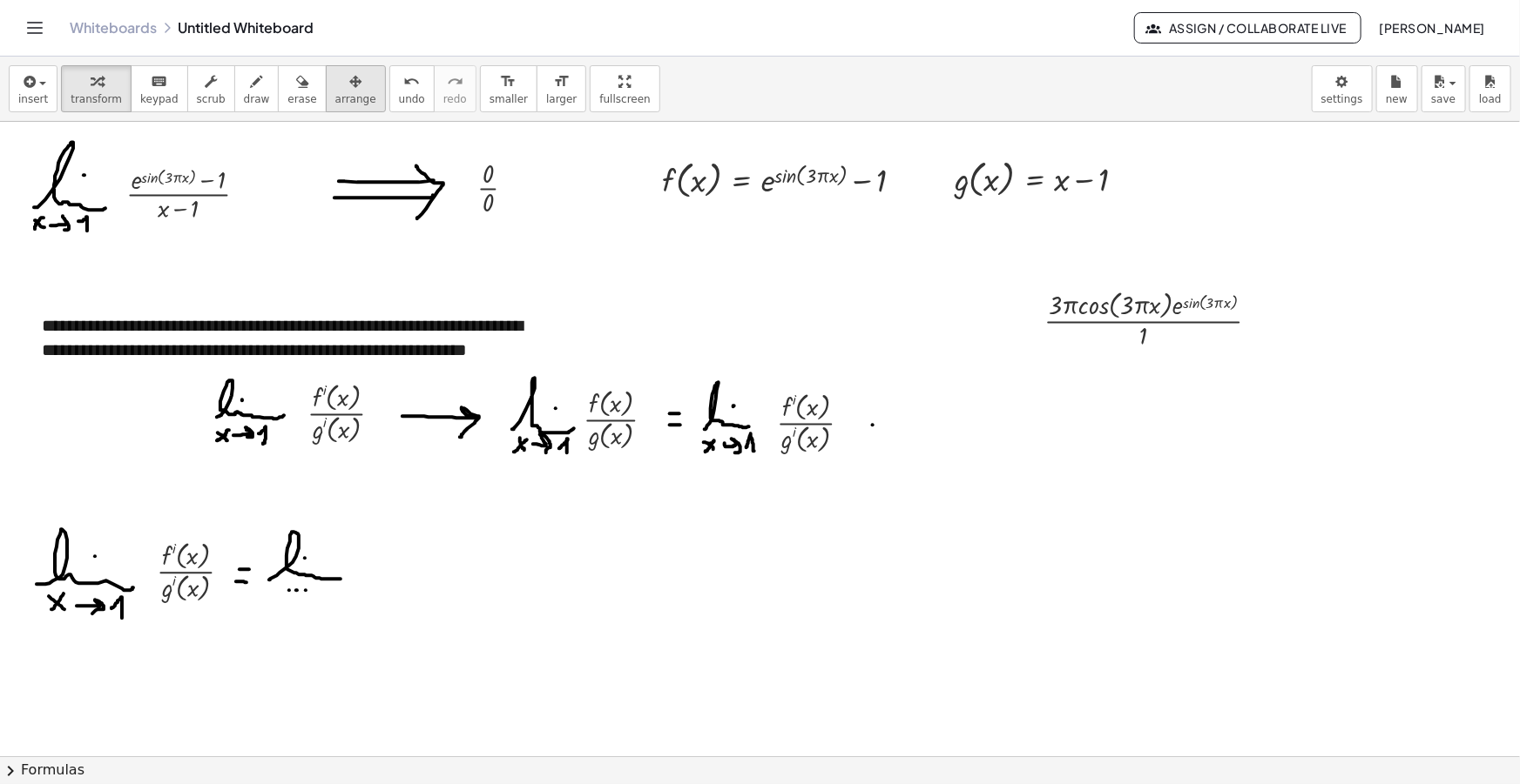
click at [349, 71] on icon "button" at bounding box center [355, 81] width 12 height 21
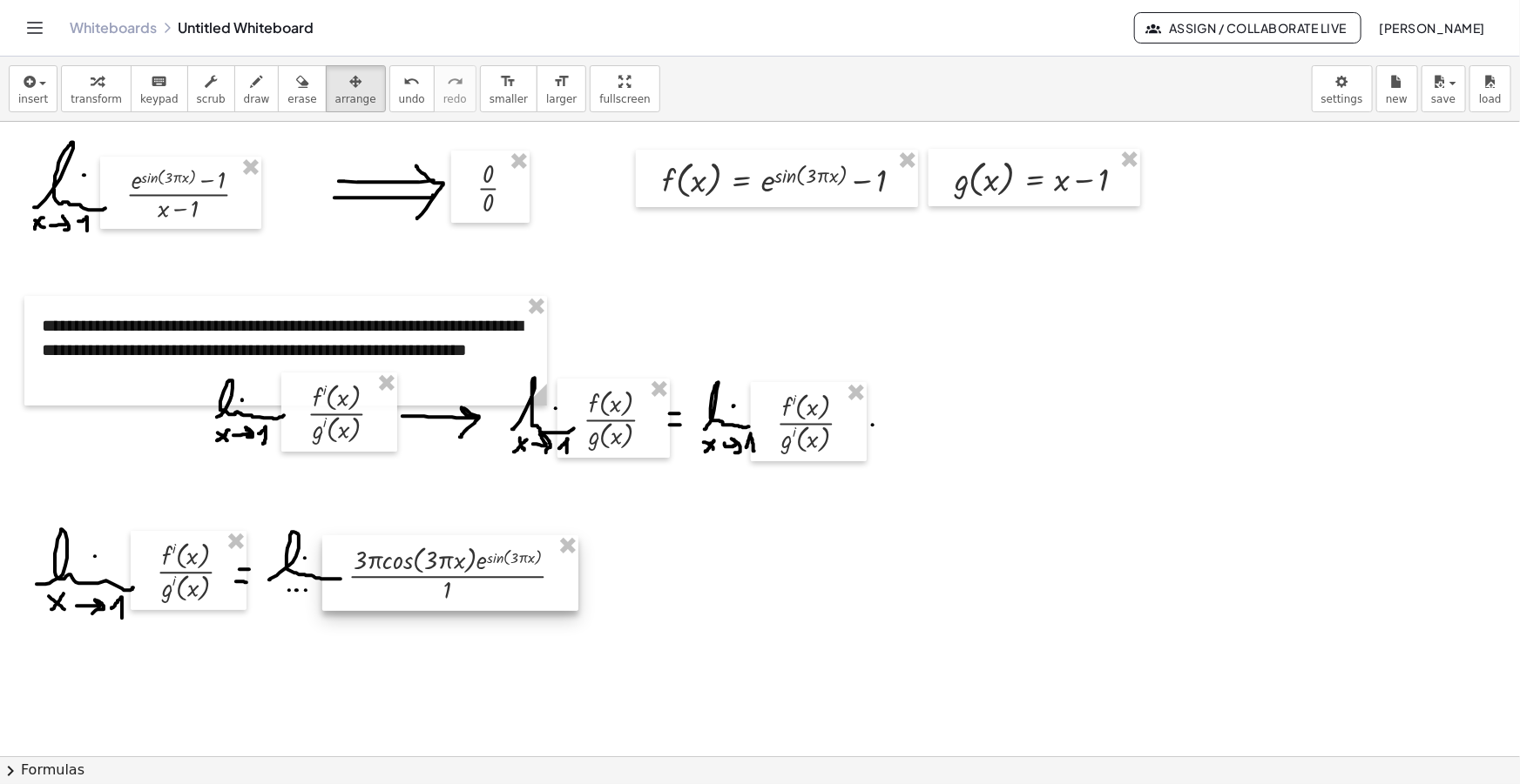
drag, startPoint x: 1248, startPoint y: 313, endPoint x: 553, endPoint y: 570, distance: 741.0
click at [553, 570] on div at bounding box center [450, 573] width 256 height 76
click at [244, 89] on div "button" at bounding box center [257, 80] width 26 height 21
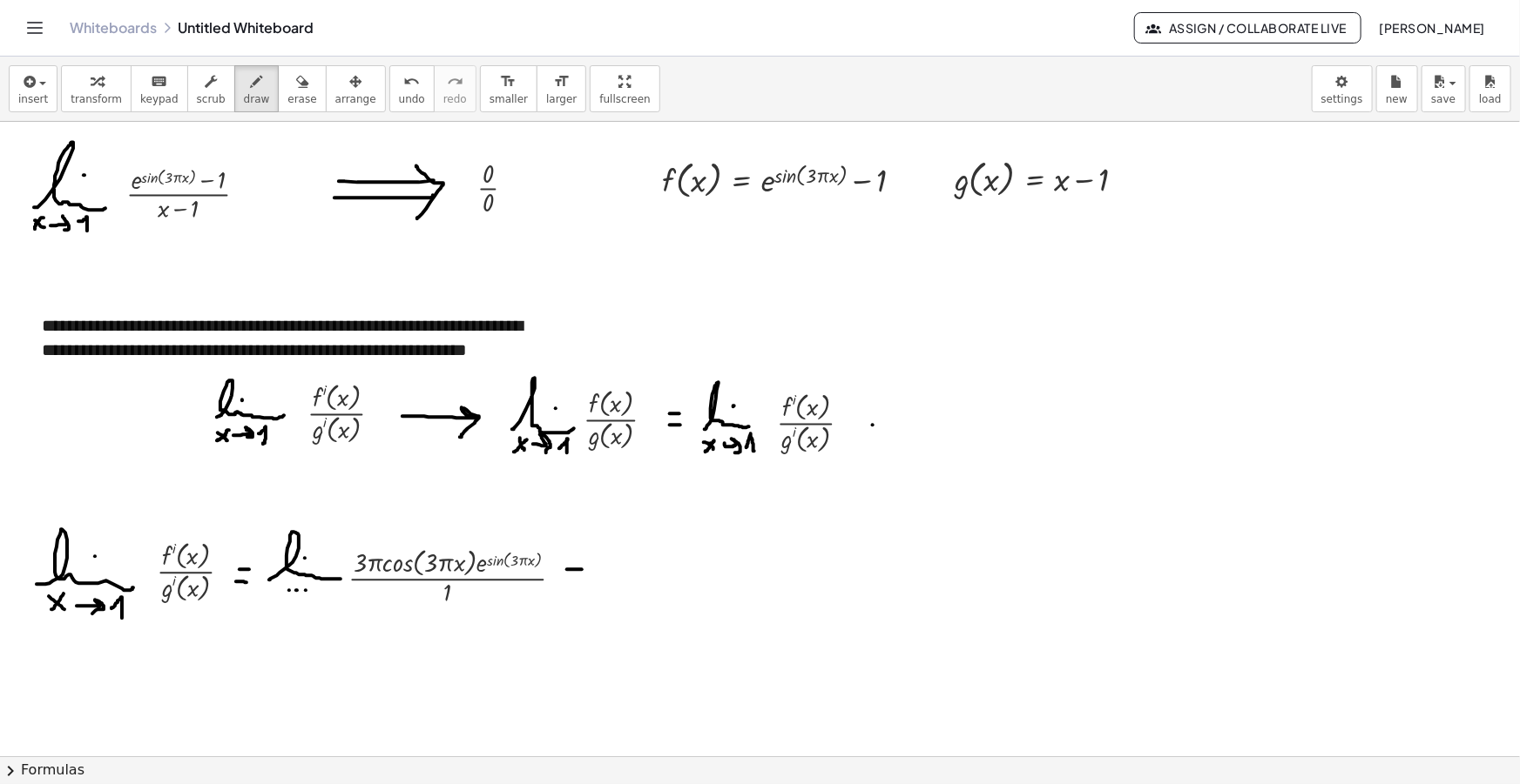
drag, startPoint x: 567, startPoint y: 569, endPoint x: 582, endPoint y: 569, distance: 15.0
drag, startPoint x: 566, startPoint y: 582, endPoint x: 578, endPoint y: 582, distance: 12.0
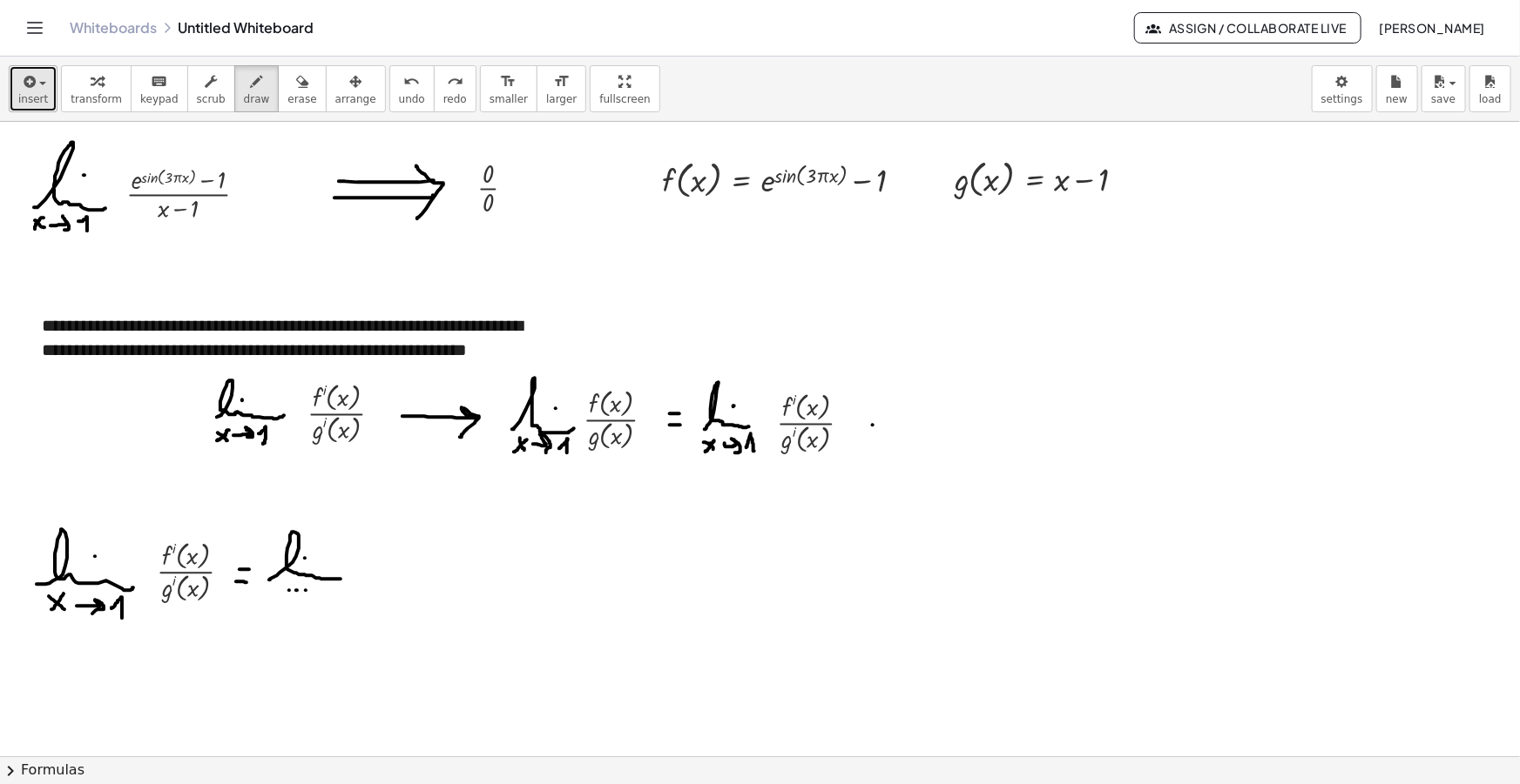
click at [10, 95] on button "insert" at bounding box center [32, 89] width 49 height 47
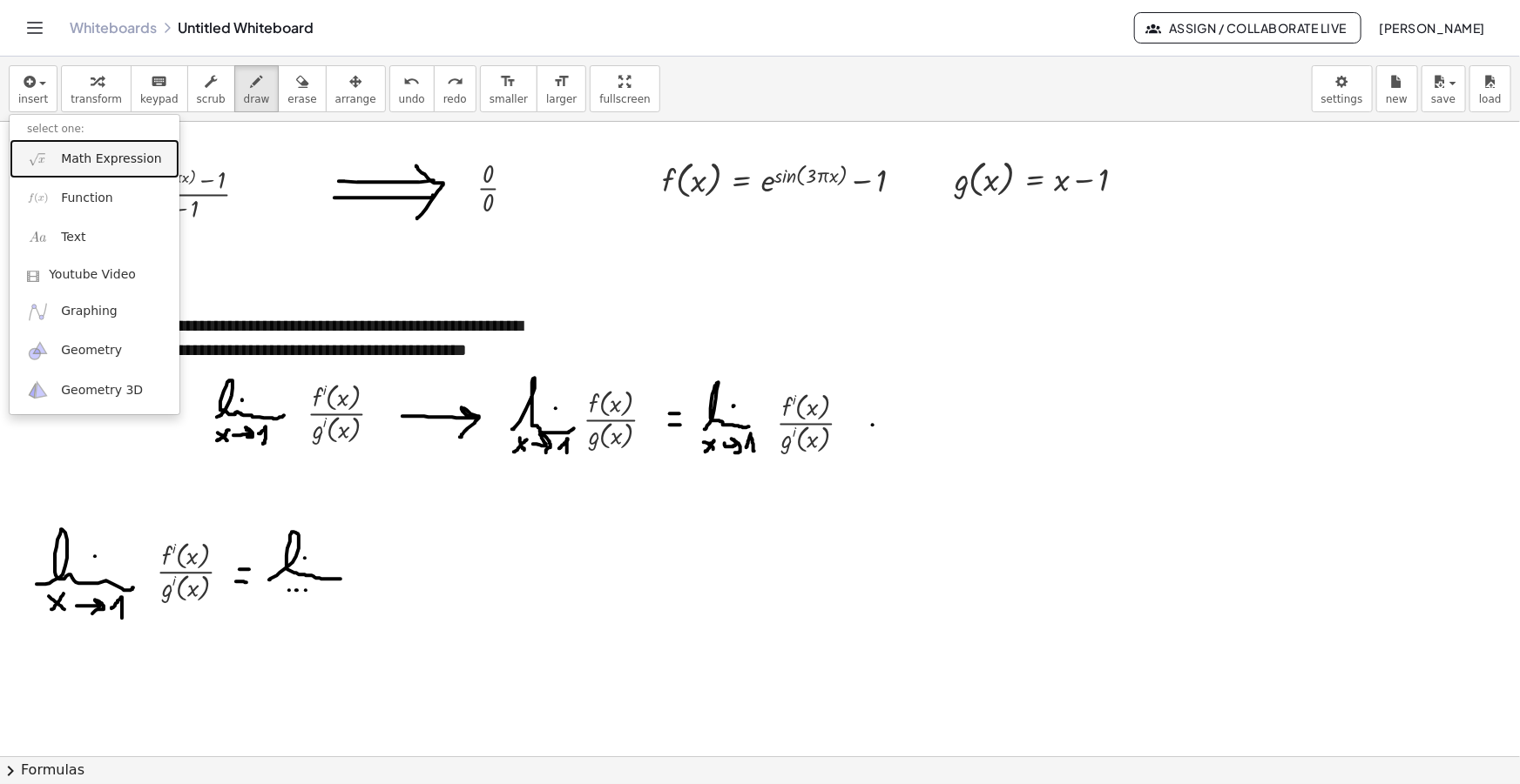
click at [81, 151] on span "Math Expression" at bounding box center [111, 159] width 100 height 18
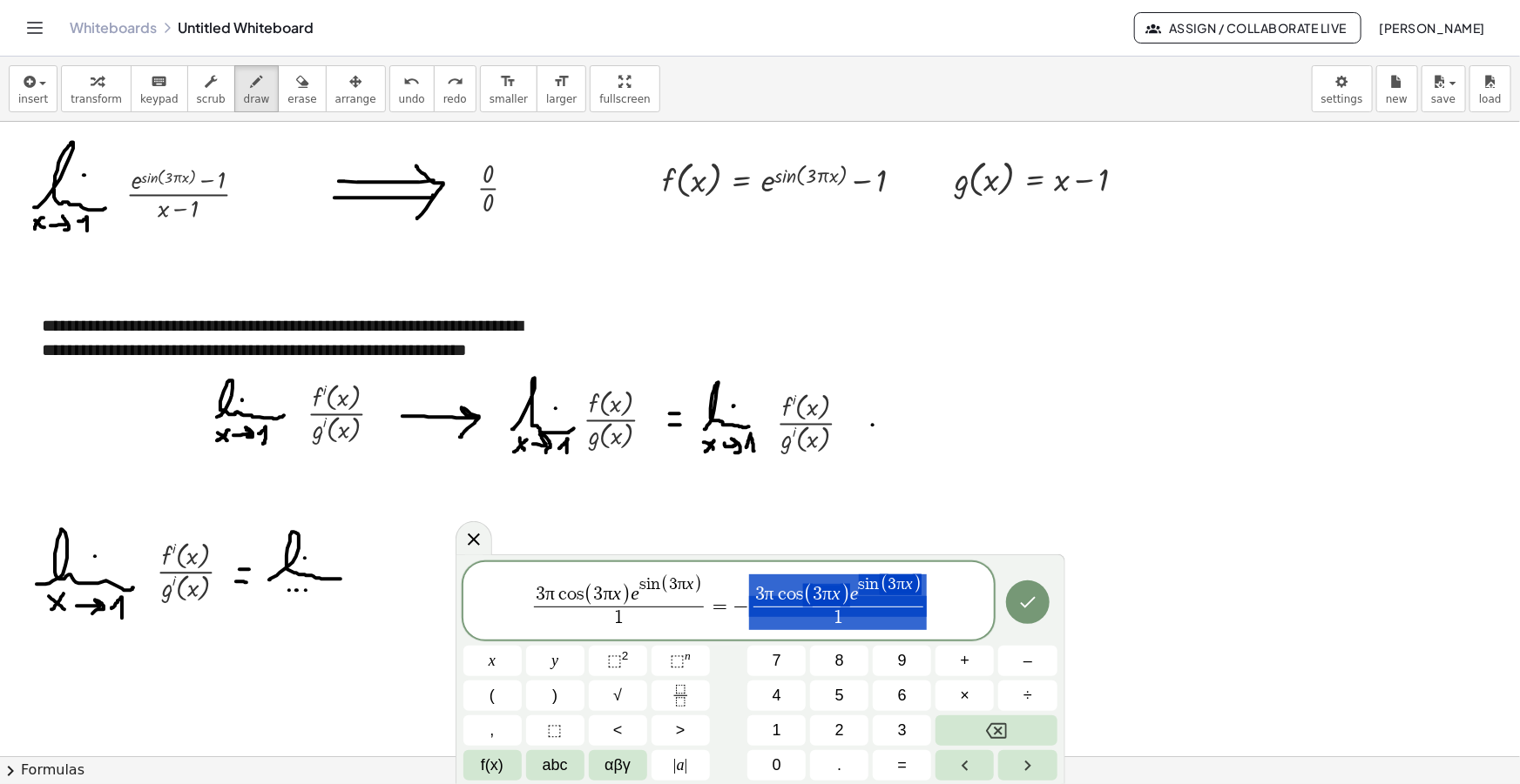
drag, startPoint x: 949, startPoint y: 601, endPoint x: 876, endPoint y: 631, distance: 78.9
click at [877, 631] on span "3 π c o s ( 3 π x ) e s i n ( 3 π x ) 1 ​ = − 3 π c o s ( 3 π x ) e s i n ( 3 π…" at bounding box center [728, 602] width 531 height 59
drag, startPoint x: 931, startPoint y: 601, endPoint x: 785, endPoint y: 608, distance: 146.2
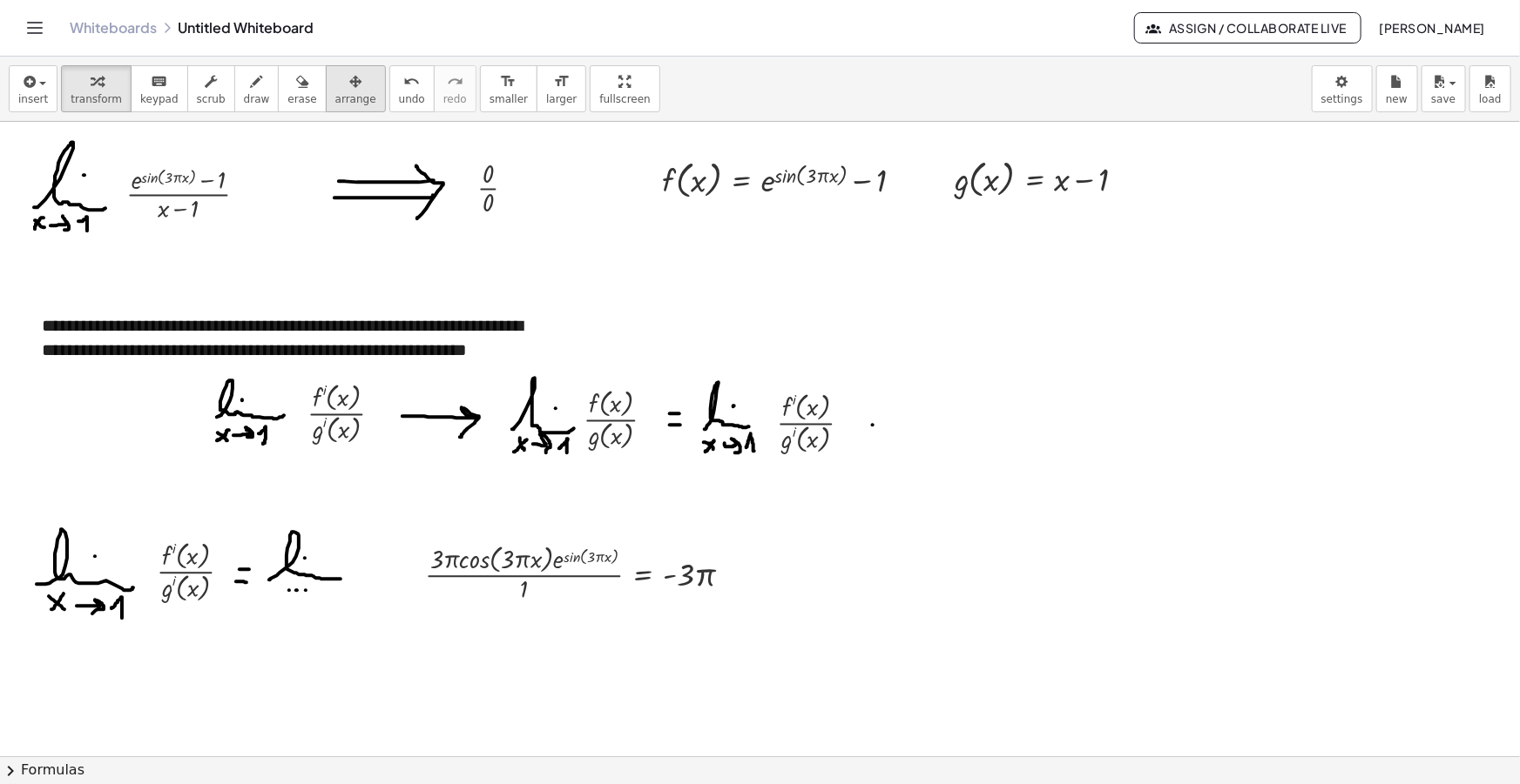
click at [338, 89] on div "button" at bounding box center [356, 80] width 41 height 21
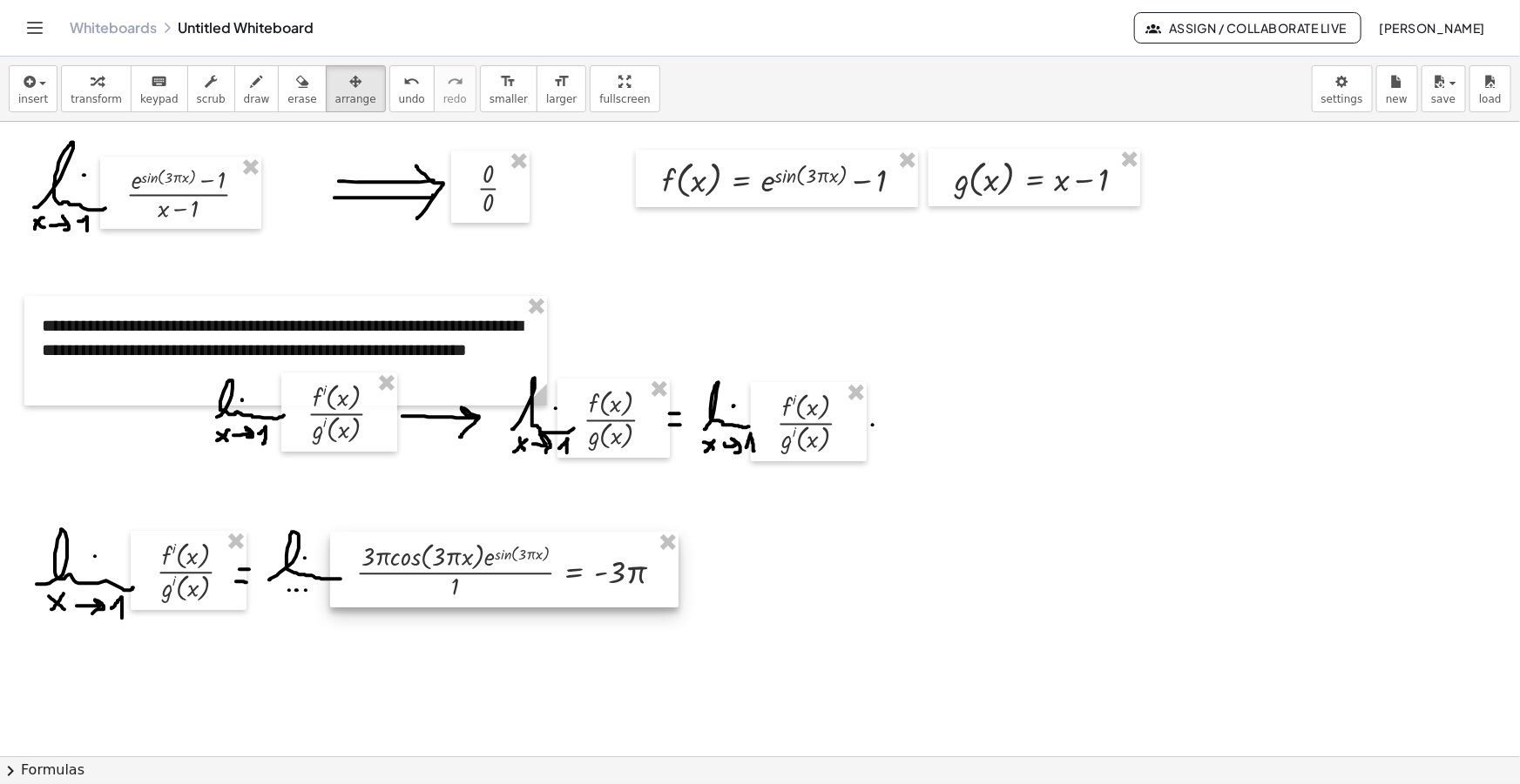
drag, startPoint x: 661, startPoint y: 584, endPoint x: 592, endPoint y: 581, distance: 69.1
click at [592, 581] on div at bounding box center [504, 570] width 348 height 76
click at [250, 91] on icon "button" at bounding box center [256, 81] width 12 height 21
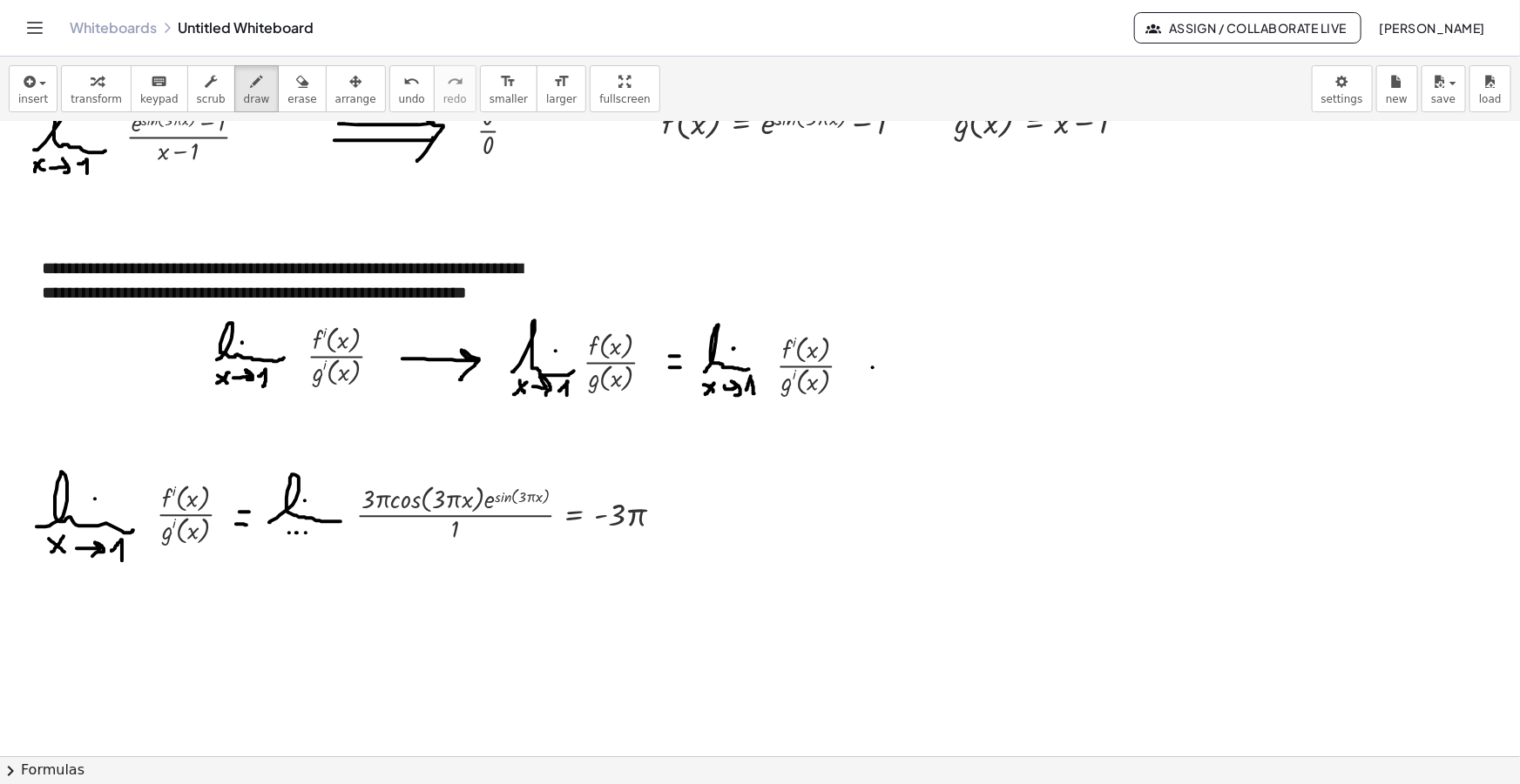
scroll to position [236, 0]
